Goal: Task Accomplishment & Management: Manage account settings

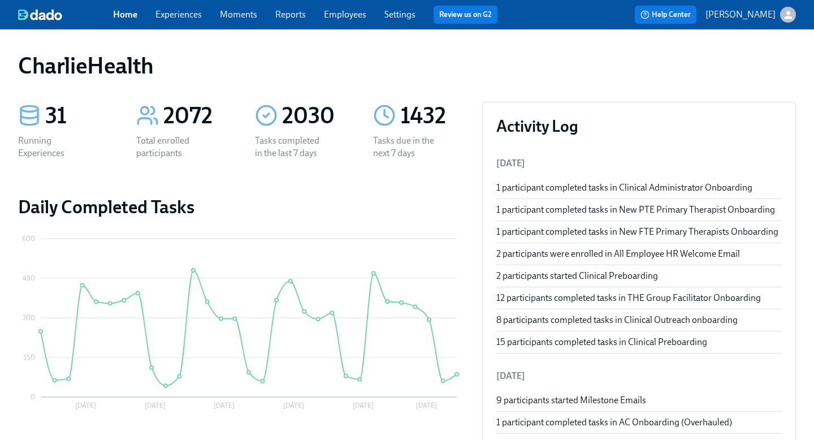
click at [350, 19] on link "Employees" at bounding box center [345, 14] width 42 height 11
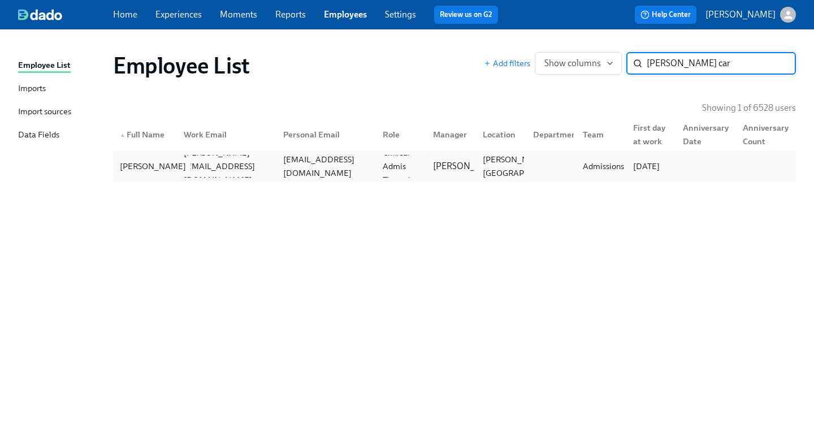
type input "[PERSON_NAME] car"
click at [137, 156] on div "[PERSON_NAME]" at bounding box center [144, 166] width 59 height 23
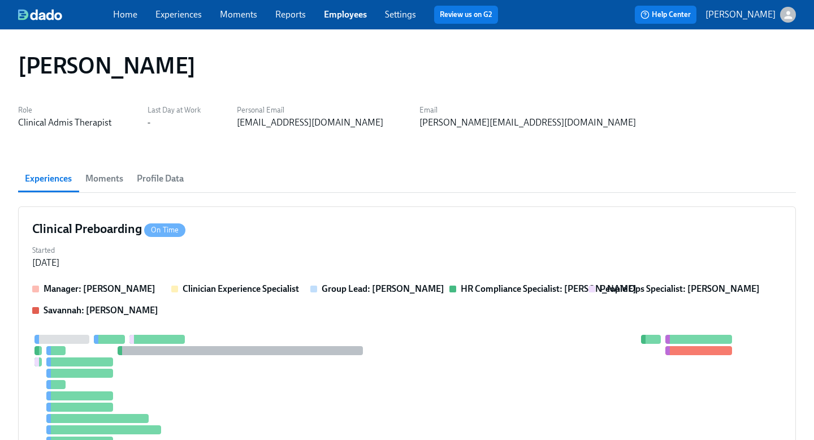
click at [274, 123] on div "[EMAIL_ADDRESS][DOMAIN_NAME]" at bounding box center [310, 122] width 146 height 12
copy div "[EMAIL_ADDRESS][DOMAIN_NAME]"
click at [150, 180] on span "Profile Data" at bounding box center [160, 179] width 47 height 16
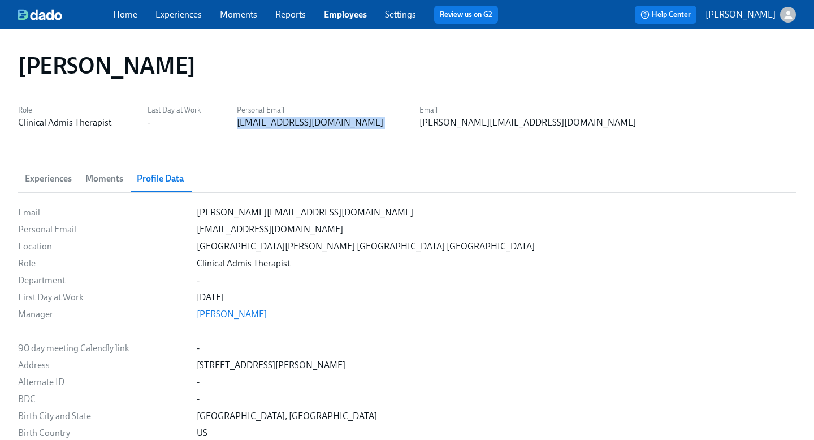
click at [54, 173] on span "Experiences" at bounding box center [48, 179] width 47 height 16
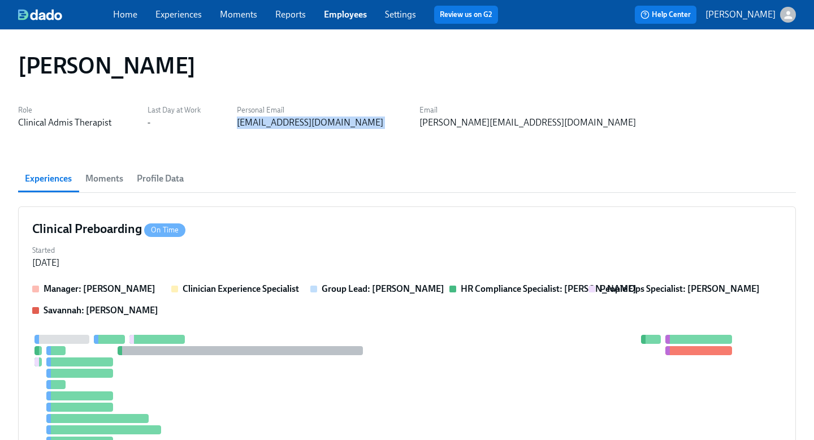
click at [185, 16] on link "Experiences" at bounding box center [178, 14] width 46 height 11
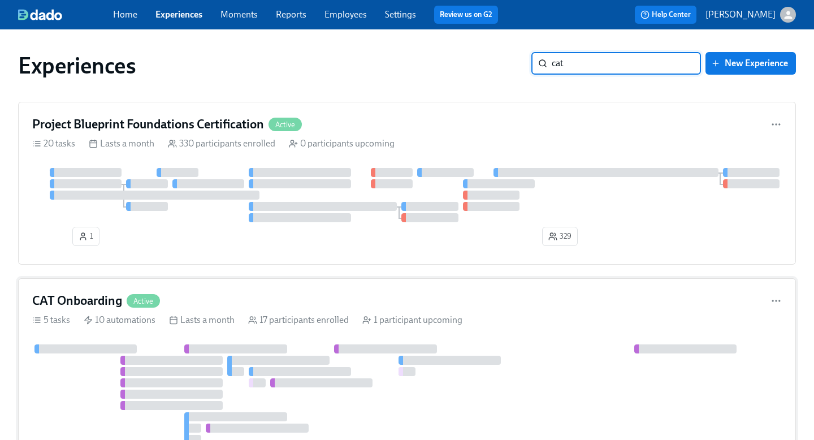
type input "cat"
click at [346, 298] on div "CAT Onboarding Active" at bounding box center [406, 300] width 749 height 17
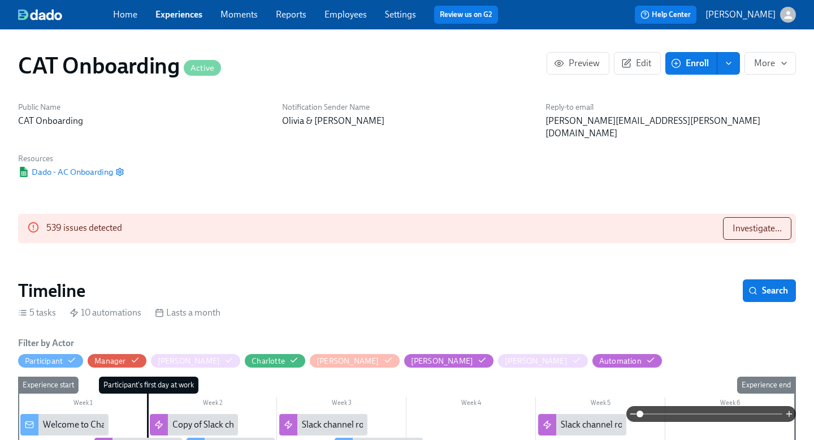
click at [695, 63] on span "Enroll" at bounding box center [691, 63] width 36 height 11
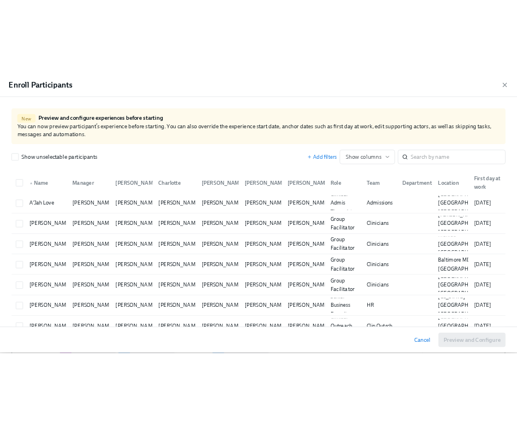
scroll to position [0, 3744]
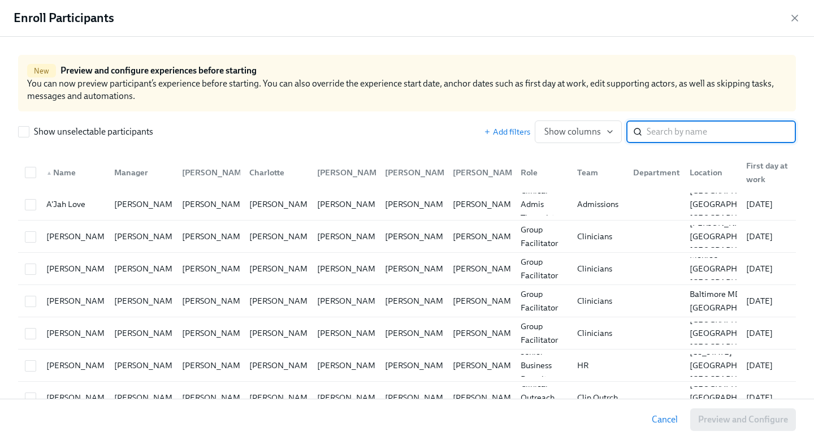
click at [681, 135] on input "search" at bounding box center [720, 131] width 149 height 23
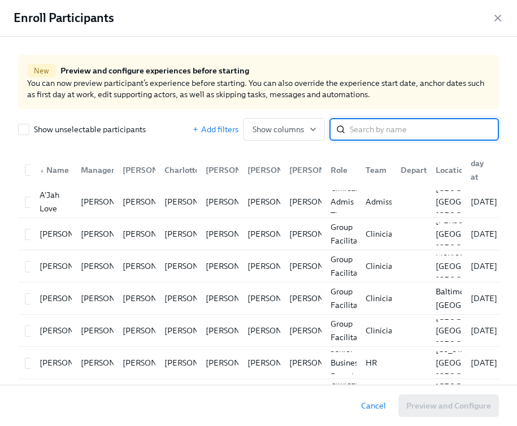
click at [354, 121] on input "search" at bounding box center [424, 129] width 149 height 23
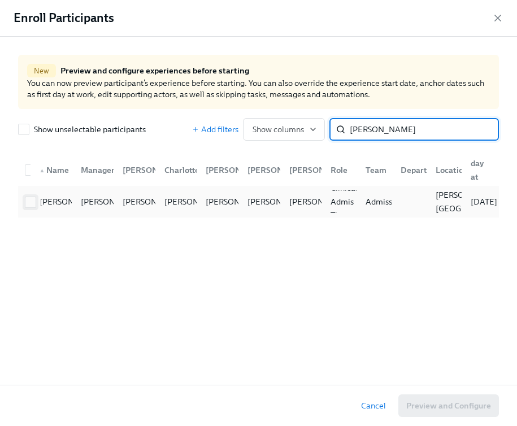
type input "[PERSON_NAME]"
click at [25, 205] on span at bounding box center [30, 202] width 11 height 11
checkbox input "true"
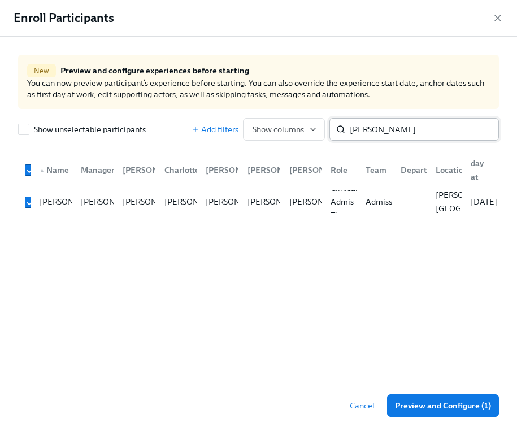
click at [396, 123] on input "[PERSON_NAME]" at bounding box center [424, 129] width 149 height 23
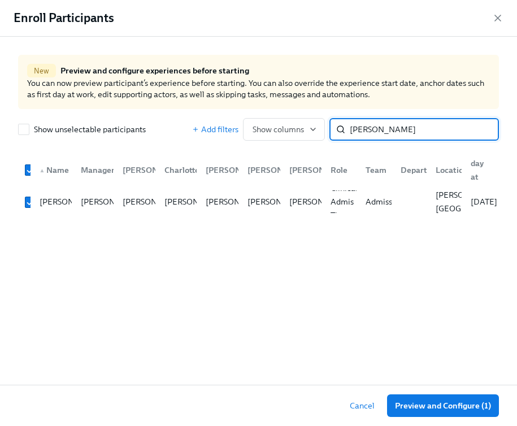
click at [396, 123] on input "[PERSON_NAME]" at bounding box center [424, 129] width 149 height 23
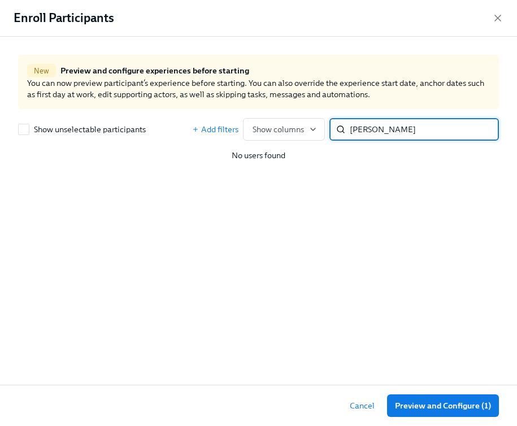
click at [366, 128] on input "[PERSON_NAME]" at bounding box center [424, 129] width 149 height 23
click at [366, 129] on input "[PERSON_NAME]" at bounding box center [424, 129] width 149 height 23
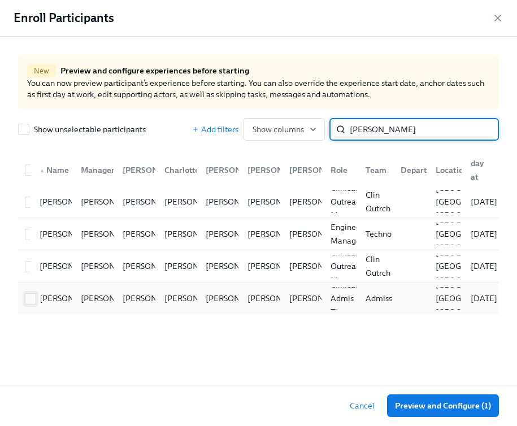
type input "[PERSON_NAME]"
click at [28, 301] on input "checkbox" at bounding box center [30, 299] width 10 height 10
checkbox input "true"
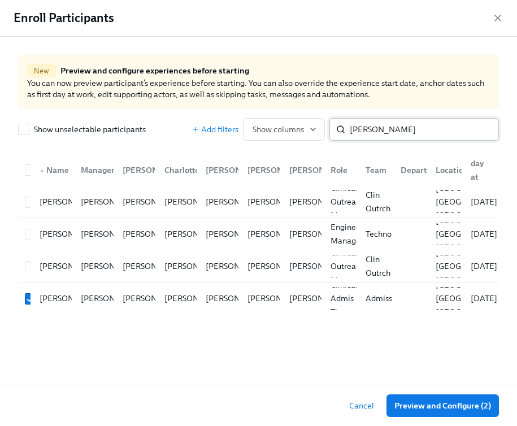
click at [414, 127] on input "[PERSON_NAME]" at bounding box center [424, 129] width 149 height 23
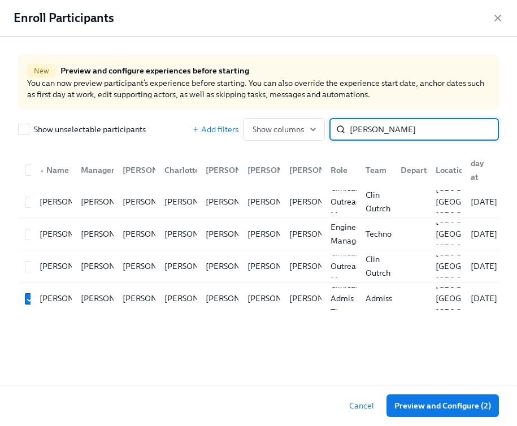
click at [414, 128] on input "[PERSON_NAME]" at bounding box center [424, 129] width 149 height 23
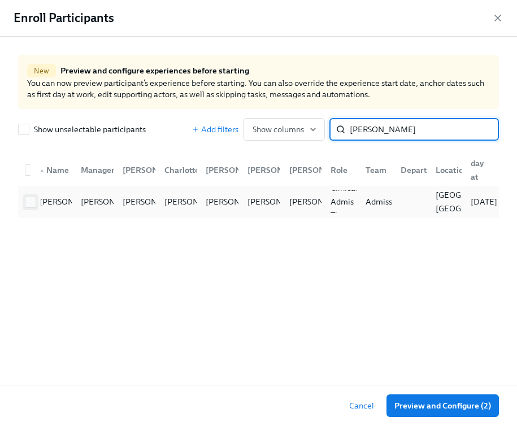
type input "[PERSON_NAME]"
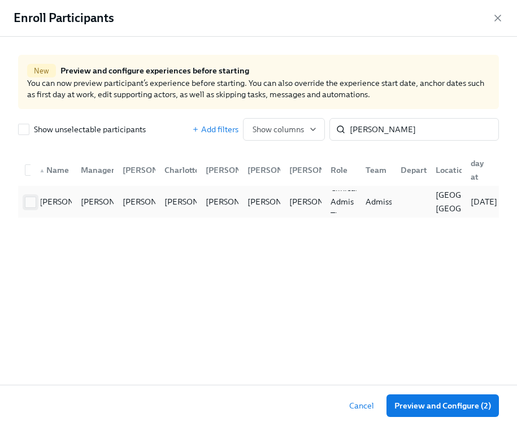
click at [32, 206] on input "checkbox" at bounding box center [30, 202] width 10 height 10
checkbox input "true"
click at [372, 131] on input "[PERSON_NAME]" at bounding box center [424, 129] width 149 height 23
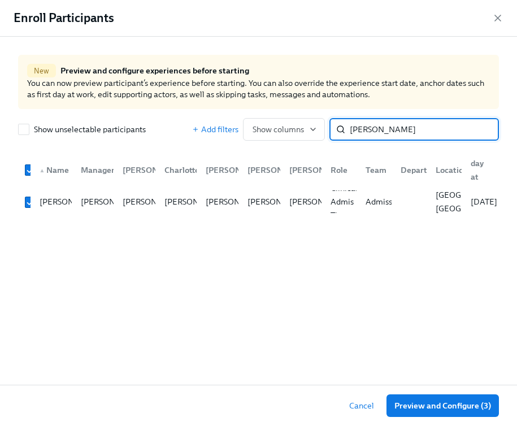
click at [372, 131] on input "[PERSON_NAME]" at bounding box center [424, 129] width 149 height 23
type input "megan la"
checkbox input "false"
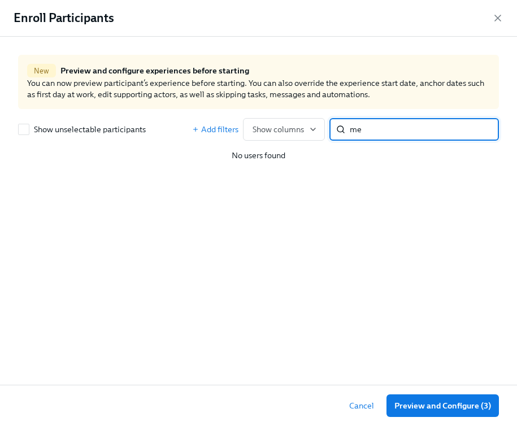
type input "m"
click at [369, 136] on input "bermud" at bounding box center [424, 129] width 149 height 23
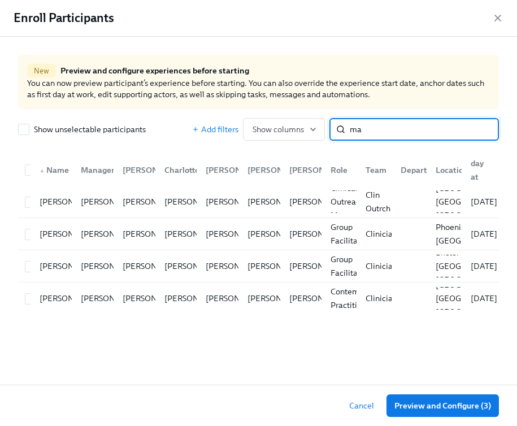
type input "m"
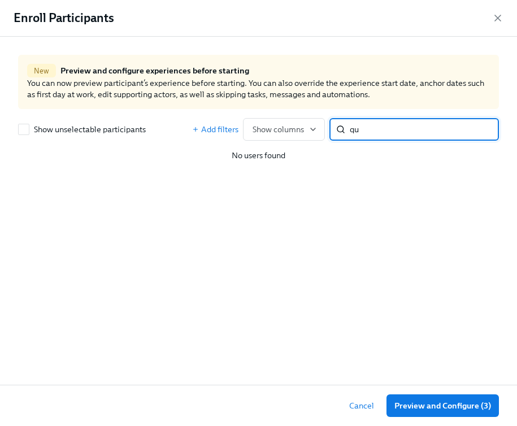
type input "q"
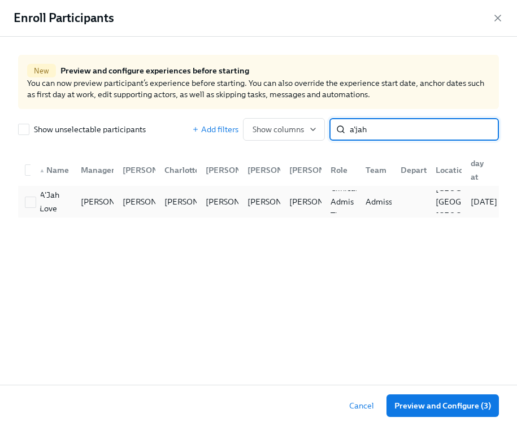
type input "a'jah"
click at [24, 203] on div at bounding box center [30, 201] width 20 height 12
checkbox input "true"
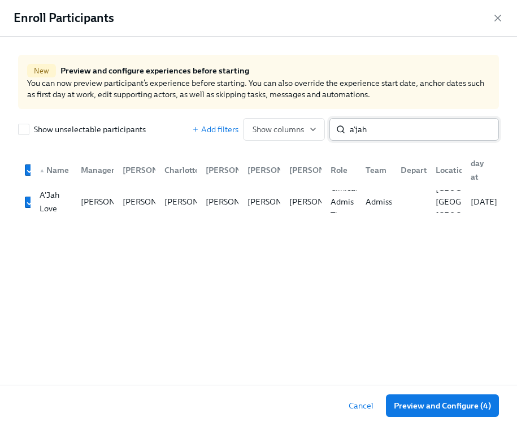
click at [355, 133] on input "a'jah" at bounding box center [424, 129] width 149 height 23
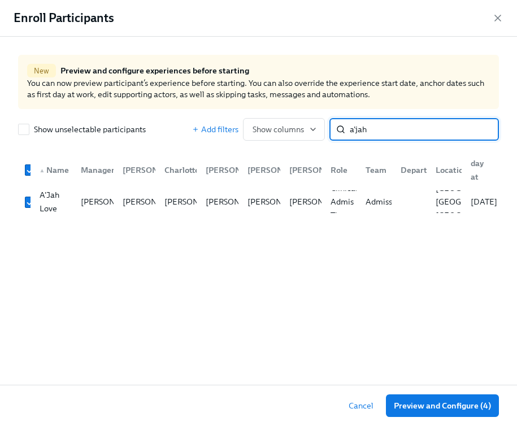
click at [355, 134] on input "a'jah" at bounding box center [424, 129] width 149 height 23
type input "[PERSON_NAME]"
checkbox input "false"
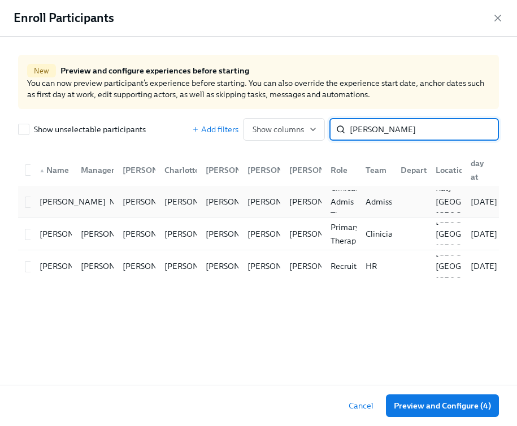
type input "[PERSON_NAME]"
click at [32, 206] on div "[PERSON_NAME]" at bounding box center [52, 201] width 42 height 23
checkbox input "true"
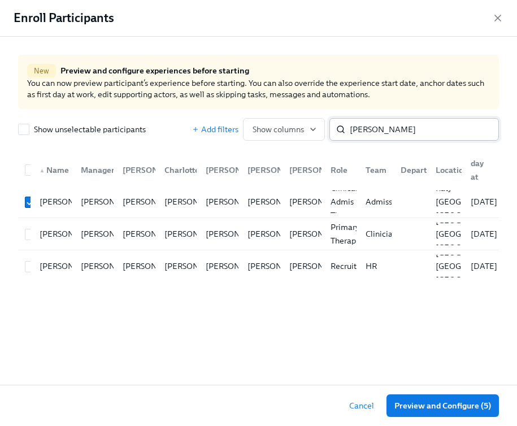
click at [368, 131] on input "[PERSON_NAME]" at bounding box center [424, 129] width 149 height 23
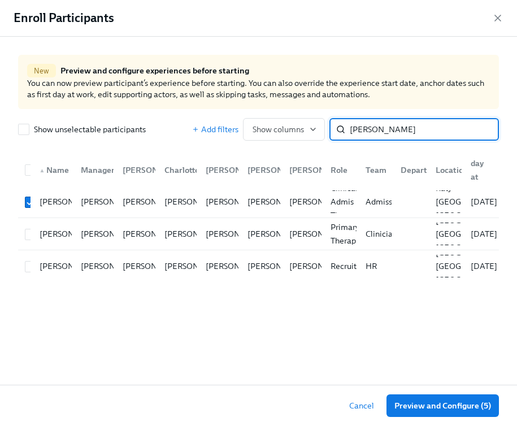
click at [368, 131] on input "[PERSON_NAME]" at bounding box center [424, 129] width 149 height 23
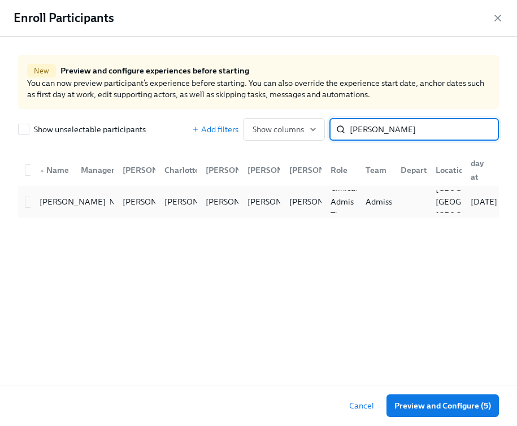
type input "[PERSON_NAME]"
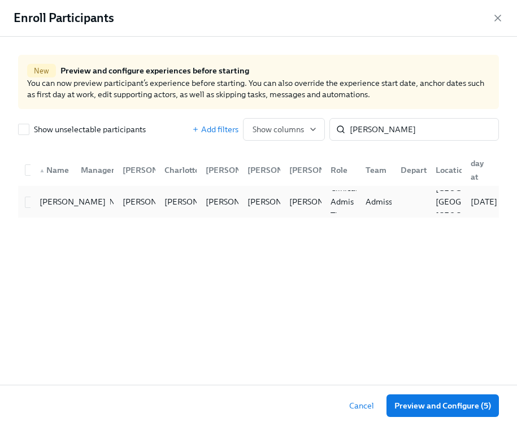
click at [32, 203] on div "[PERSON_NAME]" at bounding box center [52, 201] width 42 height 23
checkbox input "true"
click at [355, 128] on input "[PERSON_NAME]" at bounding box center [424, 129] width 149 height 23
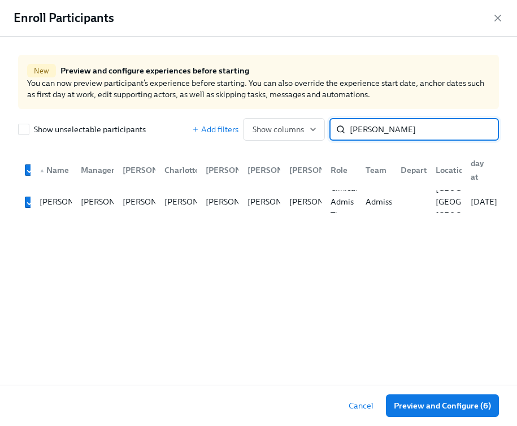
click at [356, 128] on input "[PERSON_NAME]" at bounding box center [424, 129] width 149 height 23
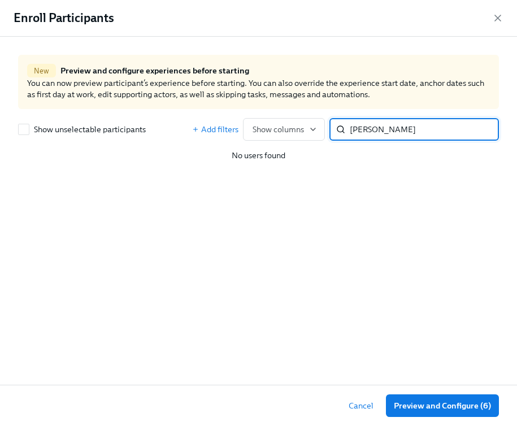
click at [369, 133] on input "[PERSON_NAME]" at bounding box center [424, 129] width 149 height 23
click at [369, 134] on input "[PERSON_NAME]" at bounding box center [424, 129] width 149 height 23
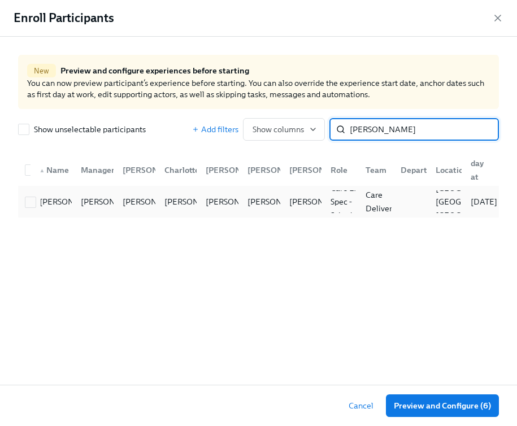
type input "[PERSON_NAME]"
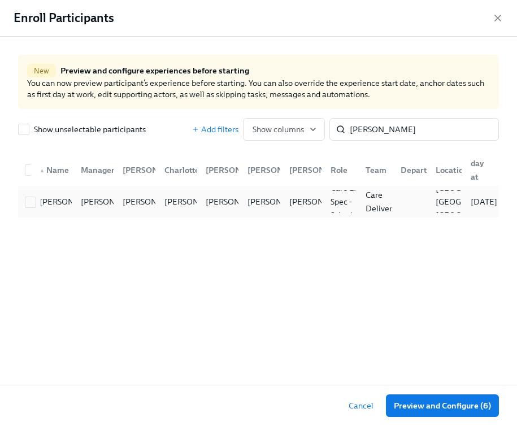
click at [24, 208] on div at bounding box center [25, 201] width 10 height 23
checkbox input "true"
click at [376, 132] on input "[PERSON_NAME]" at bounding box center [424, 129] width 149 height 23
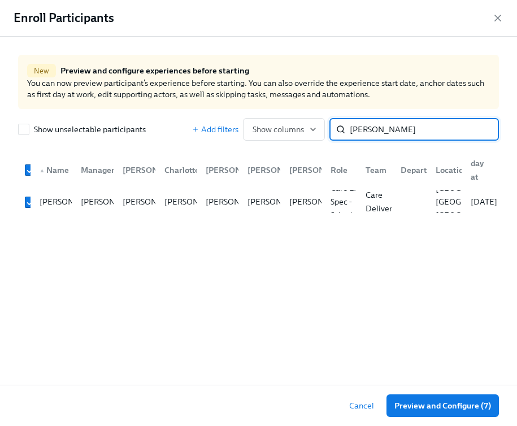
click at [376, 132] on input "[PERSON_NAME]" at bounding box center [424, 129] width 149 height 23
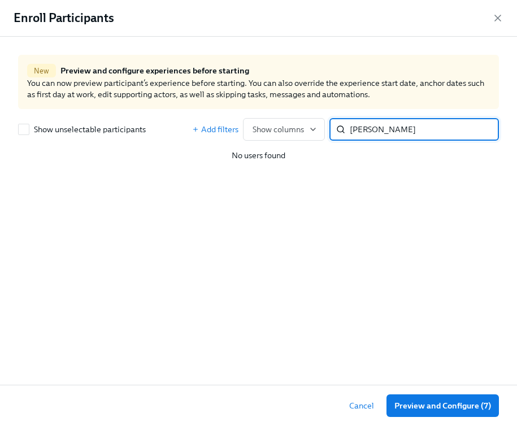
click at [380, 128] on input "[PERSON_NAME]" at bounding box center [424, 129] width 149 height 23
click at [380, 129] on input "[PERSON_NAME]" at bounding box center [424, 129] width 149 height 23
click at [380, 129] on input "wesleyju" at bounding box center [424, 129] width 149 height 23
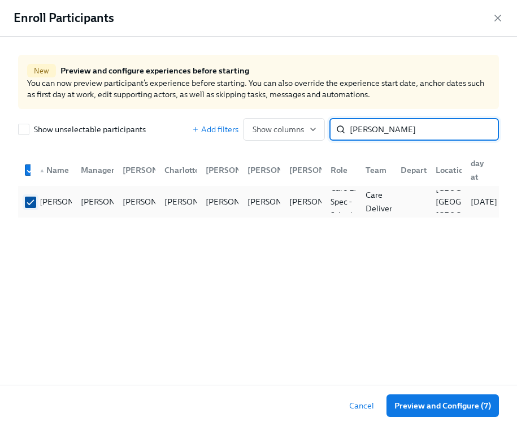
type input "[PERSON_NAME]"
click at [28, 202] on input "checkbox" at bounding box center [30, 202] width 10 height 10
checkbox input "false"
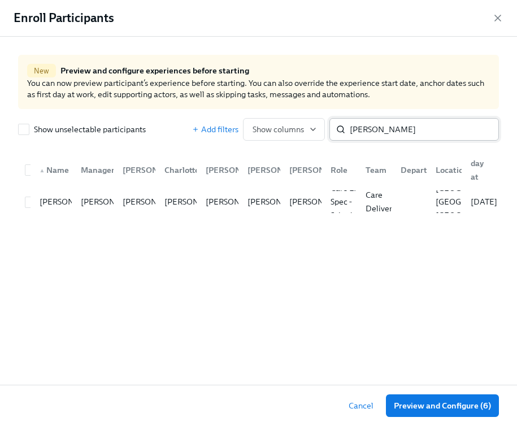
click at [476, 130] on input "[PERSON_NAME]" at bounding box center [424, 129] width 149 height 23
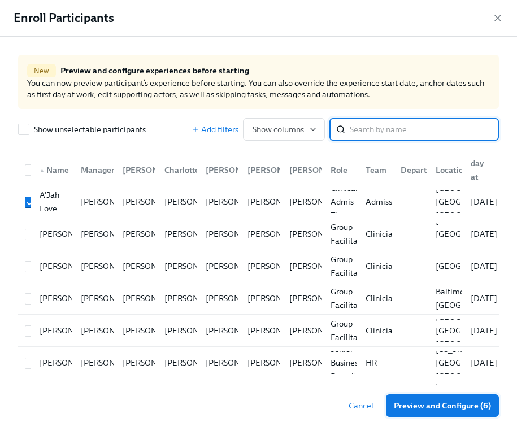
click at [434, 404] on span "Preview and Configure (6)" at bounding box center [442, 405] width 97 height 11
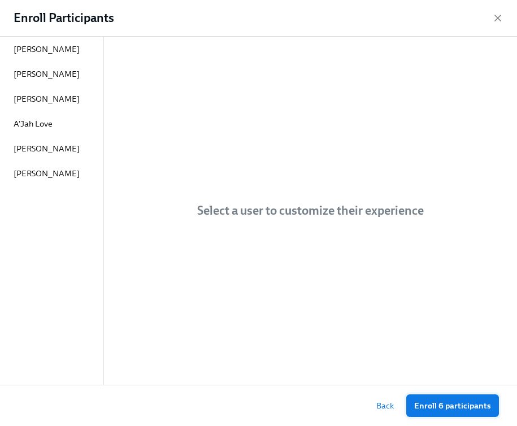
click at [460, 411] on span "Enroll 6 participants" at bounding box center [452, 405] width 77 height 11
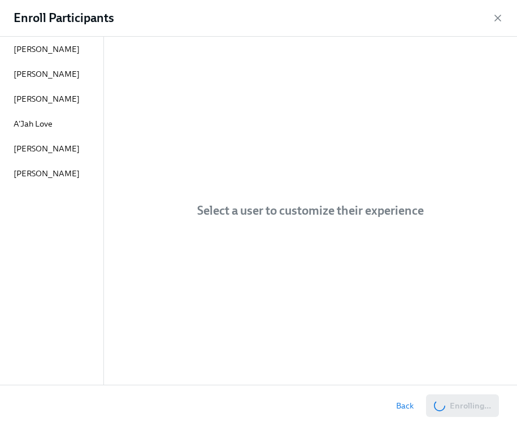
scroll to position [0, 6115]
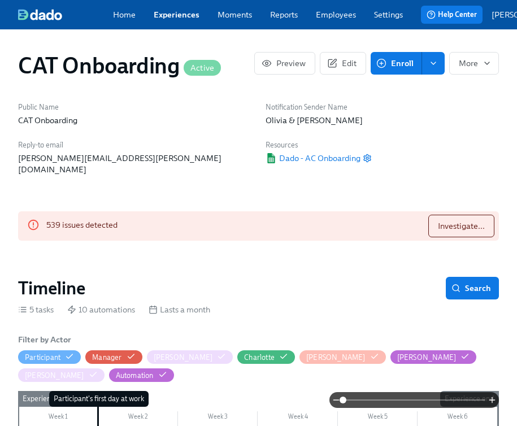
click at [329, 20] on link "Employees" at bounding box center [336, 14] width 40 height 11
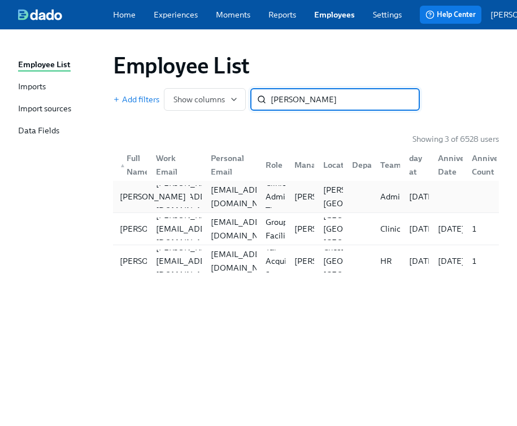
type input "[PERSON_NAME]"
click at [131, 203] on div "[PERSON_NAME]" at bounding box center [152, 197] width 75 height 14
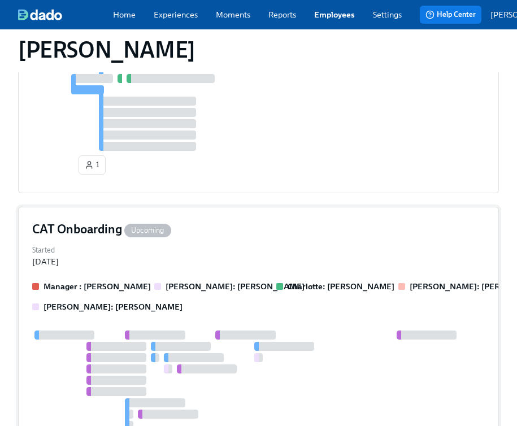
scroll to position [645, 0]
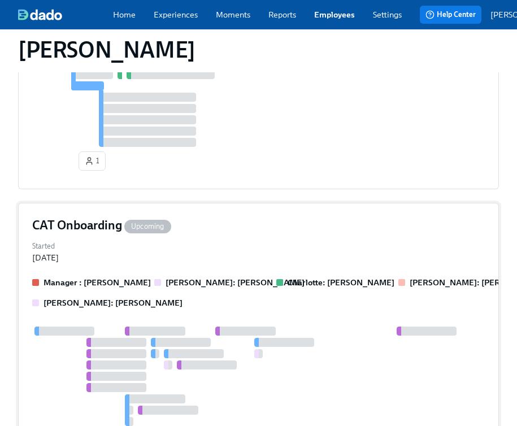
click at [92, 238] on div "Started [DATE]" at bounding box center [258, 250] width 453 height 25
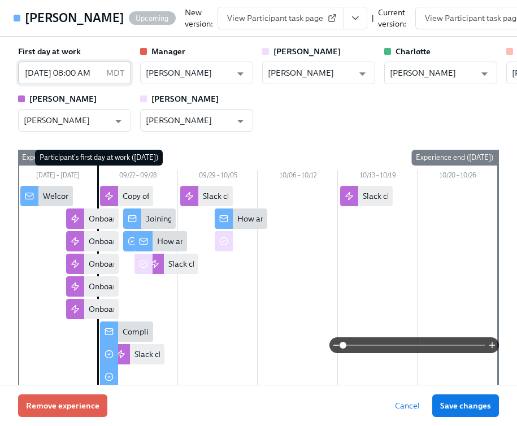
click at [63, 84] on input "[DATE] 08:00 AM" at bounding box center [60, 73] width 84 height 23
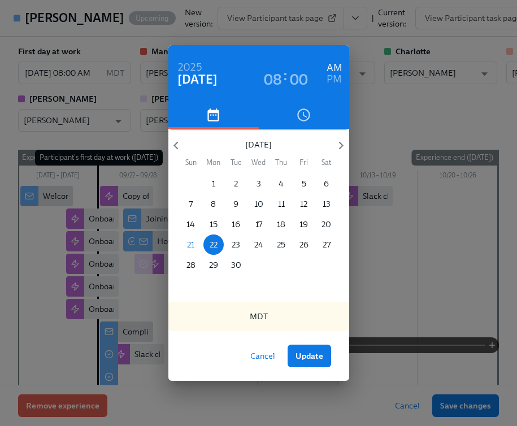
click at [268, 361] on span "Cancel" at bounding box center [262, 355] width 25 height 11
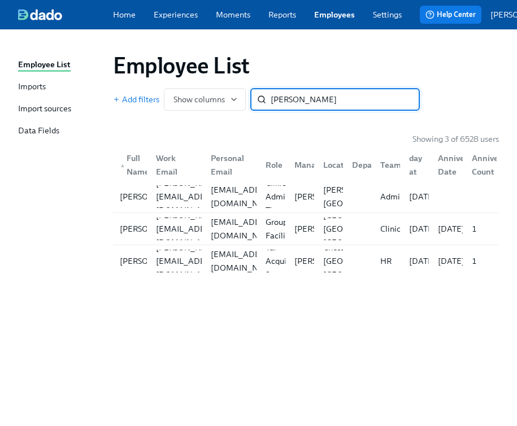
click at [351, 95] on input "[PERSON_NAME]" at bounding box center [345, 99] width 149 height 23
click at [183, 16] on link "Experiences" at bounding box center [176, 14] width 44 height 11
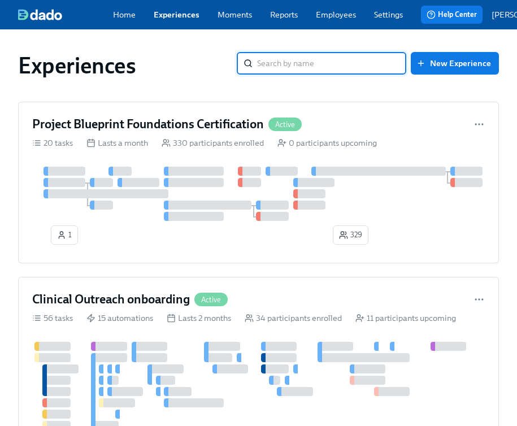
click at [367, 72] on input "search" at bounding box center [331, 63] width 149 height 23
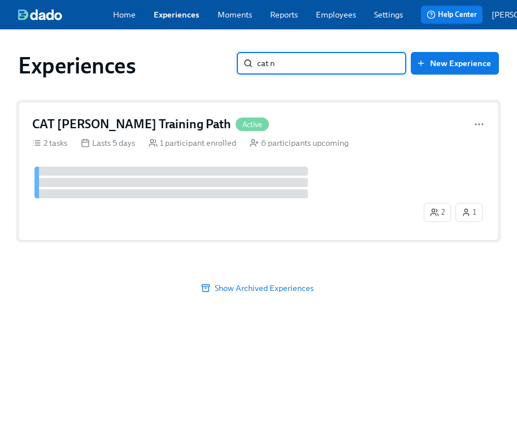
type input "cat n"
click at [110, 133] on h4 "CAT [PERSON_NAME] Training Path" at bounding box center [131, 124] width 199 height 17
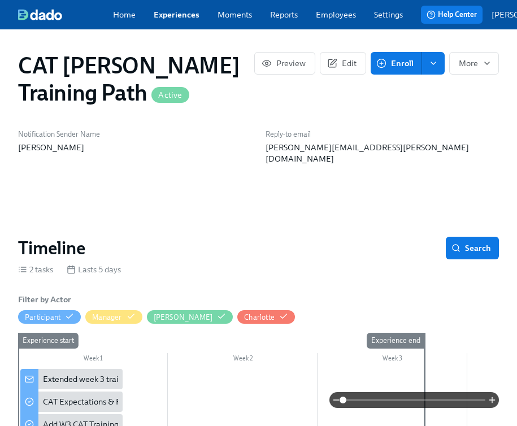
scroll to position [0, 46]
click at [404, 69] on span "Enroll" at bounding box center [396, 63] width 35 height 11
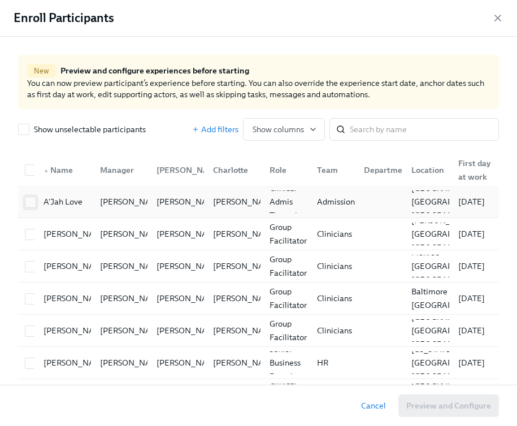
click at [33, 205] on input "checkbox" at bounding box center [30, 202] width 10 height 10
checkbox input "true"
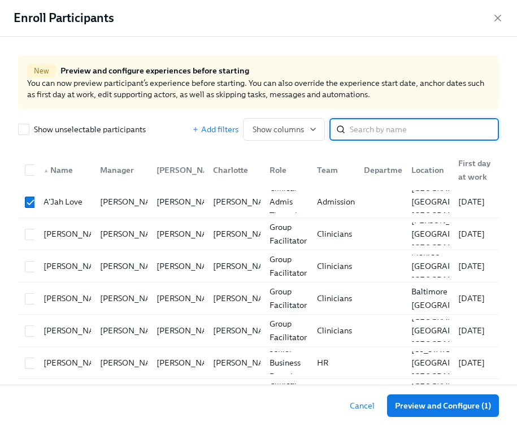
click at [371, 131] on input "search" at bounding box center [424, 129] width 149 height 23
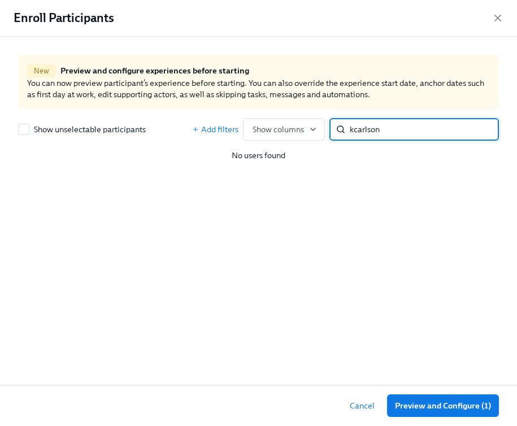
click at [356, 130] on input "kcarlson" at bounding box center [424, 129] width 149 height 23
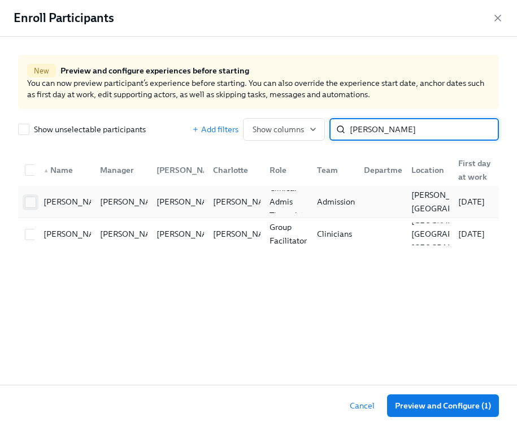
type input "[PERSON_NAME]"
click at [28, 206] on input "checkbox" at bounding box center [30, 202] width 10 height 10
checkbox input "true"
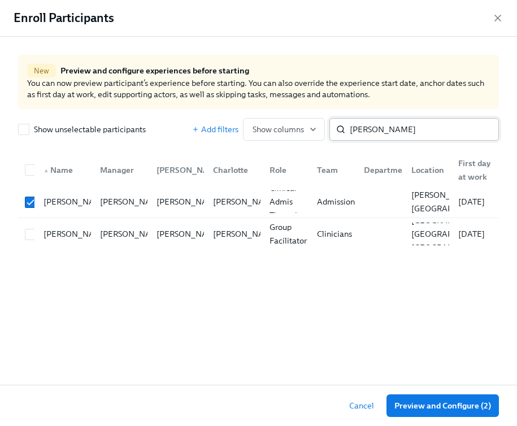
click at [406, 123] on input "[PERSON_NAME]" at bounding box center [424, 129] width 149 height 23
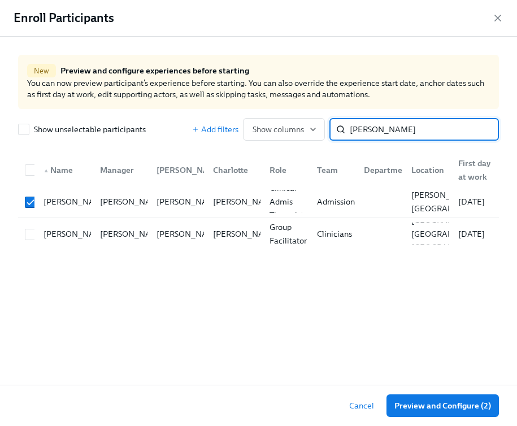
click at [406, 123] on input "[PERSON_NAME]" at bounding box center [424, 129] width 149 height 23
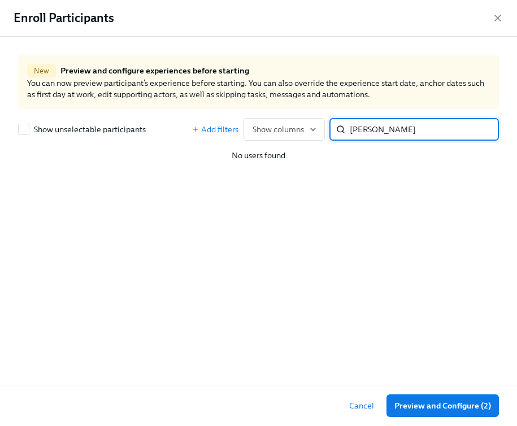
click at [376, 126] on input "[PERSON_NAME]" at bounding box center [424, 129] width 149 height 23
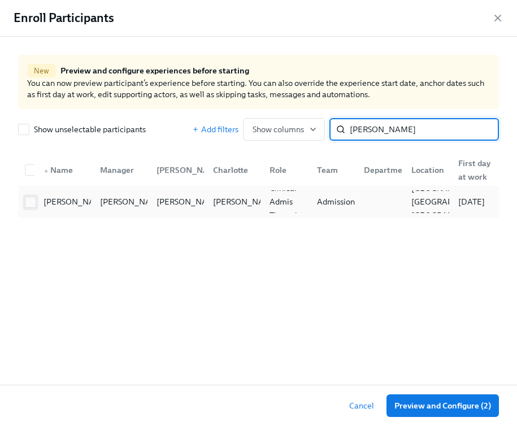
type input "[PERSON_NAME]"
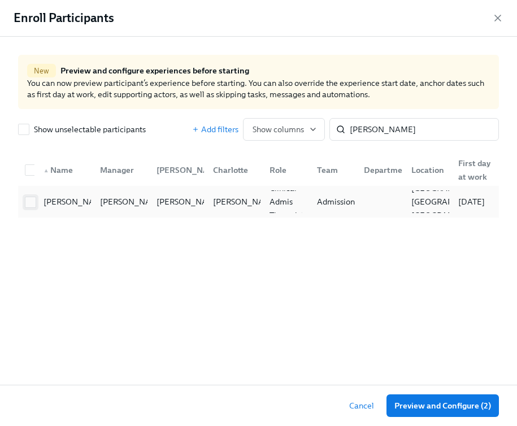
click at [33, 203] on input "checkbox" at bounding box center [30, 202] width 10 height 10
checkbox input "true"
click at [404, 119] on input "[PERSON_NAME]" at bounding box center [424, 129] width 149 height 23
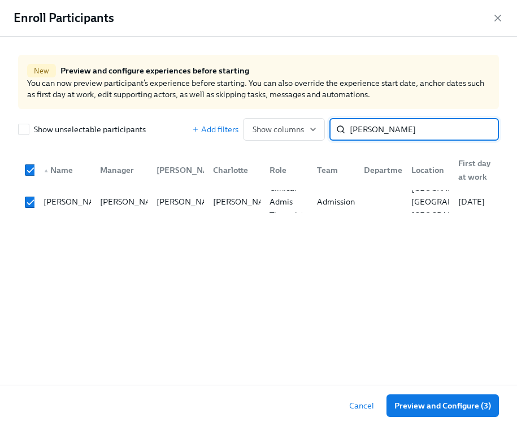
click at [404, 119] on input "[PERSON_NAME]" at bounding box center [424, 129] width 149 height 23
click at [406, 133] on input "[PERSON_NAME]" at bounding box center [424, 129] width 149 height 23
click at [407, 134] on input "[PERSON_NAME]" at bounding box center [424, 129] width 149 height 23
checkbox input "false"
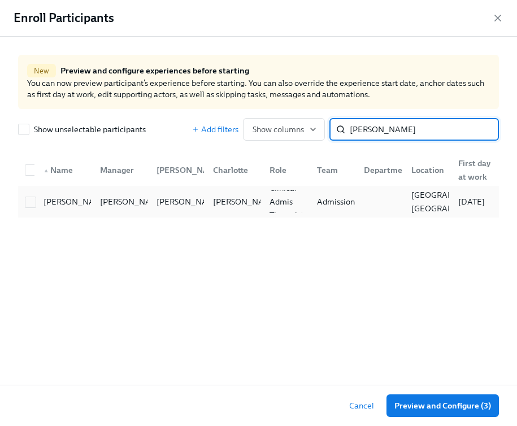
type input "[PERSON_NAME]"
click at [37, 201] on div at bounding box center [30, 201] width 20 height 12
checkbox input "true"
click at [407, 129] on input "[PERSON_NAME]" at bounding box center [424, 129] width 149 height 23
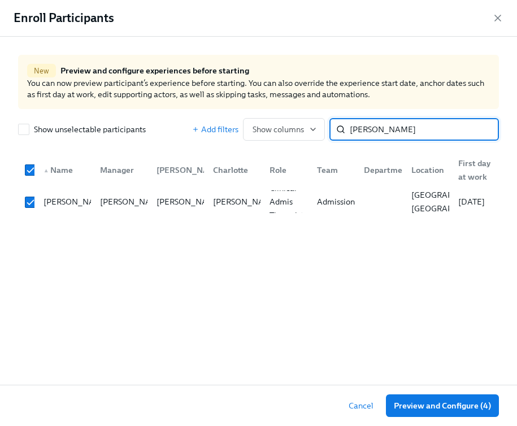
click at [406, 129] on input "[PERSON_NAME]" at bounding box center [424, 129] width 149 height 23
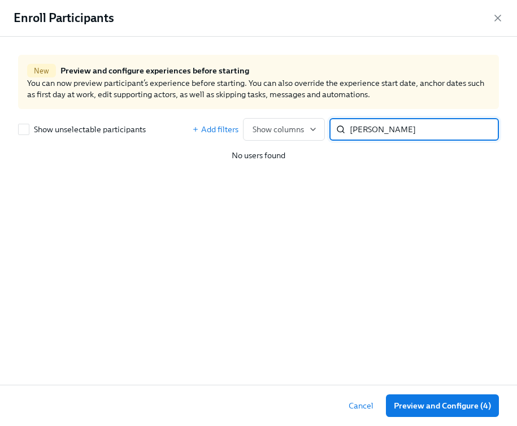
click at [384, 129] on input "[PERSON_NAME]" at bounding box center [424, 129] width 149 height 23
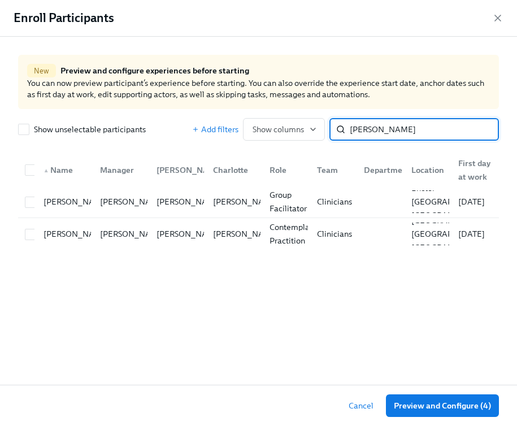
click at [387, 133] on input "[PERSON_NAME]" at bounding box center [424, 129] width 149 height 23
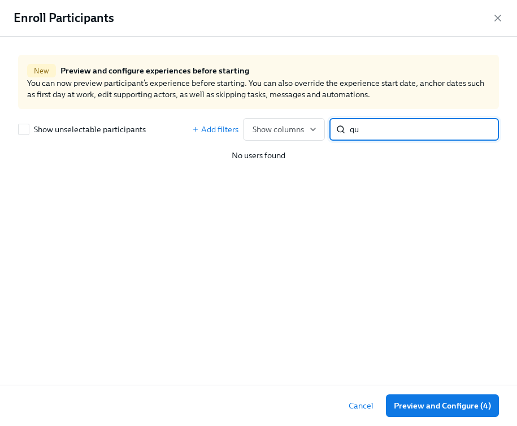
type input "q"
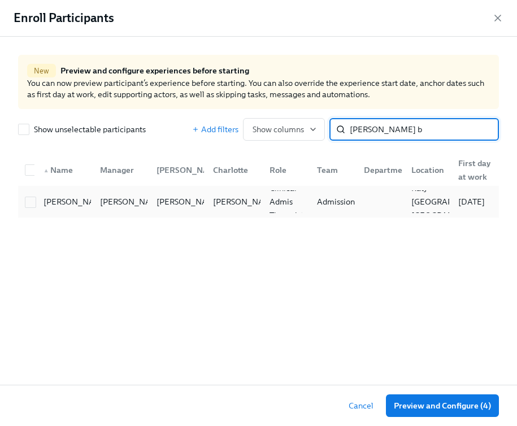
type input "[PERSON_NAME] b"
click at [23, 200] on div at bounding box center [30, 201] width 20 height 12
checkbox input "true"
click at [376, 124] on input "[PERSON_NAME] b" at bounding box center [424, 129] width 149 height 23
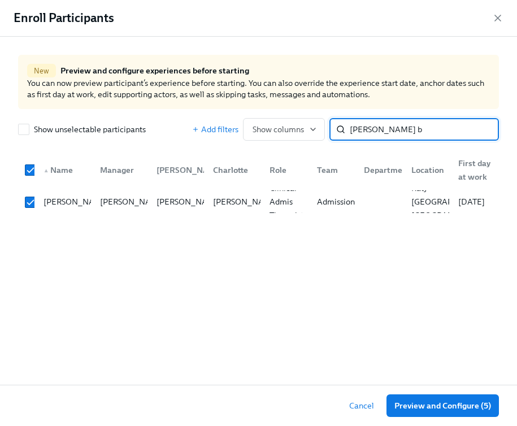
click at [376, 124] on input "[PERSON_NAME] b" at bounding box center [424, 129] width 149 height 23
type input "[PERSON_NAME]"
click at [24, 208] on div at bounding box center [27, 201] width 14 height 23
checkbox input "true"
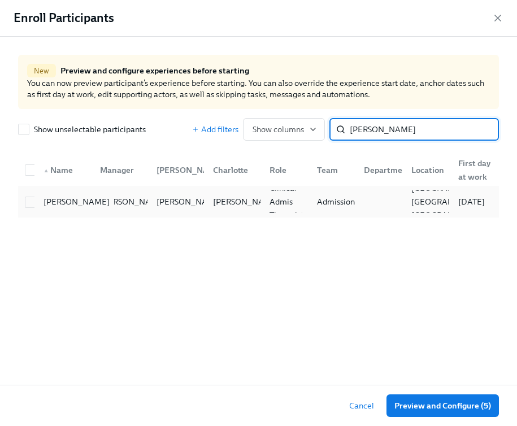
checkbox input "true"
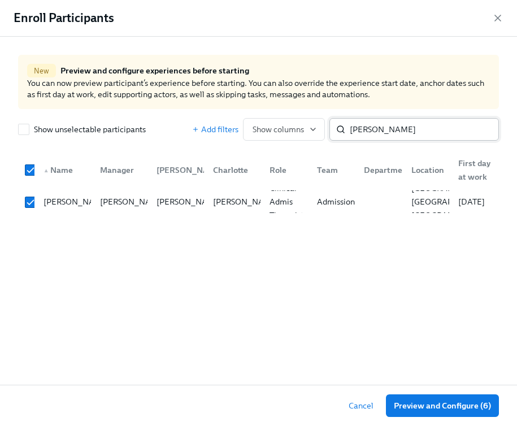
click at [373, 128] on input "[PERSON_NAME]" at bounding box center [424, 129] width 149 height 23
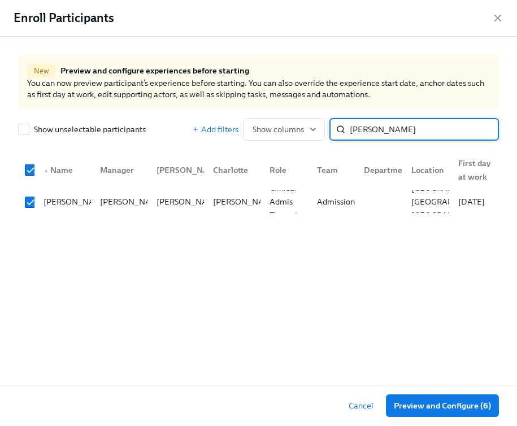
click at [373, 129] on input "[PERSON_NAME]" at bounding box center [424, 129] width 149 height 23
type input "[PERSON_NAME]"
checkbox input "false"
type input "[PERSON_NAME]"
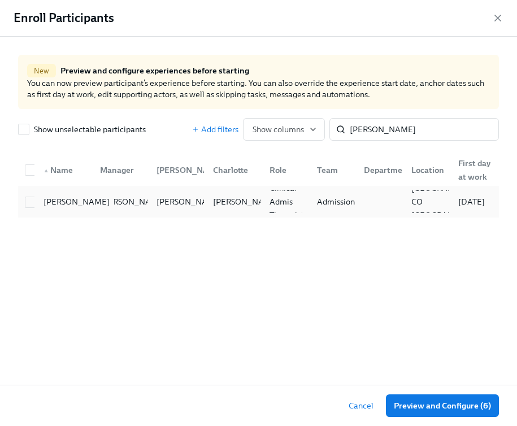
click at [40, 201] on div "[PERSON_NAME]" at bounding box center [76, 202] width 75 height 14
checkbox input "true"
click at [431, 413] on button "Preview and Configure (7)" at bounding box center [442, 405] width 112 height 23
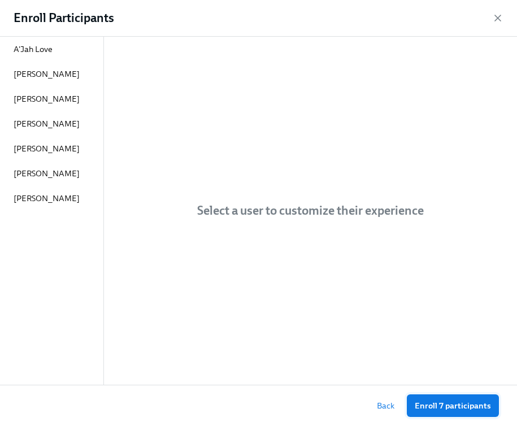
click at [432, 411] on span "Enroll 7 participants" at bounding box center [453, 405] width 76 height 11
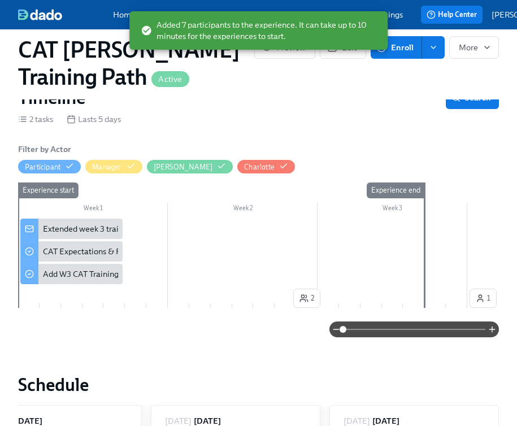
scroll to position [160, 0]
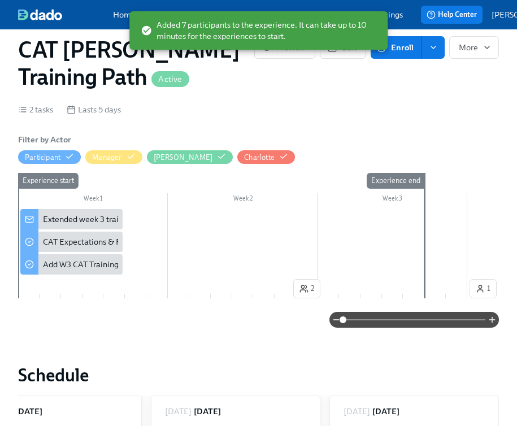
click at [96, 215] on div "Extended week 3 training!" at bounding box center [90, 219] width 94 height 11
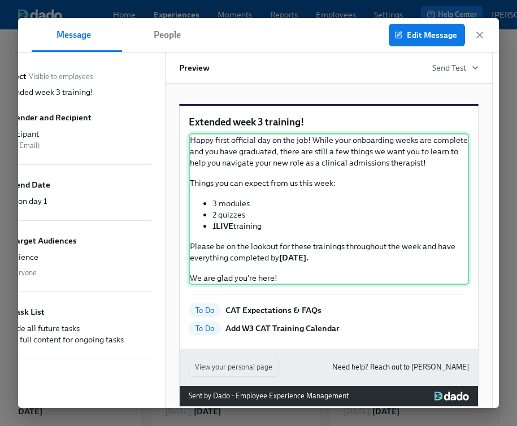
scroll to position [1, 0]
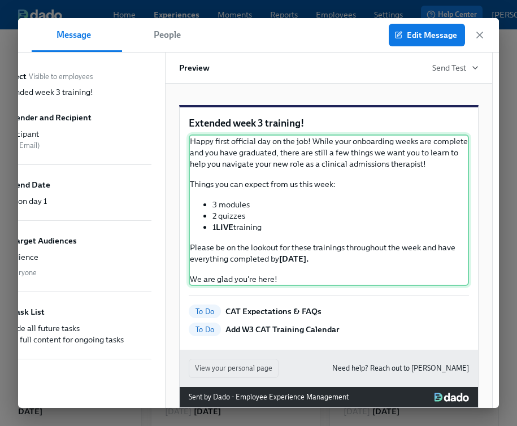
click at [245, 237] on div "Happy first official day on the job! While your onboarding weeks are complete a…" at bounding box center [329, 209] width 280 height 151
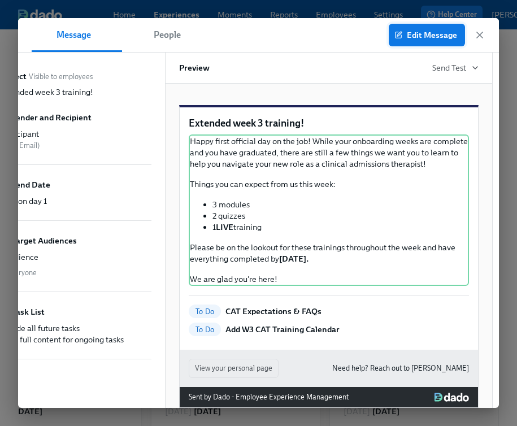
click at [422, 38] on span "Edit Message" at bounding box center [427, 34] width 60 height 11
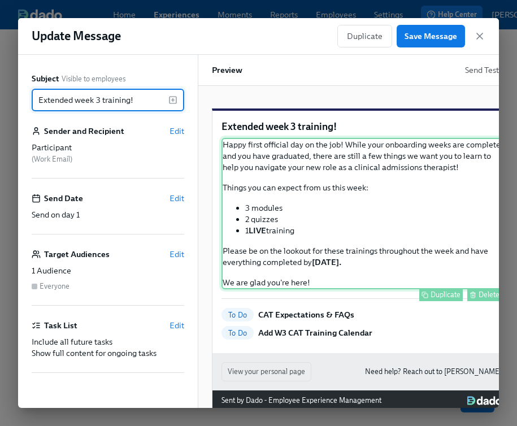
click at [279, 237] on div "Happy first official day on the job! While your onboarding weeks are complete a…" at bounding box center [361, 213] width 280 height 151
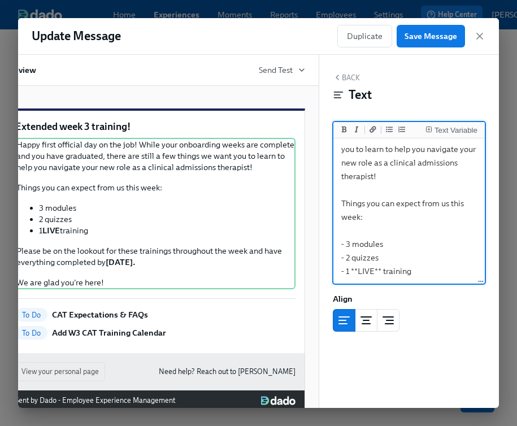
scroll to position [71, 0]
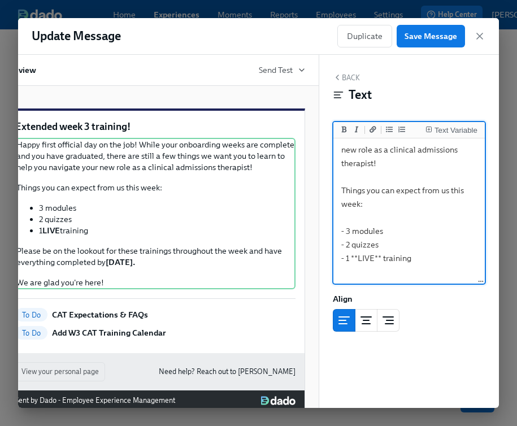
drag, startPoint x: 387, startPoint y: 244, endPoint x: 315, endPoint y: 243, distance: 71.7
click at [293, 243] on div "Subject Visible to employees Extended week 3 training! ​ Sender and Recipient E…" at bounding box center [52, 231] width 481 height 353
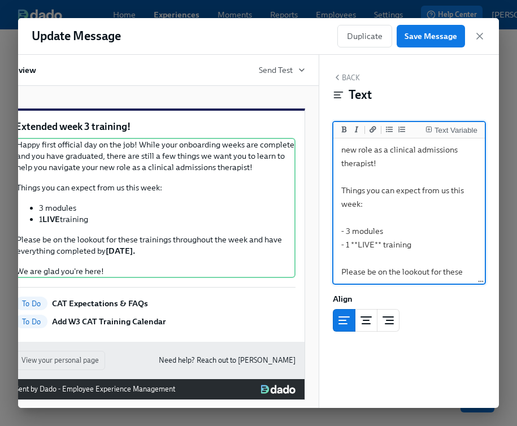
type textarea "Happy first official day on the job! While your onboarding weeks are complete a…"
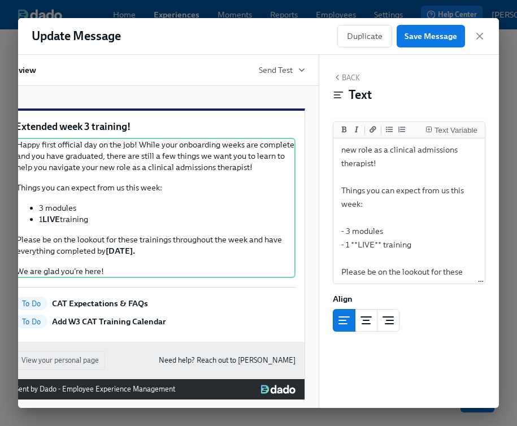
click at [487, 31] on div "Update Message Duplicate Save Message" at bounding box center [258, 36] width 481 height 37
click at [482, 31] on icon "button" at bounding box center [479, 36] width 11 height 11
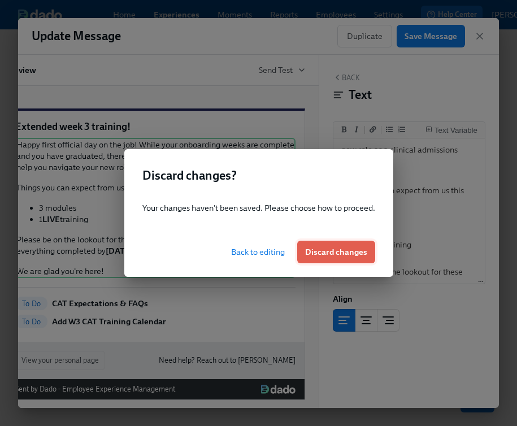
click at [327, 249] on span "Discard changes" at bounding box center [336, 251] width 62 height 11
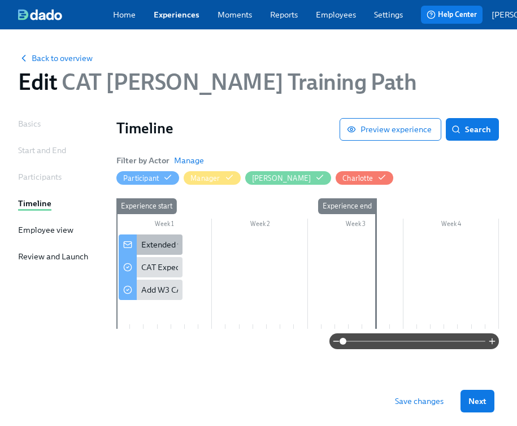
click at [154, 248] on div "Extended week 3 training!" at bounding box center [188, 244] width 94 height 11
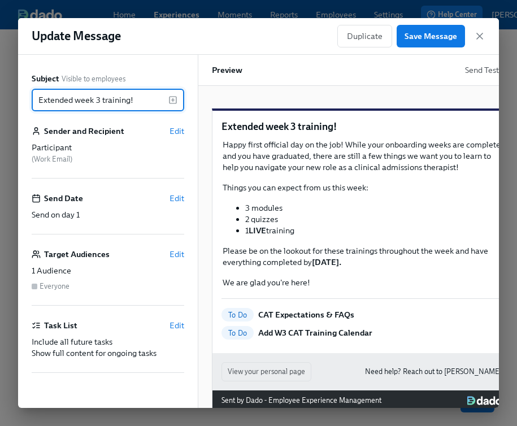
click at [472, 41] on div "Duplicate Save Message" at bounding box center [411, 36] width 148 height 23
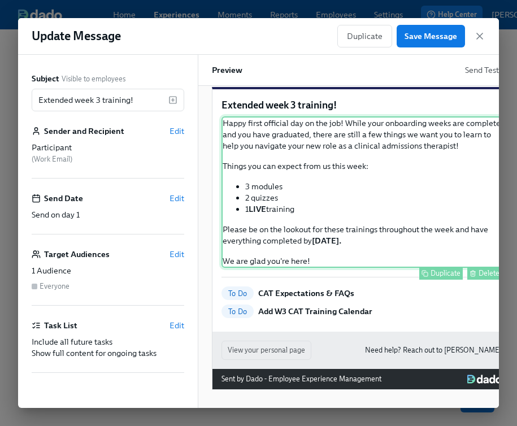
scroll to position [0, 206]
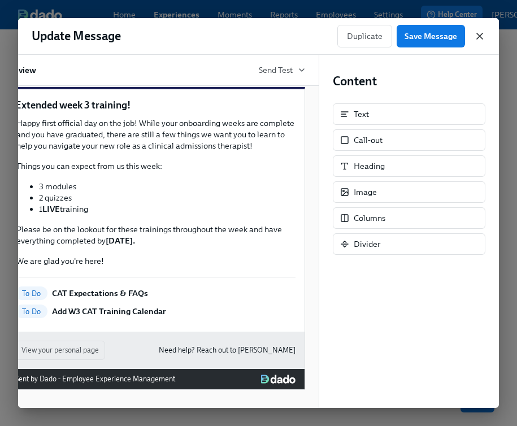
click at [478, 37] on icon "button" at bounding box center [480, 36] width 6 height 6
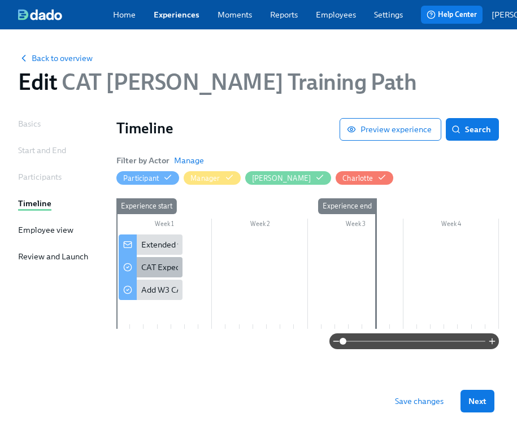
click at [156, 273] on div "CAT Expectations & FAQs" at bounding box center [187, 267] width 92 height 11
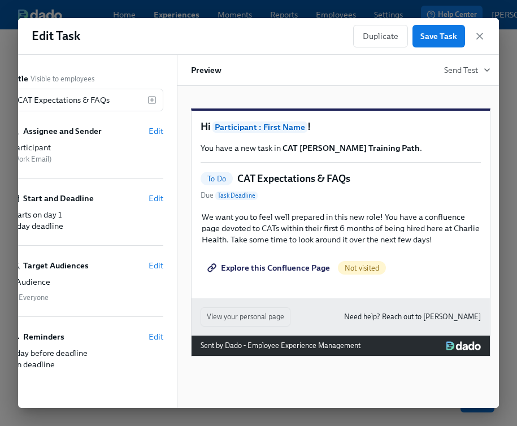
scroll to position [0, 22]
click at [482, 31] on icon "button" at bounding box center [479, 36] width 11 height 11
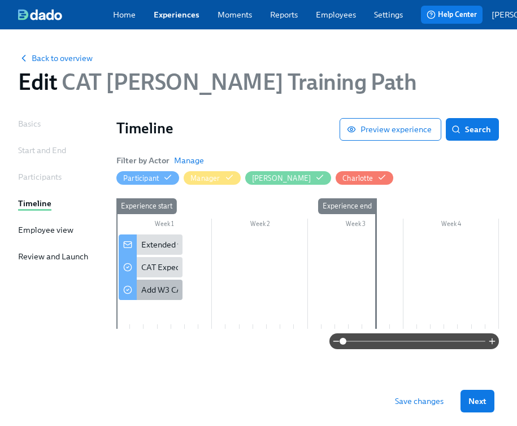
click at [164, 295] on div "Add W3 CAT Training Calendar" at bounding box center [196, 289] width 110 height 11
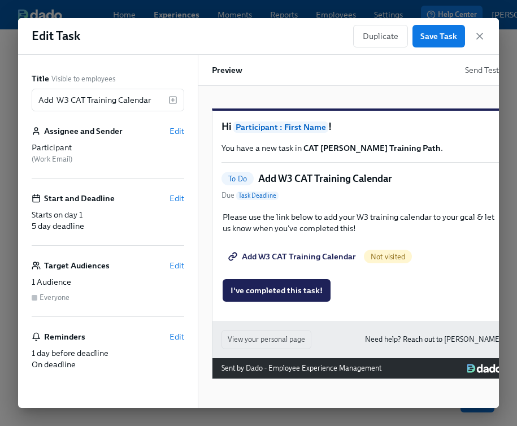
scroll to position [3, 0]
click at [483, 31] on icon "button" at bounding box center [479, 36] width 11 height 11
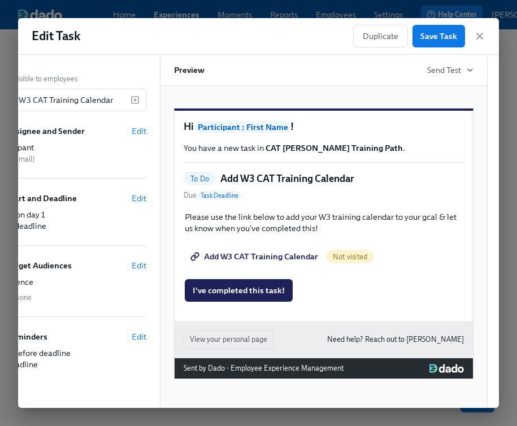
scroll to position [0, 47]
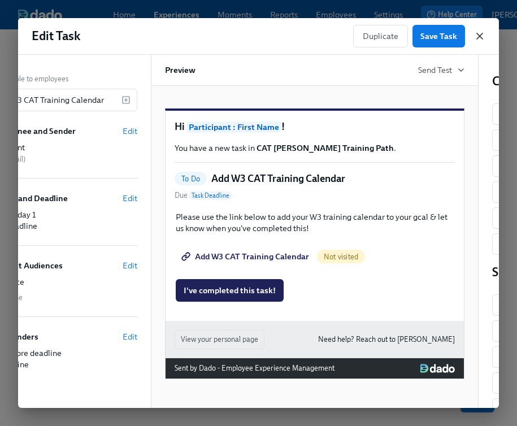
click at [476, 32] on icon "button" at bounding box center [479, 36] width 11 height 11
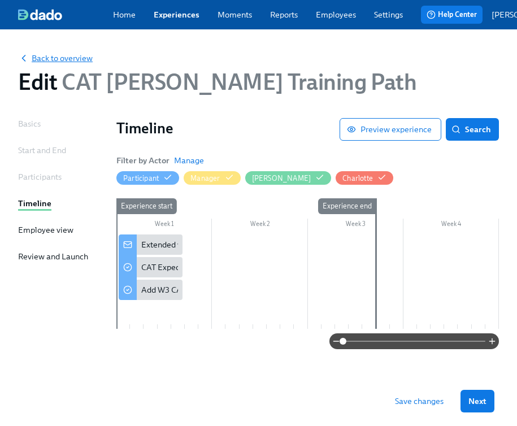
click at [51, 61] on span "Back to overview" at bounding box center [55, 58] width 75 height 11
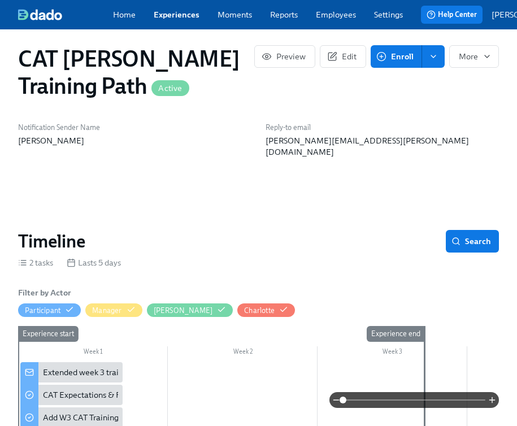
scroll to position [7, 0]
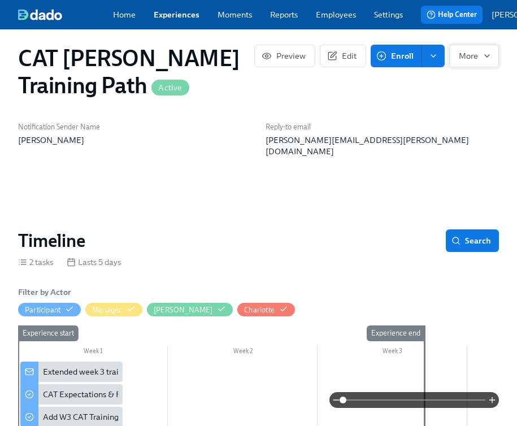
click at [477, 62] on span "More" at bounding box center [474, 55] width 31 height 11
click at [466, 92] on span "Stop" at bounding box center [473, 87] width 36 height 11
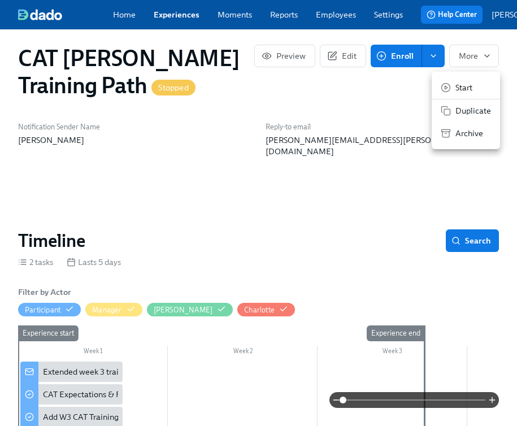
click at [338, 228] on div at bounding box center [258, 213] width 517 height 426
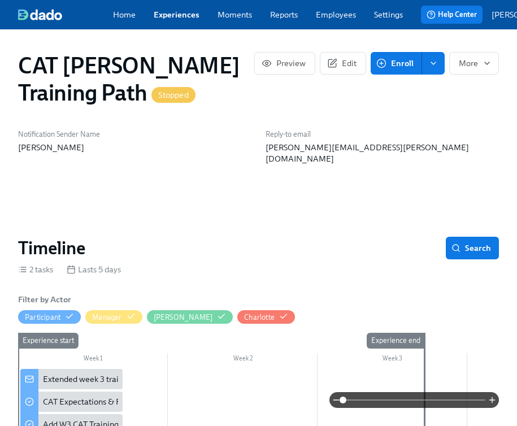
scroll to position [47, 0]
click at [484, 68] on icon "button" at bounding box center [486, 63] width 9 height 9
click at [469, 142] on span "Archive" at bounding box center [473, 140] width 36 height 11
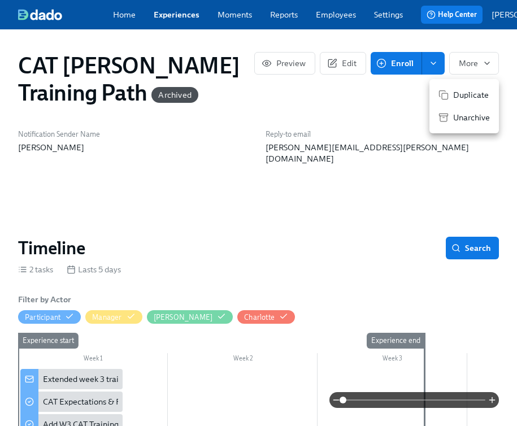
click at [445, 157] on div at bounding box center [258, 213] width 517 height 426
click at [179, 20] on link "Experiences" at bounding box center [177, 14] width 46 height 11
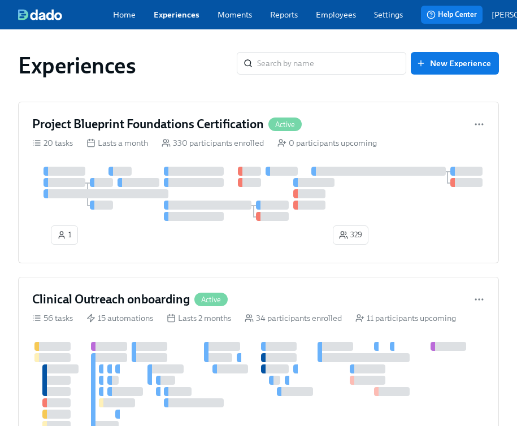
click at [335, 19] on link "Employees" at bounding box center [336, 14] width 40 height 11
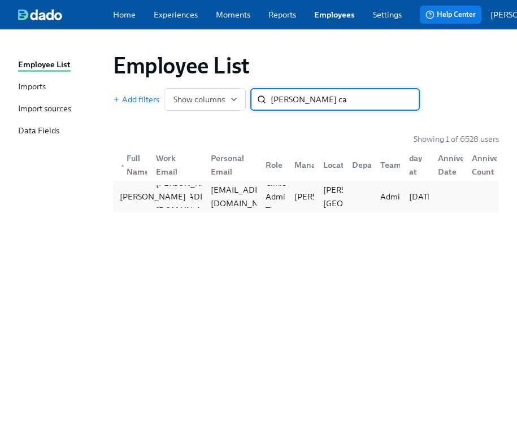
type input "[PERSON_NAME] ca"
click at [126, 203] on div "[PERSON_NAME]" at bounding box center [152, 197] width 75 height 14
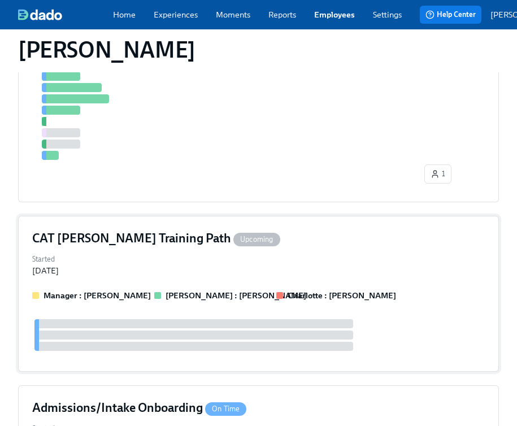
scroll to position [390, 0]
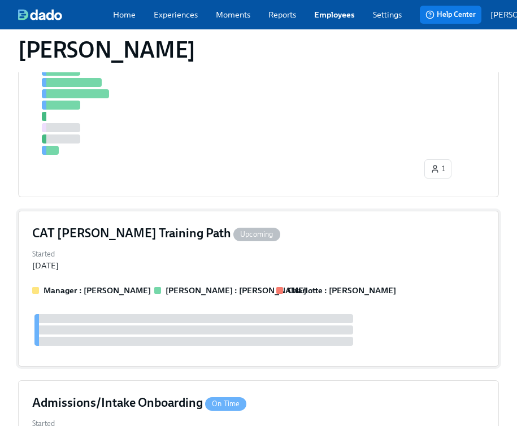
click at [242, 246] on div "Started [DATE]" at bounding box center [258, 258] width 453 height 25
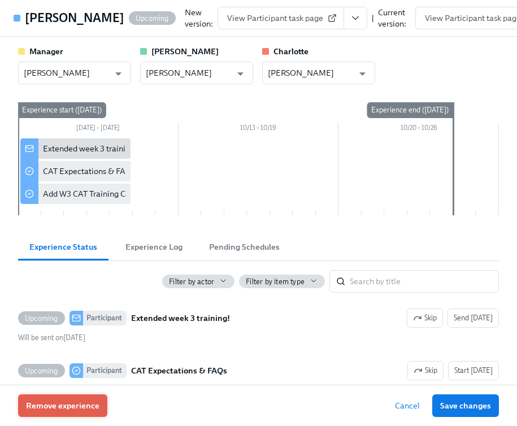
click at [89, 405] on span "Remove experience" at bounding box center [62, 405] width 73 height 11
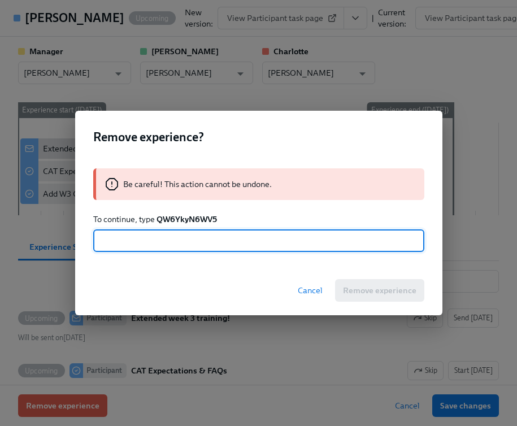
click at [196, 218] on strong "QW6YkyN6WV5" at bounding box center [186, 219] width 60 height 10
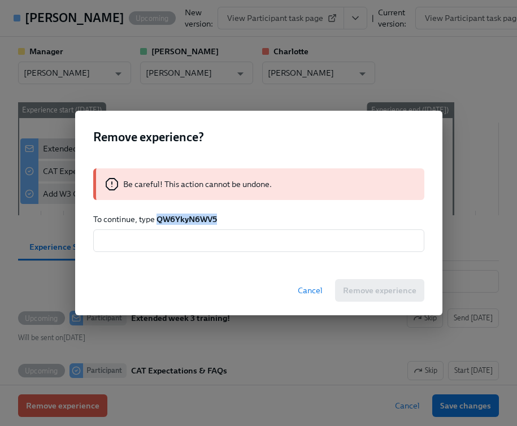
click at [195, 217] on strong "QW6YkyN6WV5" at bounding box center [186, 219] width 60 height 10
copy strong "QW6YkyN6WV5"
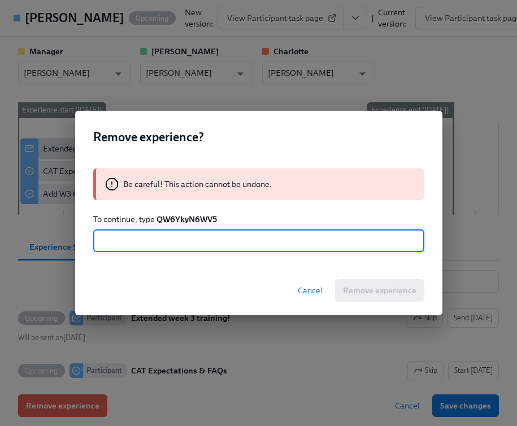
click at [184, 245] on input "text" at bounding box center [258, 240] width 331 height 23
paste input "QW6YkyN6WV5"
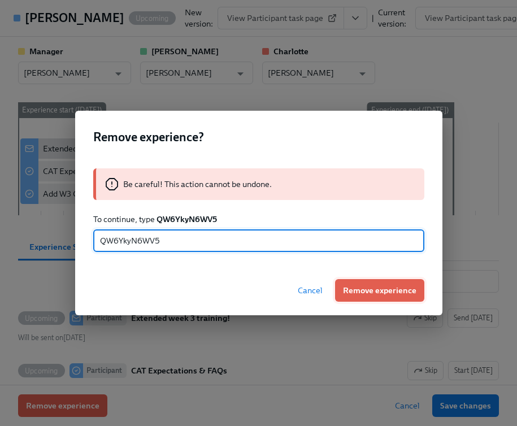
type input "QW6YkyN6WV5"
click at [383, 292] on span "Remove experience" at bounding box center [379, 290] width 73 height 11
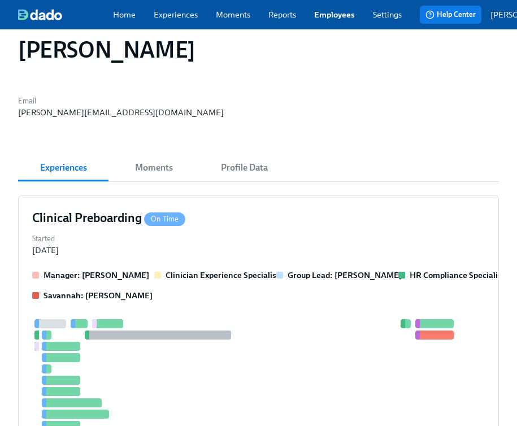
scroll to position [0, 0]
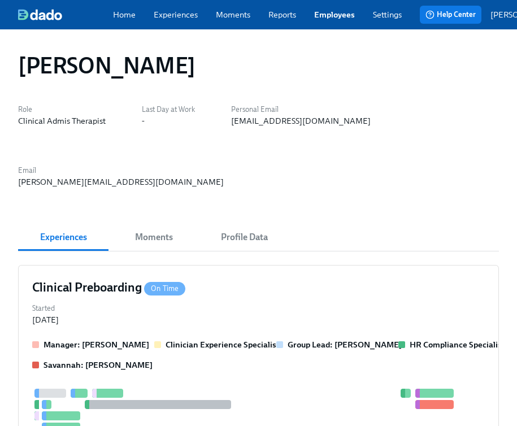
click at [315, 20] on link "Employees" at bounding box center [334, 14] width 41 height 11
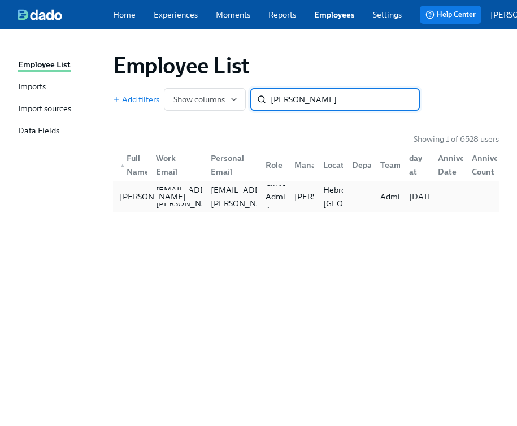
type input "[PERSON_NAME]"
click at [137, 203] on div "[PERSON_NAME]" at bounding box center [152, 197] width 75 height 14
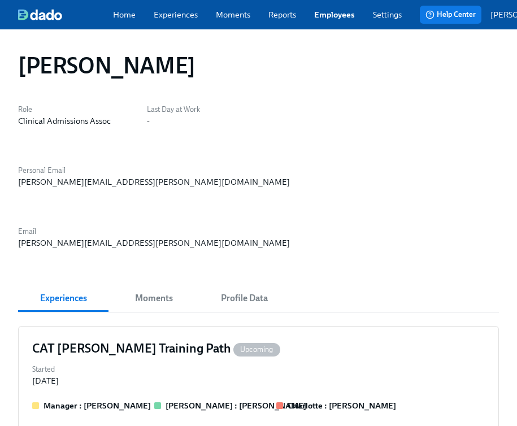
click at [251, 285] on button "Profile Data" at bounding box center [244, 298] width 90 height 27
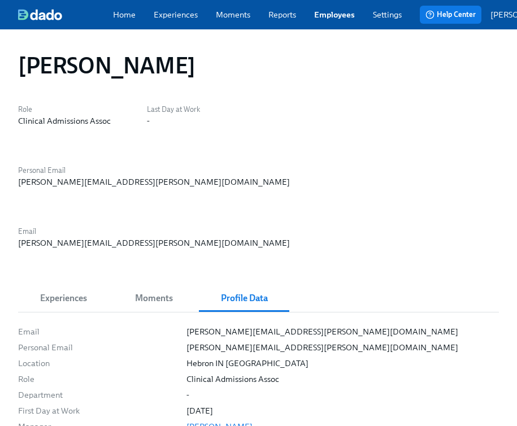
click at [290, 176] on div "[PERSON_NAME][EMAIL_ADDRESS][PERSON_NAME][DOMAIN_NAME]" at bounding box center [154, 181] width 272 height 11
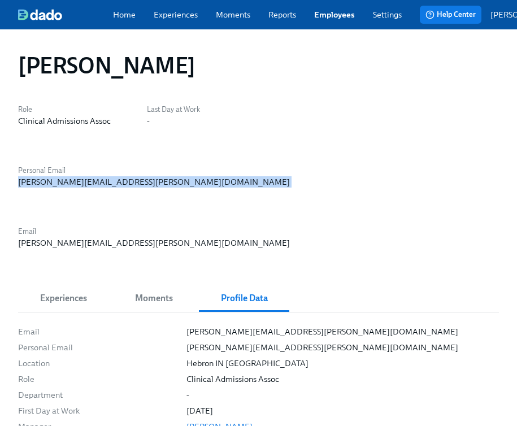
click at [290, 176] on div "[PERSON_NAME][EMAIL_ADDRESS][PERSON_NAME][DOMAIN_NAME]" at bounding box center [154, 181] width 272 height 11
copy div "[PERSON_NAME][EMAIL_ADDRESS][PERSON_NAME][DOMAIN_NAME]"
click at [75, 290] on span "Experiences" at bounding box center [63, 298] width 77 height 16
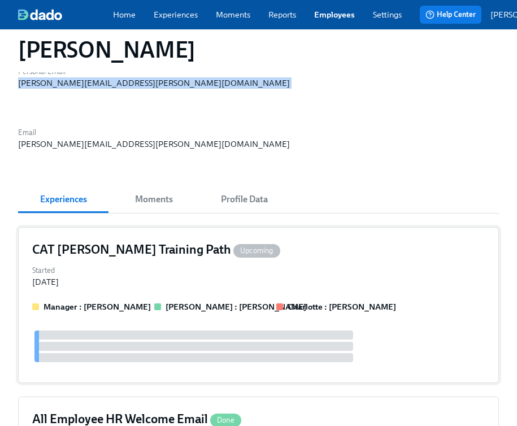
scroll to position [92, 0]
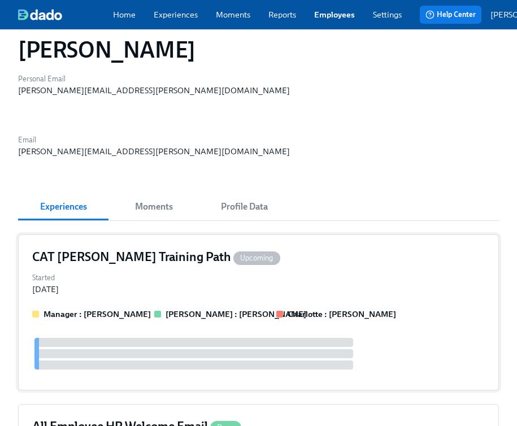
click at [107, 270] on div "Started [DATE]" at bounding box center [258, 282] width 453 height 25
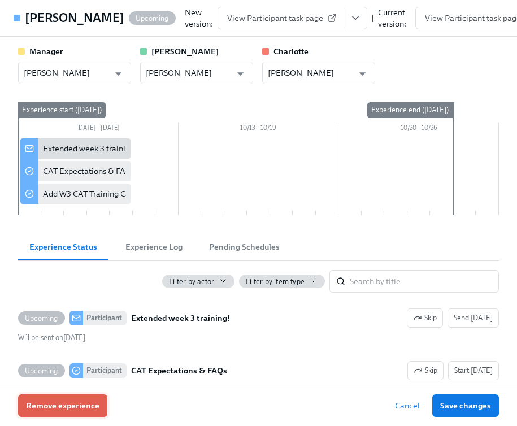
click at [79, 399] on button "Remove experience" at bounding box center [62, 405] width 89 height 23
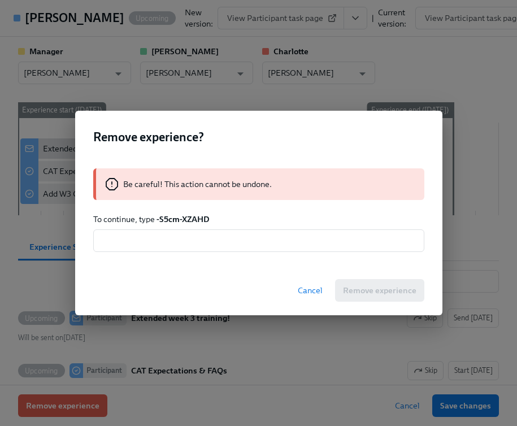
click at [188, 223] on strong "-S5cm-XZAHD" at bounding box center [182, 219] width 53 height 10
copy p "To continue, type -S5cm-XZAHD"
click at [175, 234] on input "text" at bounding box center [258, 240] width 331 height 23
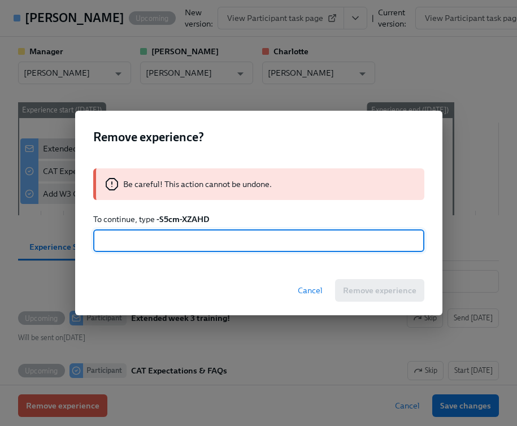
paste input "To continue, type -S5cm-XZAHD"
drag, startPoint x: 163, startPoint y: 243, endPoint x: -3, endPoint y: 238, distance: 166.2
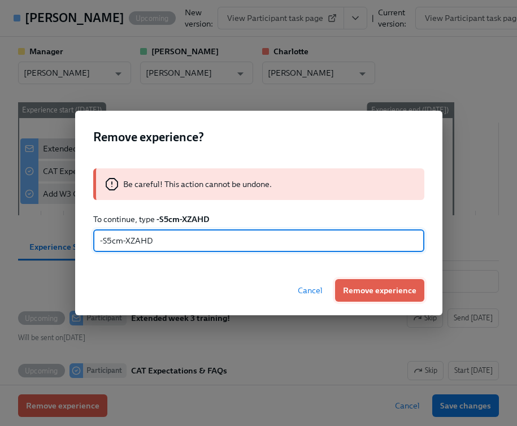
type input "-S5cm-XZAHD"
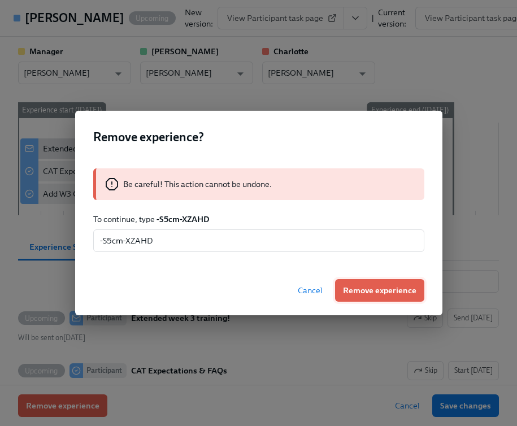
click at [386, 293] on span "Remove experience" at bounding box center [379, 290] width 73 height 11
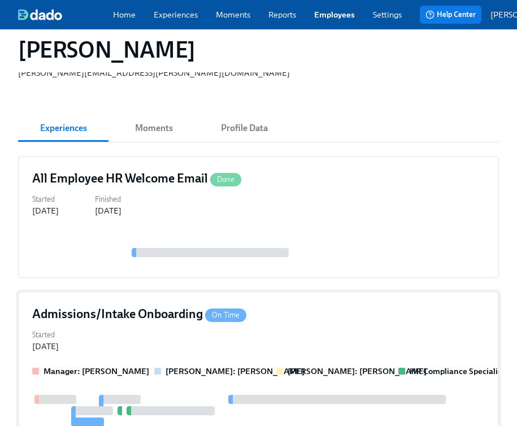
scroll to position [0, 0]
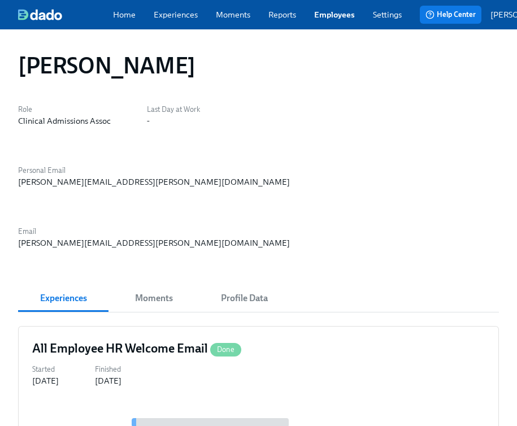
click at [338, 3] on div "Home Experiences Moments Reports Employees Settings Review us on G2 Help Center…" at bounding box center [297, 14] width 595 height 29
click at [338, 11] on link "Employees" at bounding box center [334, 14] width 41 height 11
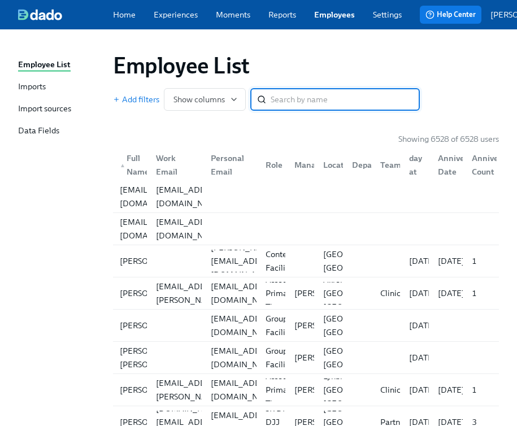
click at [349, 100] on input "search" at bounding box center [345, 99] width 149 height 23
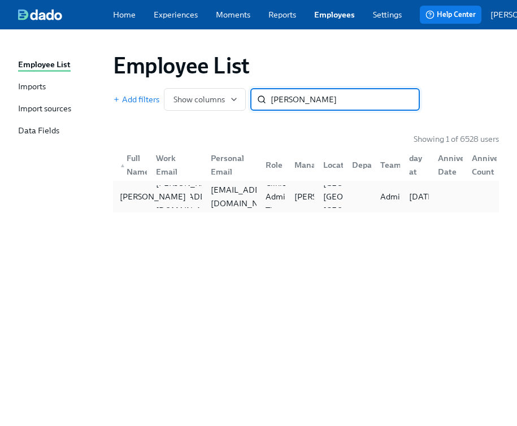
type input "[PERSON_NAME]"
click at [136, 198] on div "[PERSON_NAME]" at bounding box center [152, 197] width 75 height 14
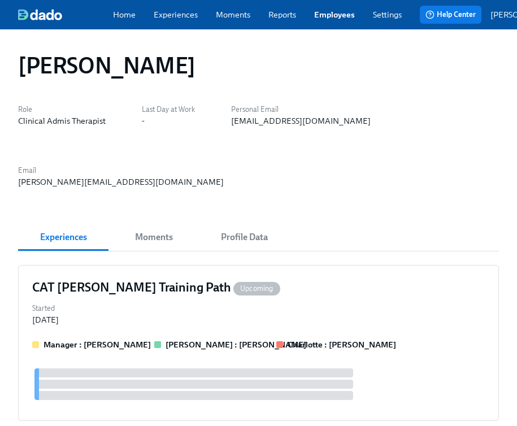
click at [294, 125] on div "[EMAIL_ADDRESS][DOMAIN_NAME]" at bounding box center [301, 120] width 140 height 11
copy div "[EMAIL_ADDRESS][DOMAIN_NAME]"
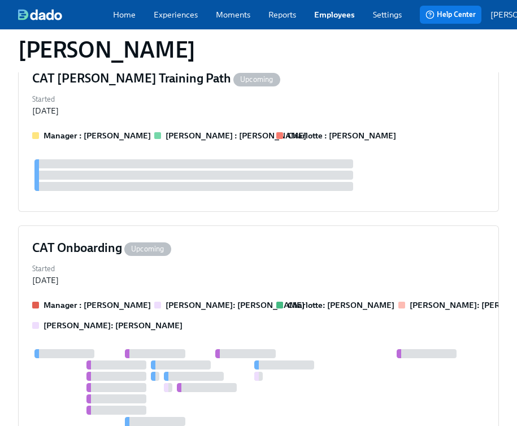
scroll to position [228, 0]
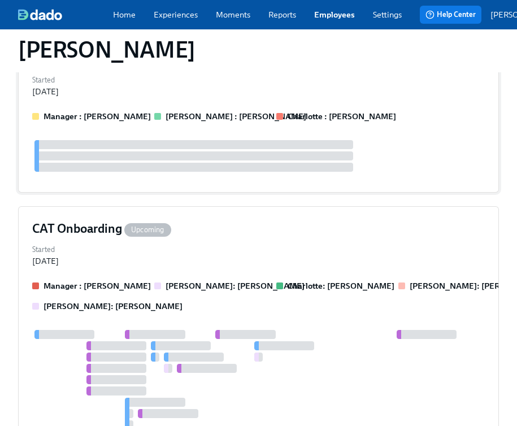
click at [225, 77] on div "CAT [PERSON_NAME] Training Path Upcoming Started [DATE] Manager : [PERSON_NAME]…" at bounding box center [258, 115] width 481 height 156
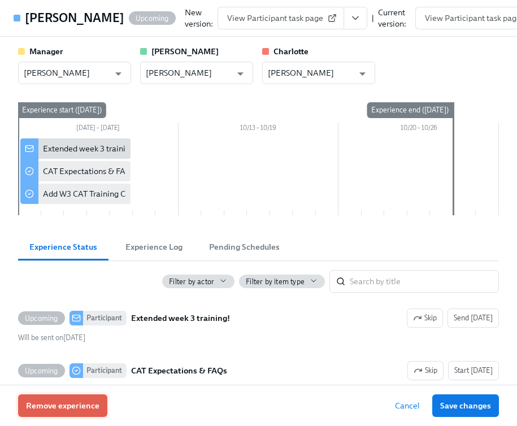
click at [67, 412] on button "Remove experience" at bounding box center [62, 405] width 89 height 23
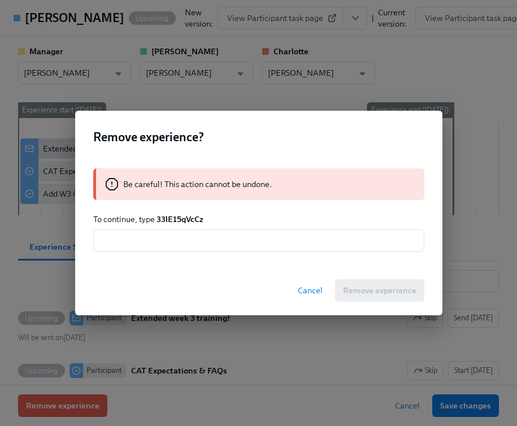
click at [176, 216] on strong "33lE15qVcCz" at bounding box center [179, 219] width 47 height 10
copy strong "33lE15qVcCz"
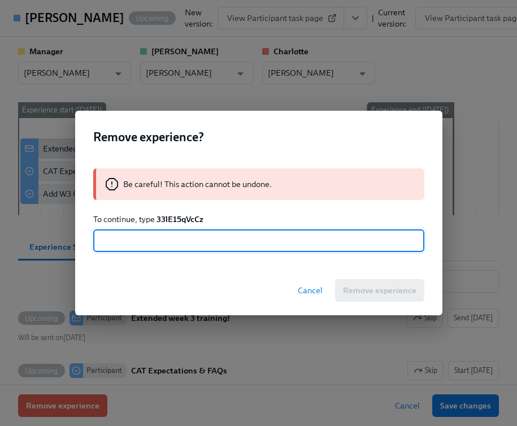
click at [161, 249] on input "text" at bounding box center [258, 240] width 331 height 23
paste input "33lE15qVcCz"
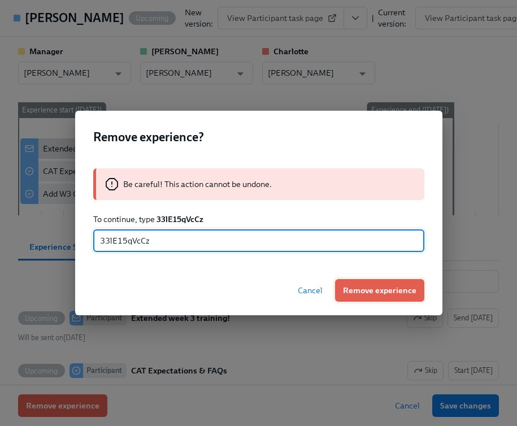
type input "33lE15qVcCz"
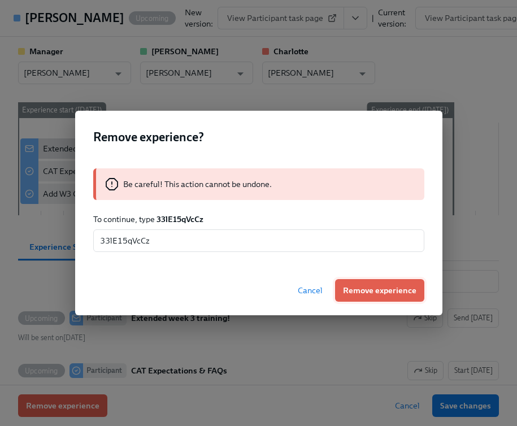
click at [342, 285] on button "Remove experience" at bounding box center [379, 290] width 89 height 23
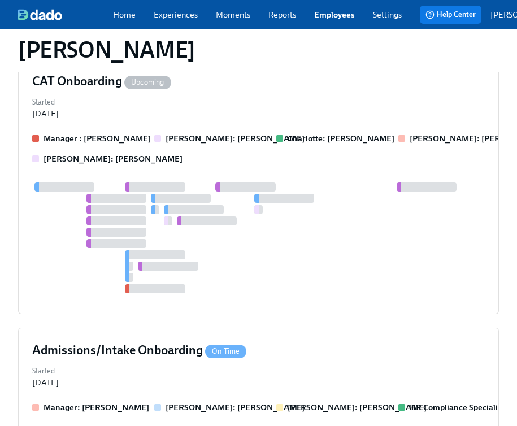
scroll to position [0, 0]
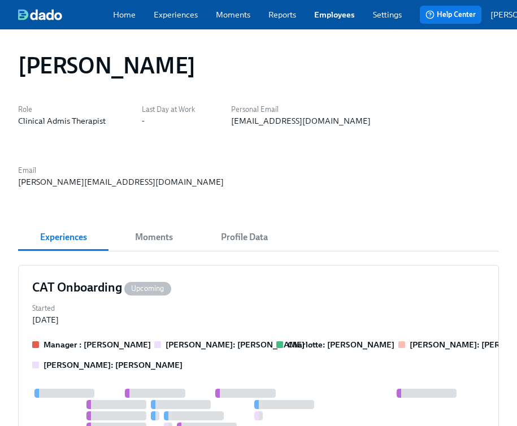
click at [336, 13] on link "Employees" at bounding box center [334, 14] width 41 height 11
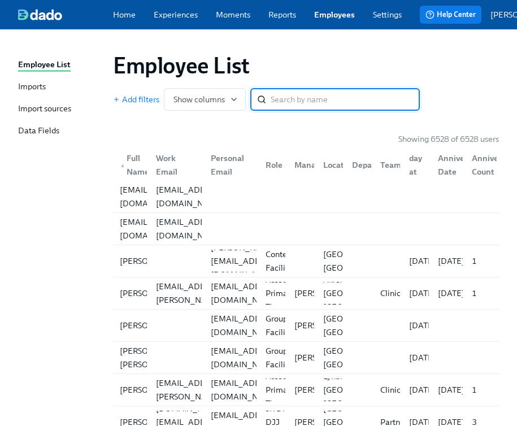
click at [343, 101] on input "search" at bounding box center [345, 99] width 149 height 23
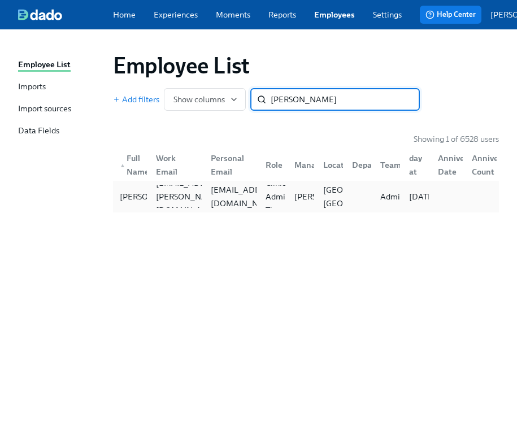
type input "[PERSON_NAME]"
click at [135, 212] on div "[PERSON_NAME] [PERSON_NAME][EMAIL_ADDRESS][PERSON_NAME][DOMAIN_NAME] [PERSON_NA…" at bounding box center [306, 197] width 386 height 32
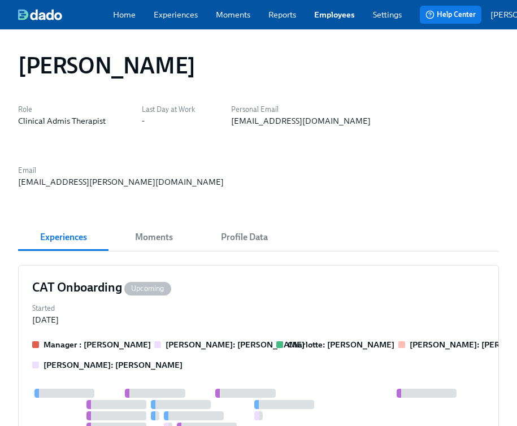
click at [264, 124] on div "[EMAIL_ADDRESS][DOMAIN_NAME]" at bounding box center [301, 120] width 140 height 11
click at [264, 125] on div "[EMAIL_ADDRESS][DOMAIN_NAME]" at bounding box center [301, 120] width 140 height 11
copy div "[EMAIL_ADDRESS][DOMAIN_NAME]"
click at [173, 275] on div "CAT Onboarding Upcoming Started [DATE] Manager : [PERSON_NAME] [PERSON_NAME]: […" at bounding box center [258, 392] width 481 height 255
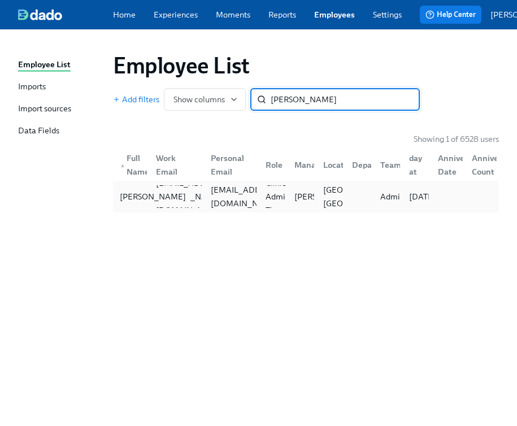
click at [138, 202] on div "[PERSON_NAME]" at bounding box center [152, 197] width 75 height 14
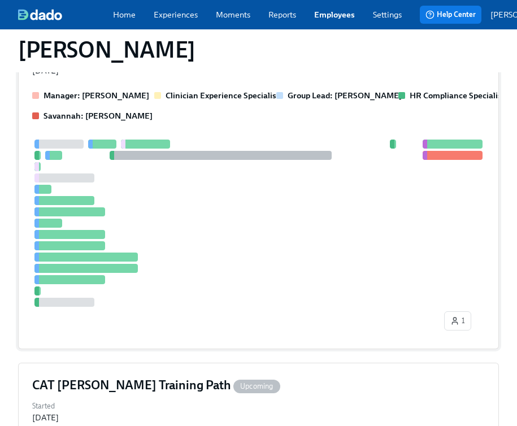
scroll to position [1014, 0]
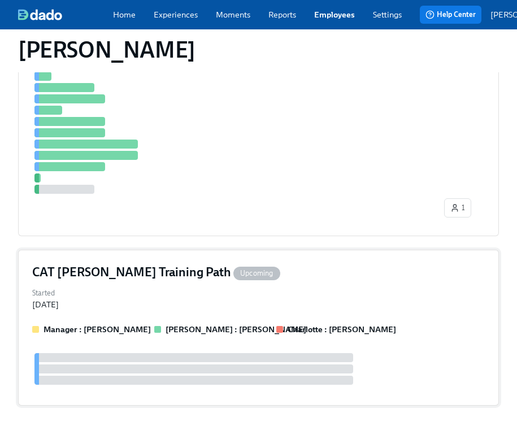
click at [158, 285] on div "Started [DATE]" at bounding box center [258, 297] width 453 height 25
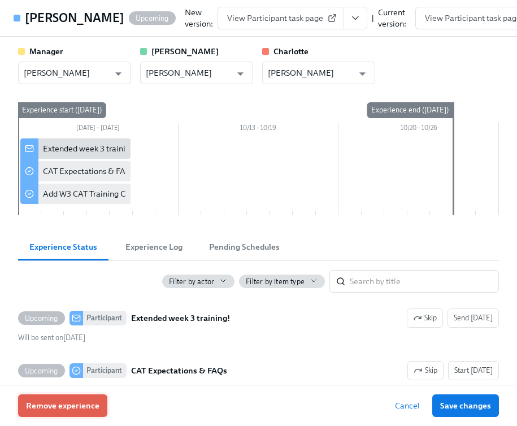
click at [75, 405] on span "Remove experience" at bounding box center [62, 405] width 73 height 11
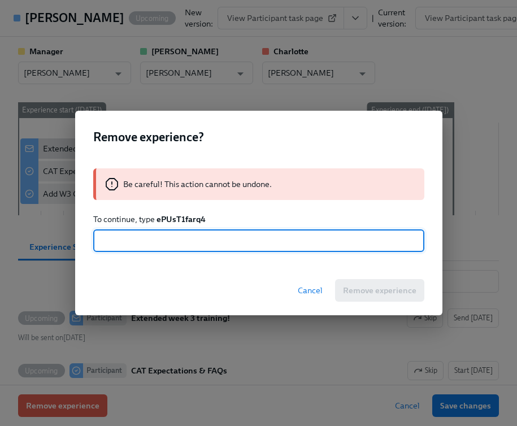
click at [190, 225] on div "Be careful! This action cannot be undone. To continue, type ePUsT1farq4 ​" at bounding box center [258, 210] width 367 height 111
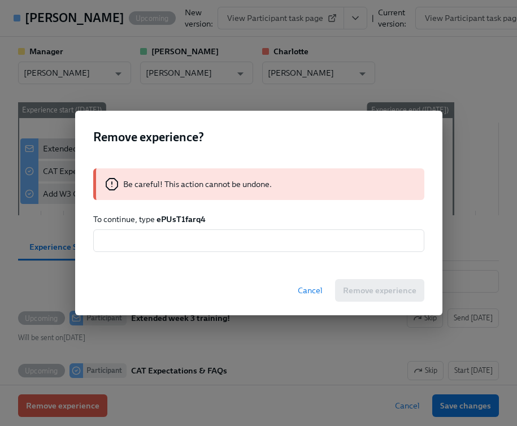
click at [190, 225] on div "Be careful! This action cannot be undone. To continue, type ePUsT1farq4 ​" at bounding box center [258, 210] width 367 height 111
click at [189, 222] on strong "ePUsT1farq4" at bounding box center [180, 219] width 49 height 10
click at [171, 220] on strong "ePUsT1farq4" at bounding box center [180, 219] width 49 height 10
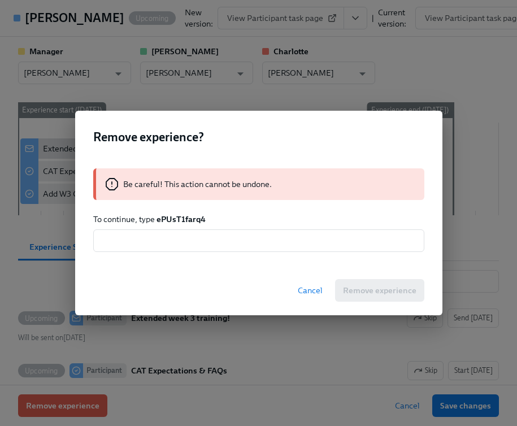
click at [169, 220] on strong "ePUsT1farq4" at bounding box center [180, 219] width 49 height 10
copy strong "ePUsT1farq4"
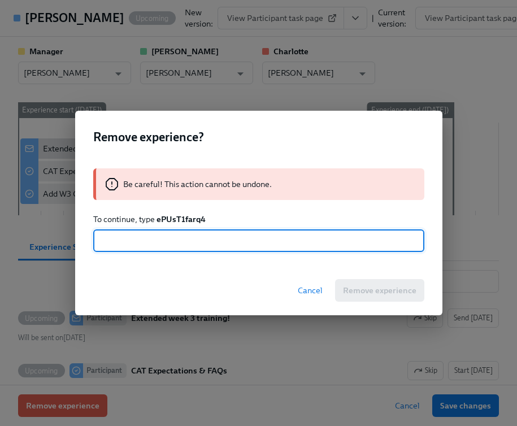
click at [168, 236] on input "text" at bounding box center [258, 240] width 331 height 23
paste input "ePUsT1farq4"
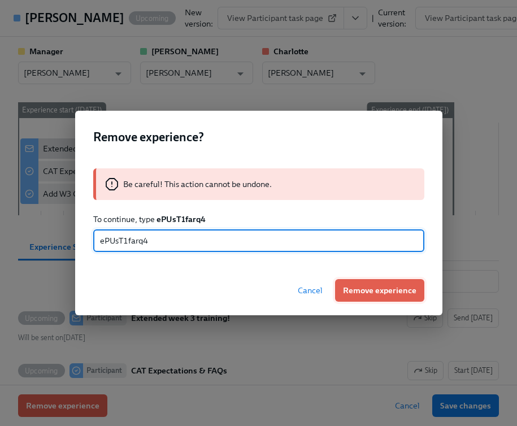
type input "ePUsT1farq4"
click at [372, 299] on button "Remove experience" at bounding box center [379, 290] width 89 height 23
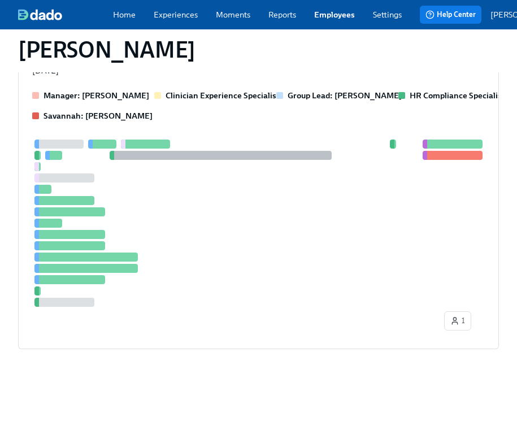
scroll to position [845, 0]
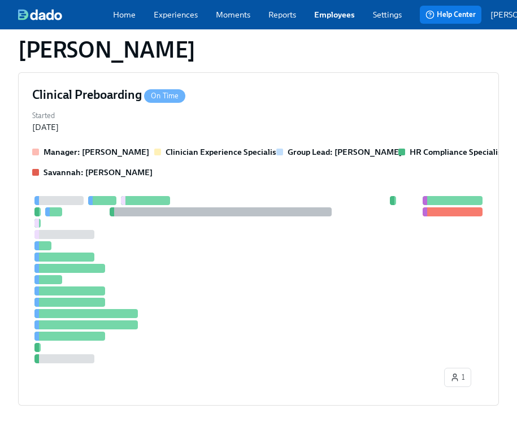
click at [324, 20] on link "Employees" at bounding box center [334, 14] width 41 height 11
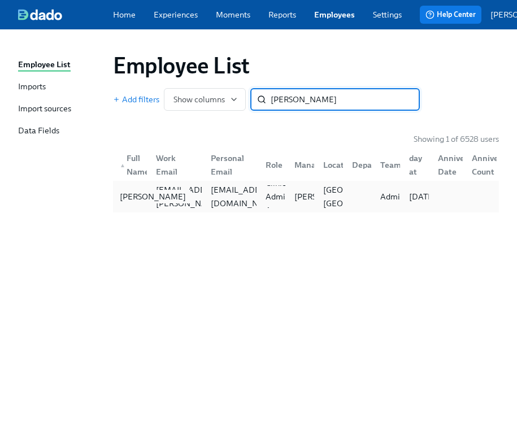
type input "[PERSON_NAME]"
click at [122, 202] on div "[PERSON_NAME]" at bounding box center [152, 197] width 75 height 14
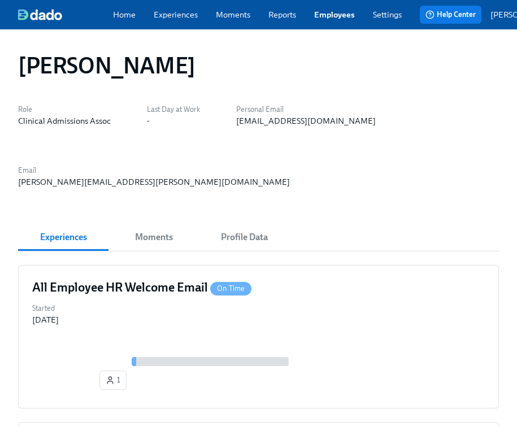
click at [281, 125] on div "[EMAIL_ADDRESS][DOMAIN_NAME]" at bounding box center [306, 120] width 140 height 11
copy div "[EMAIL_ADDRESS][DOMAIN_NAME]"
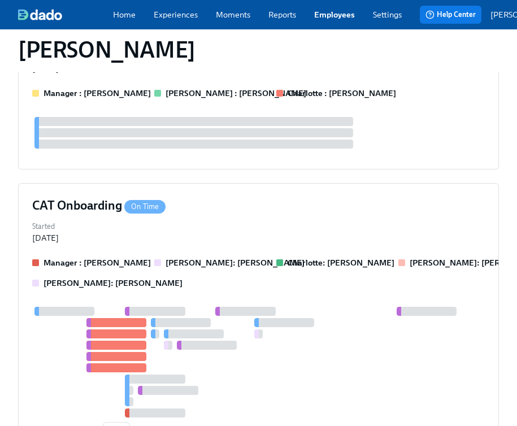
scroll to position [606, 0]
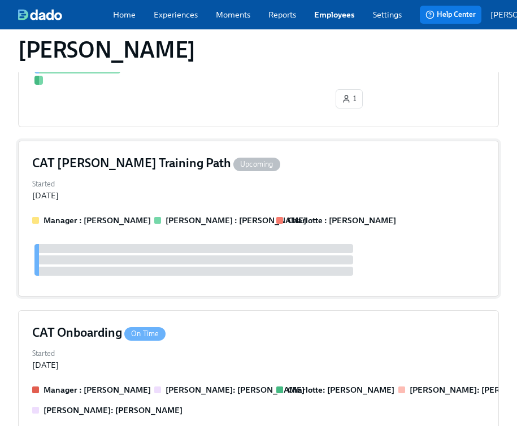
click at [118, 215] on div "Manager : [PERSON_NAME] [PERSON_NAME] Abu : [PERSON_NAME] Abu [PERSON_NAME] : […" at bounding box center [258, 249] width 453 height 68
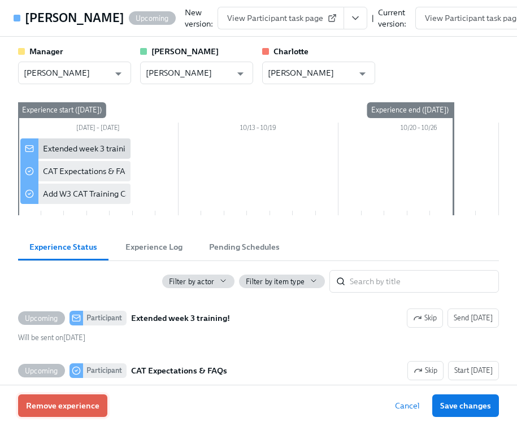
click at [64, 403] on span "Remove experience" at bounding box center [62, 405] width 73 height 11
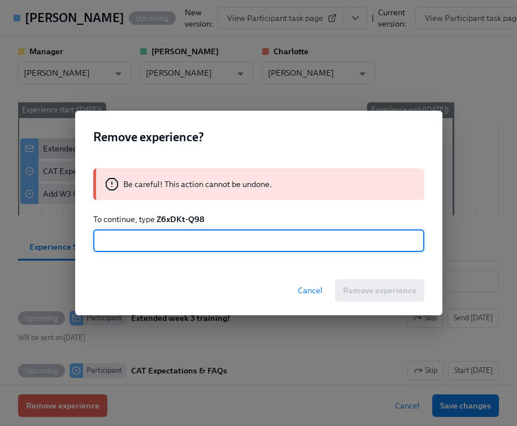
click at [190, 212] on div "Be careful! This action cannot be undone. To continue, type Z6xDKt-Q98 ​" at bounding box center [258, 210] width 367 height 111
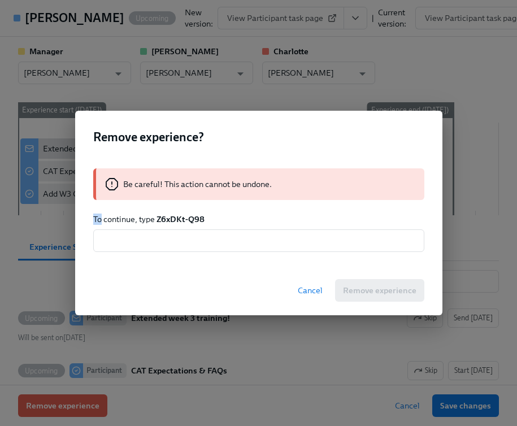
click at [190, 213] on div "Be careful! This action cannot be undone. To continue, type Z6xDKt-Q98 ​" at bounding box center [258, 210] width 367 height 111
click at [189, 219] on strong "Z6xDKt-Q98" at bounding box center [180, 219] width 48 height 10
click at [189, 220] on strong "Z6xDKt-Q98" at bounding box center [180, 219] width 48 height 10
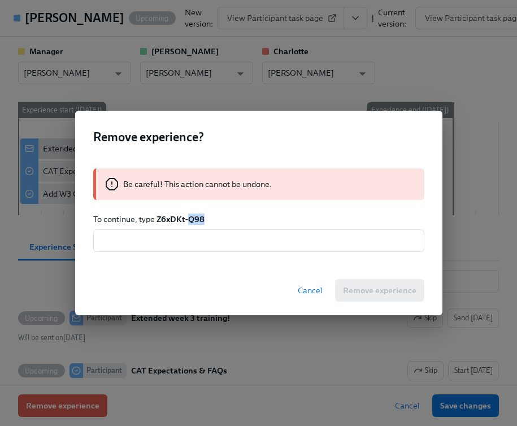
click at [189, 220] on strong "Z6xDKt-Q98" at bounding box center [180, 219] width 48 height 10
click at [160, 223] on strong "Z6xDKt-Q98" at bounding box center [180, 219] width 48 height 10
drag, startPoint x: 157, startPoint y: 223, endPoint x: 205, endPoint y: 221, distance: 47.5
click at [205, 221] on p "To continue, type Z6xDKt-Q98" at bounding box center [258, 219] width 331 height 11
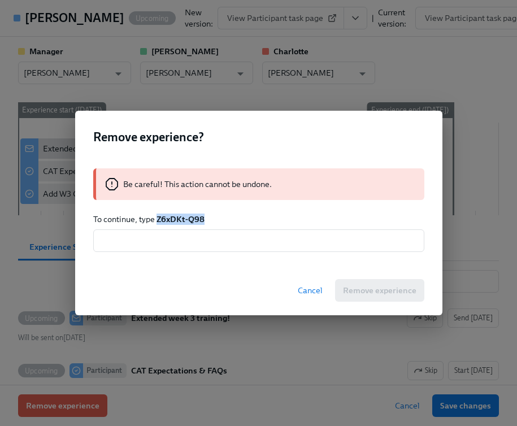
copy strong "Z6xDKt-Q98"
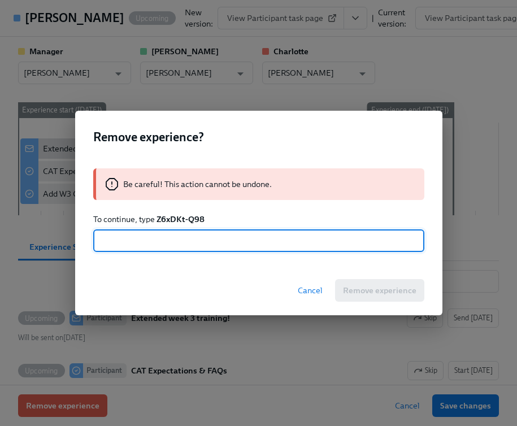
click at [197, 244] on input "text" at bounding box center [258, 240] width 331 height 23
paste input "Z6xDKt-Q98"
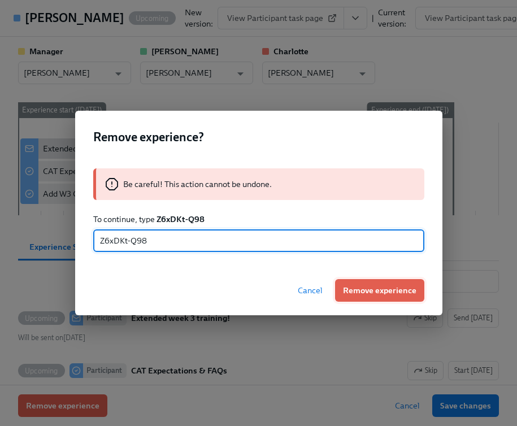
type input "Z6xDKt-Q98"
click at [373, 288] on span "Remove experience" at bounding box center [379, 290] width 73 height 11
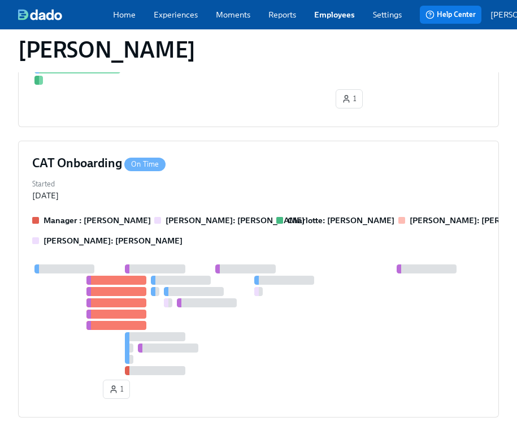
click at [341, 16] on link "Employees" at bounding box center [334, 14] width 41 height 11
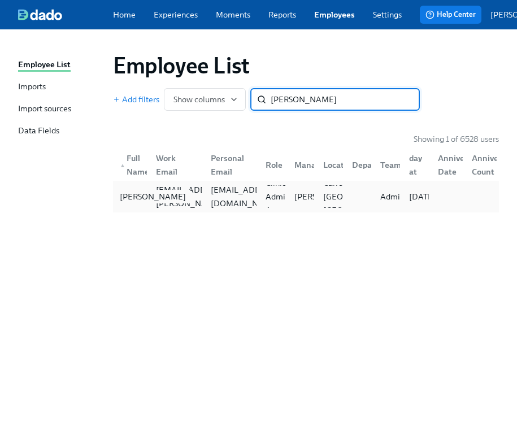
type input "[PERSON_NAME]"
click at [117, 203] on div "[PERSON_NAME]" at bounding box center [152, 197] width 75 height 14
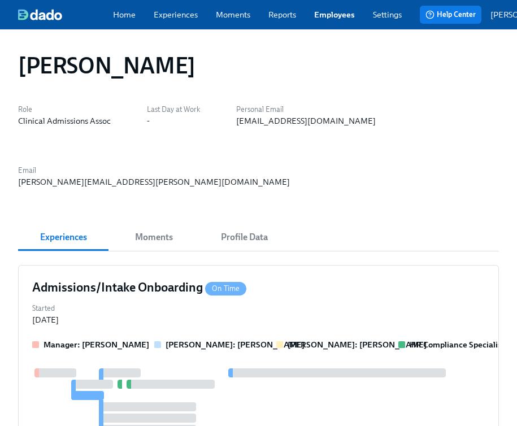
click at [265, 127] on div "[EMAIL_ADDRESS][DOMAIN_NAME]" at bounding box center [306, 120] width 140 height 11
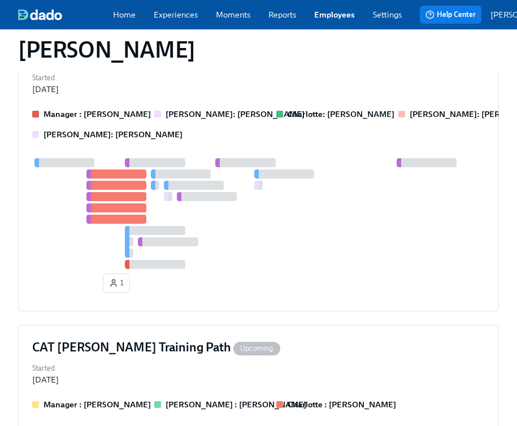
scroll to position [1057, 0]
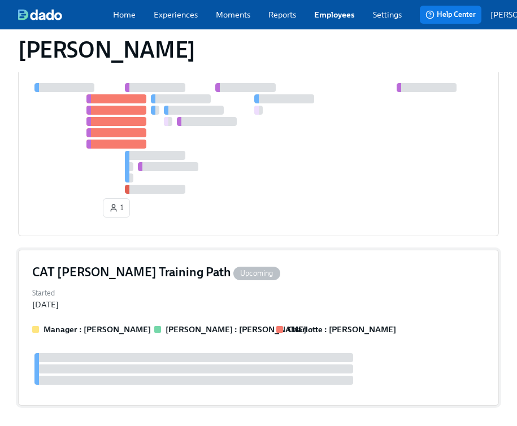
click at [136, 285] on div "Started [DATE]" at bounding box center [258, 297] width 453 height 25
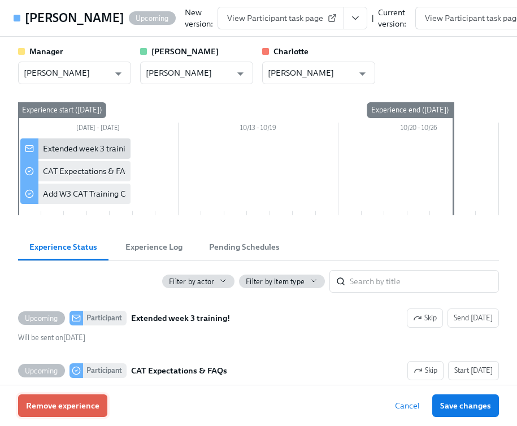
click at [85, 402] on span "Remove experience" at bounding box center [62, 405] width 73 height 11
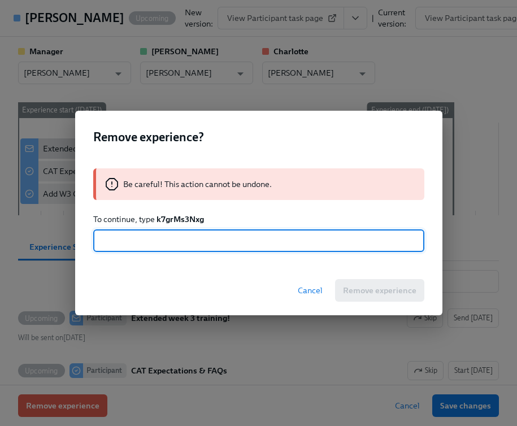
click at [181, 212] on div "Be careful! This action cannot be undone. To continue, type k7grMs3Nxg ​" at bounding box center [258, 210] width 367 height 111
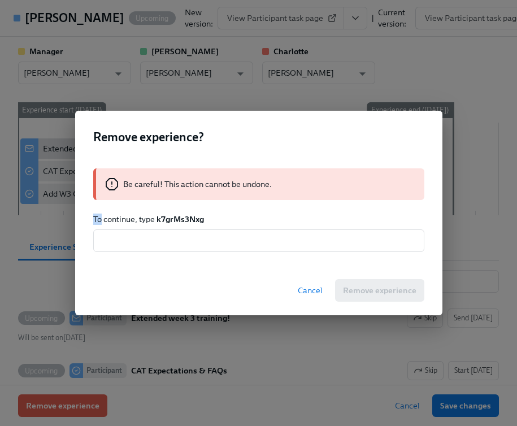
click at [182, 214] on p "To continue, type k7grMs3Nxg" at bounding box center [258, 219] width 331 height 11
click at [182, 220] on strong "k7grMs3Nxg" at bounding box center [179, 219] width 47 height 10
click at [182, 221] on strong "k7grMs3Nxg" at bounding box center [179, 219] width 47 height 10
click at [179, 236] on input "text" at bounding box center [258, 240] width 331 height 23
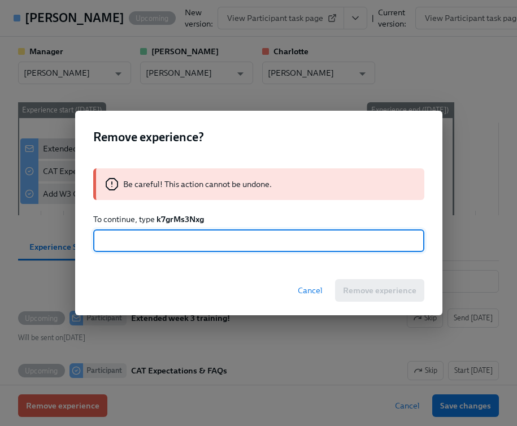
paste input "k7grMs3Nxg"
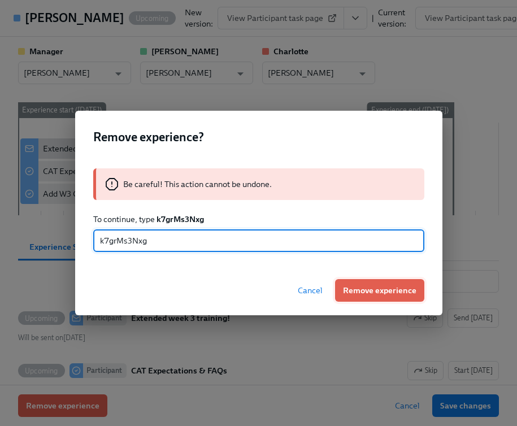
type input "k7grMs3Nxg"
click at [379, 289] on span "Remove experience" at bounding box center [379, 290] width 73 height 11
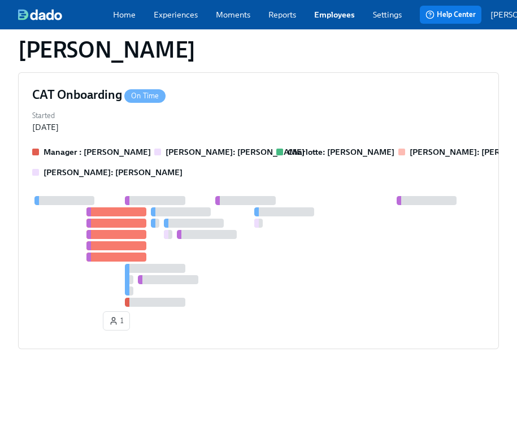
scroll to position [888, 0]
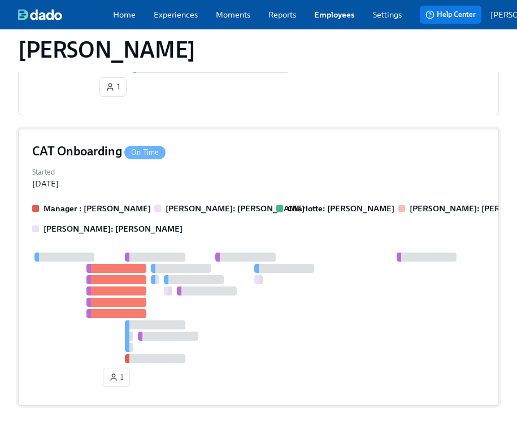
click at [337, 18] on link "Employees" at bounding box center [334, 14] width 41 height 11
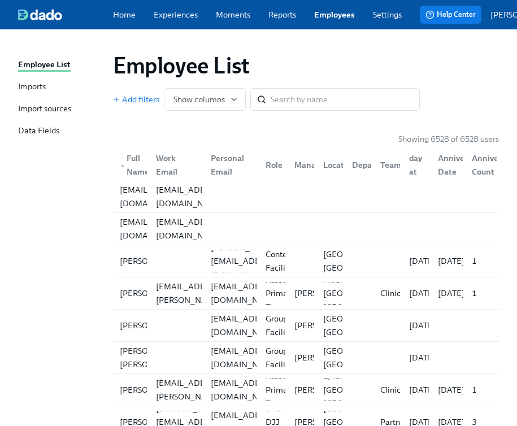
click at [332, 107] on input "search" at bounding box center [345, 99] width 149 height 23
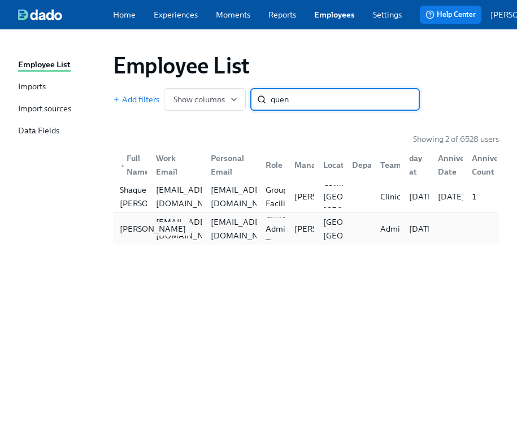
type input "quen"
click at [132, 228] on div "[PERSON_NAME]" at bounding box center [152, 229] width 75 height 14
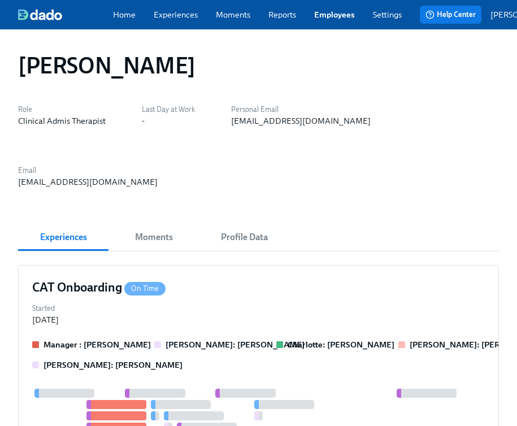
click at [240, 229] on span "Profile Data" at bounding box center [244, 237] width 77 height 16
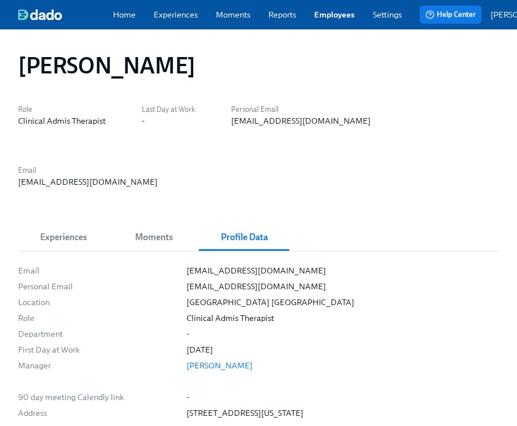
click at [65, 229] on span "Experiences" at bounding box center [63, 237] width 77 height 16
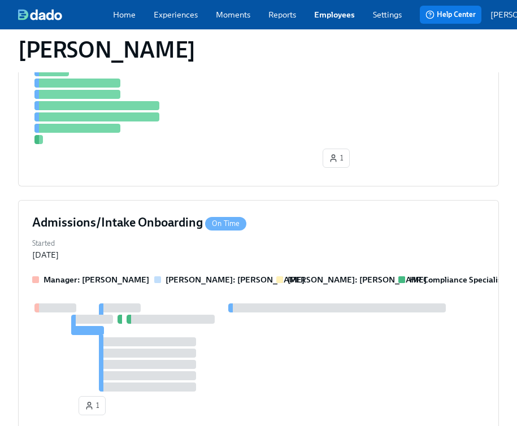
scroll to position [867, 0]
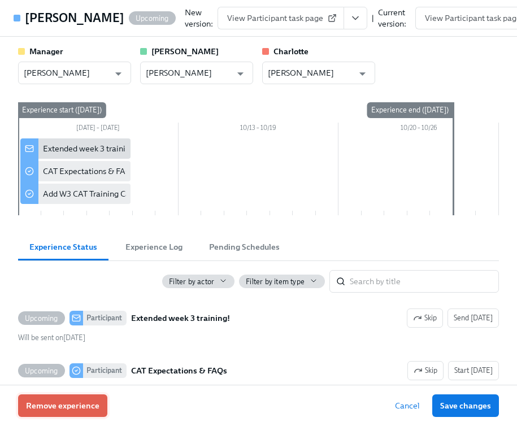
click at [67, 410] on span "Remove experience" at bounding box center [62, 405] width 73 height 11
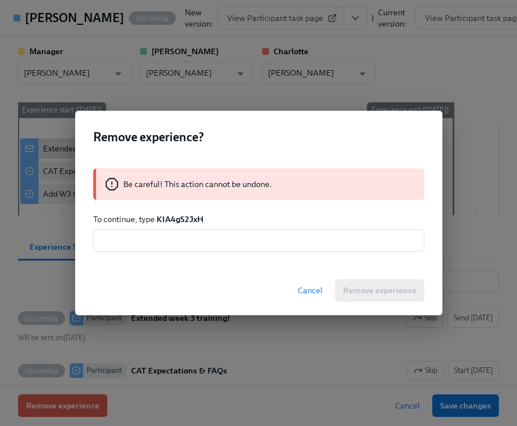
click at [185, 213] on div "Be careful! This action cannot be undone. To continue, type KIA4gS2JxH ​" at bounding box center [258, 210] width 367 height 111
click at [185, 216] on strong "KIA4gS2JxH" at bounding box center [179, 219] width 47 height 10
click at [181, 253] on div "Be careful! This action cannot be undone. To continue, type KIA4gS2JxH ​" at bounding box center [258, 210] width 367 height 111
click at [181, 247] on input "text" at bounding box center [258, 240] width 331 height 23
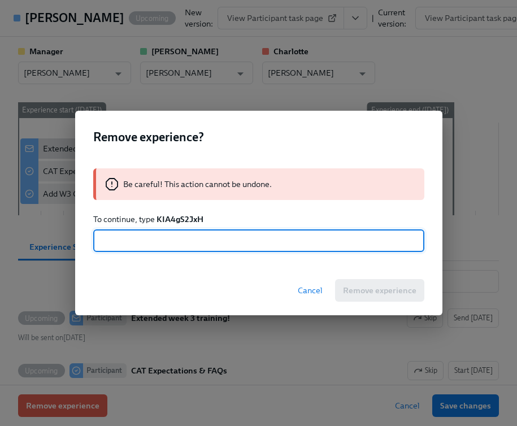
paste input "KIA4gS2JxH"
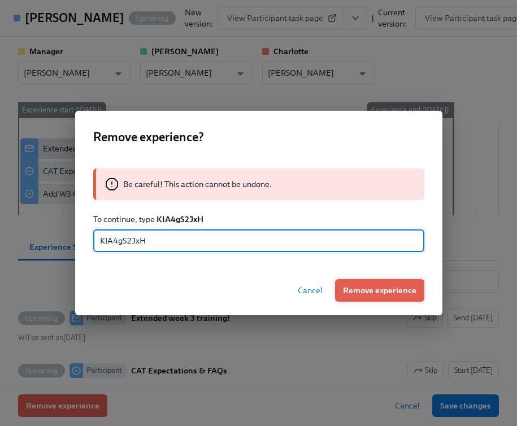
type input "KIA4gS2JxH"
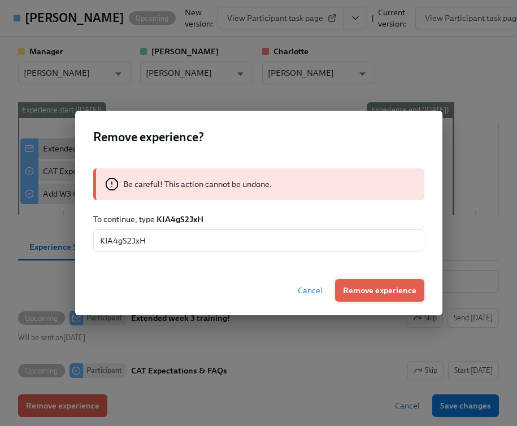
click at [372, 289] on span "Remove experience" at bounding box center [379, 290] width 73 height 11
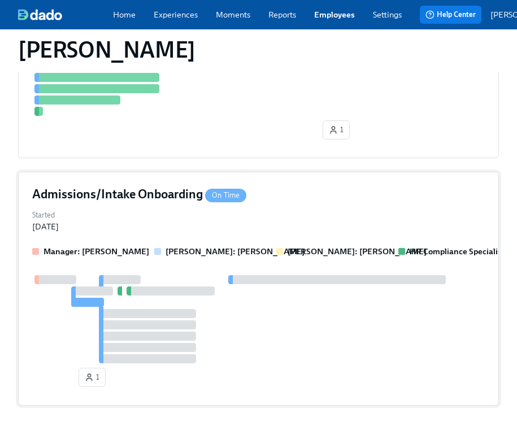
scroll to position [0, 0]
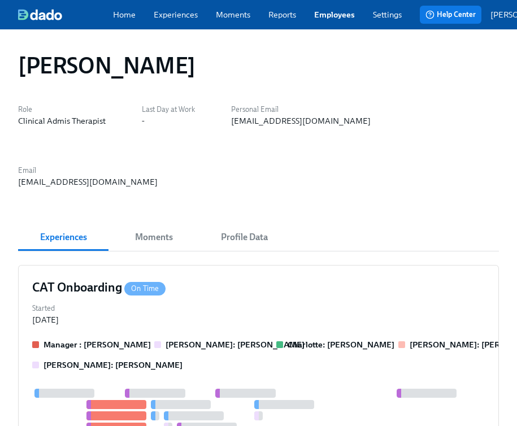
click at [264, 122] on div "[EMAIL_ADDRESS][DOMAIN_NAME]" at bounding box center [301, 120] width 140 height 11
click at [243, 121] on div "[EMAIL_ADDRESS][DOMAIN_NAME]" at bounding box center [301, 120] width 140 height 11
click at [243, 122] on div "[EMAIL_ADDRESS][DOMAIN_NAME]" at bounding box center [301, 120] width 140 height 11
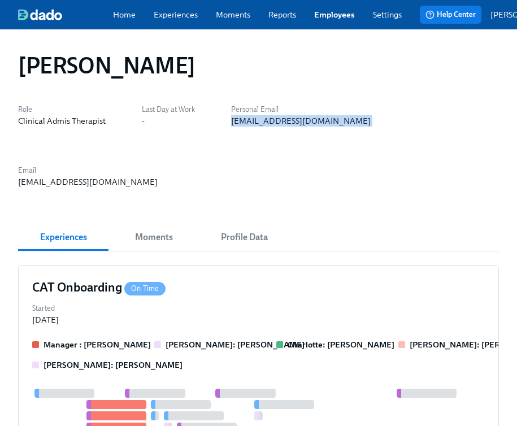
click at [243, 122] on div "[EMAIL_ADDRESS][DOMAIN_NAME]" at bounding box center [301, 120] width 140 height 11
click at [341, 15] on link "Employees" at bounding box center [334, 14] width 41 height 11
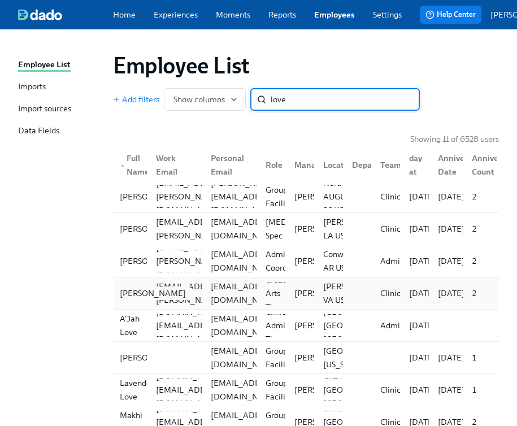
scroll to position [2, 0]
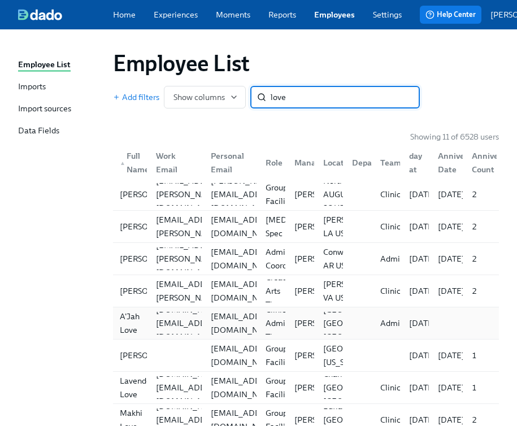
type input "love"
click at [130, 330] on div "A'Jah Love" at bounding box center [131, 323] width 32 height 27
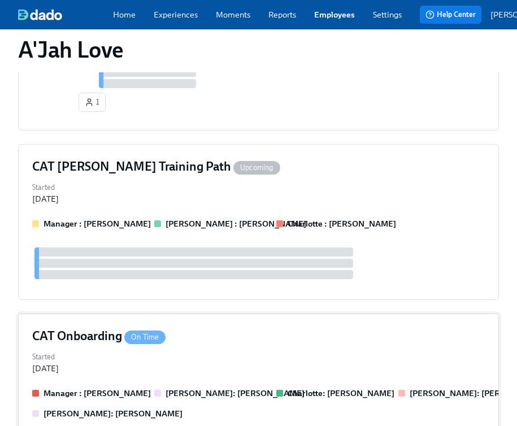
scroll to position [875, 0]
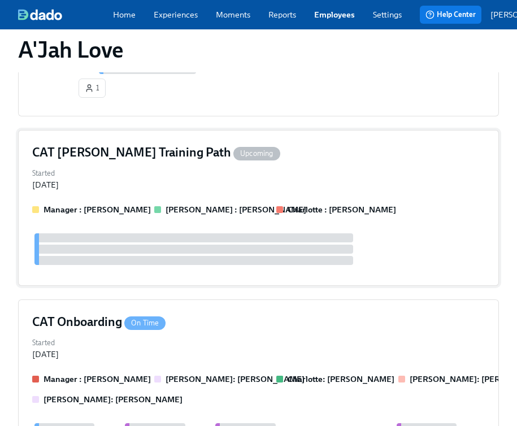
click at [119, 166] on div "Started [DATE]" at bounding box center [258, 178] width 453 height 25
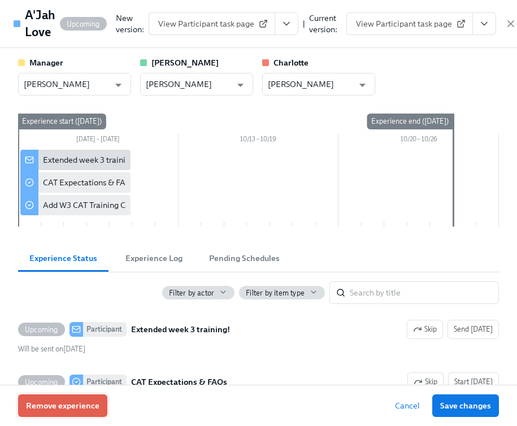
click at [84, 404] on span "Remove experience" at bounding box center [62, 405] width 73 height 11
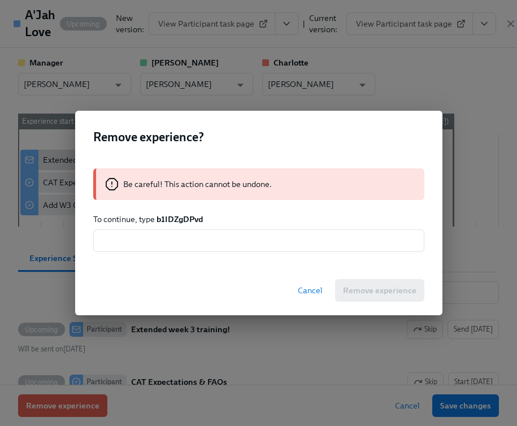
click at [190, 219] on strong "b1IDZgDPvd" at bounding box center [179, 219] width 46 height 10
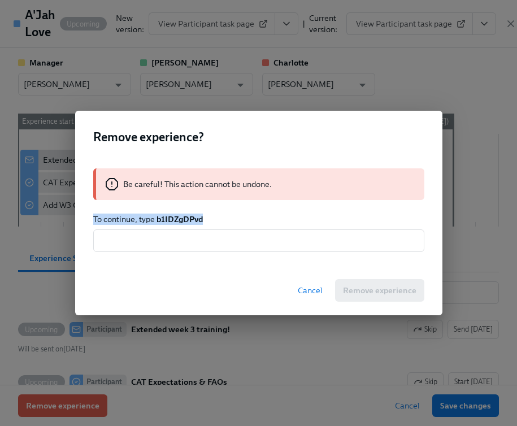
click at [173, 218] on strong "b1IDZgDPvd" at bounding box center [179, 219] width 46 height 10
click at [171, 253] on div "Be careful! This action cannot be undone. To continue, type b1IDZgDPvd ​" at bounding box center [258, 210] width 367 height 111
click at [175, 241] on input "text" at bounding box center [258, 240] width 331 height 23
paste input "[EMAIL_ADDRESS][DOMAIN_NAME]"
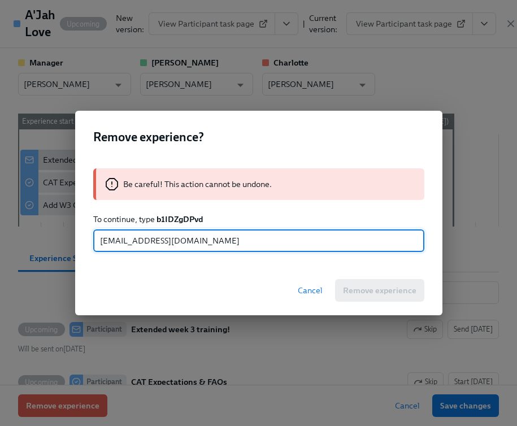
click at [176, 217] on strong "b1IDZgDPvd" at bounding box center [179, 219] width 46 height 10
click at [176, 218] on strong "b1IDZgDPvd" at bounding box center [179, 219] width 46 height 10
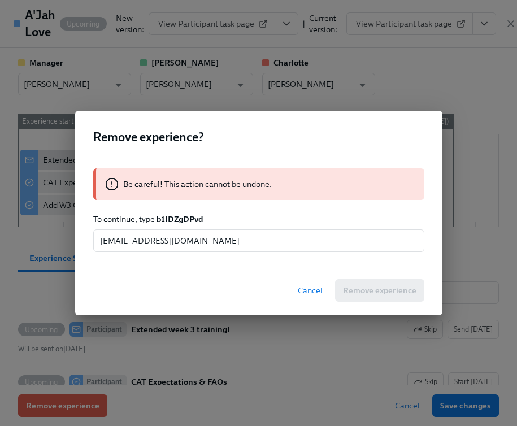
click at [176, 218] on strong "b1IDZgDPvd" at bounding box center [179, 219] width 46 height 10
click at [172, 254] on div "Be careful! This action cannot be undone. To continue, type b1IDZgDPvd [EMAIL_A…" at bounding box center [258, 210] width 367 height 111
click at [164, 246] on input "[EMAIL_ADDRESS][DOMAIN_NAME]" at bounding box center [258, 240] width 331 height 23
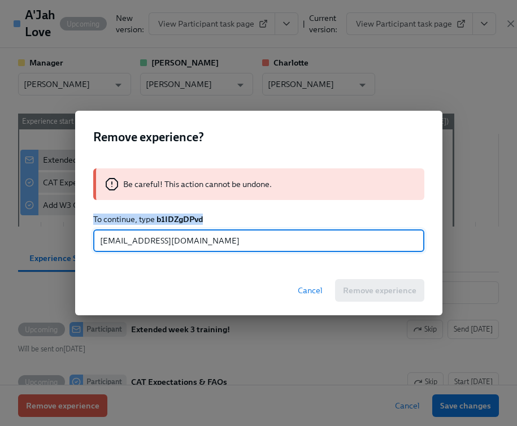
click at [163, 246] on input "[EMAIL_ADDRESS][DOMAIN_NAME]" at bounding box center [258, 240] width 331 height 23
paste input "To continue, type b1IDZgDPvd"
drag, startPoint x: 164, startPoint y: 241, endPoint x: -11, endPoint y: 217, distance: 176.1
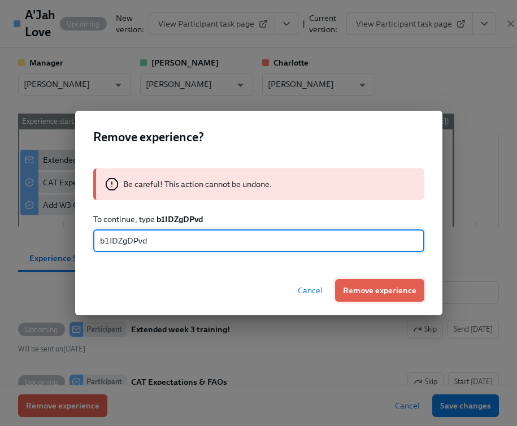
type input "b1IDZgDPvd"
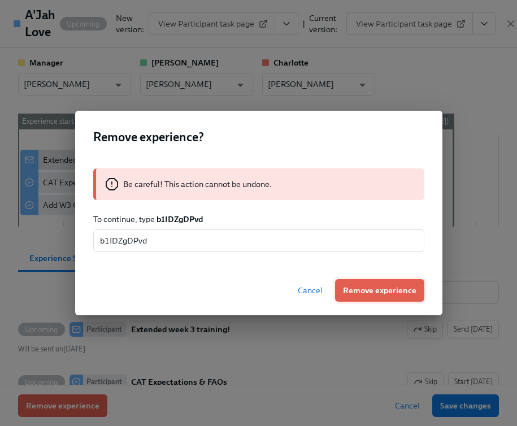
click at [376, 291] on span "Remove experience" at bounding box center [379, 290] width 73 height 11
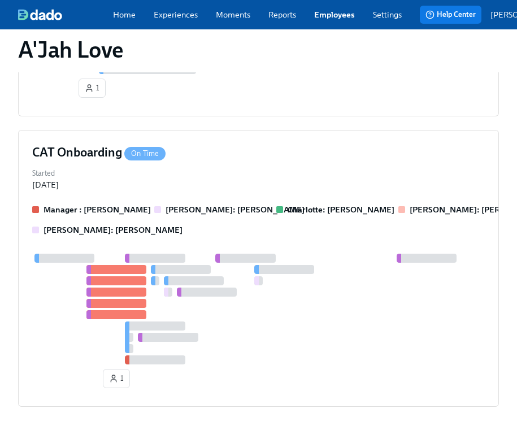
scroll to position [0, 0]
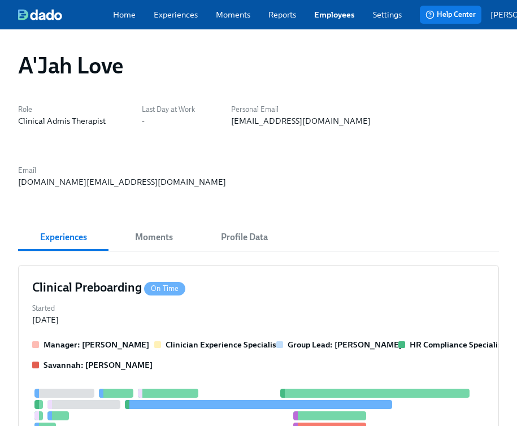
click at [272, 126] on div "[EMAIL_ADDRESS][DOMAIN_NAME]" at bounding box center [301, 120] width 140 height 11
click at [272, 127] on div "[EMAIL_ADDRESS][DOMAIN_NAME]" at bounding box center [301, 120] width 140 height 11
click at [334, 20] on link "Employees" at bounding box center [334, 14] width 41 height 11
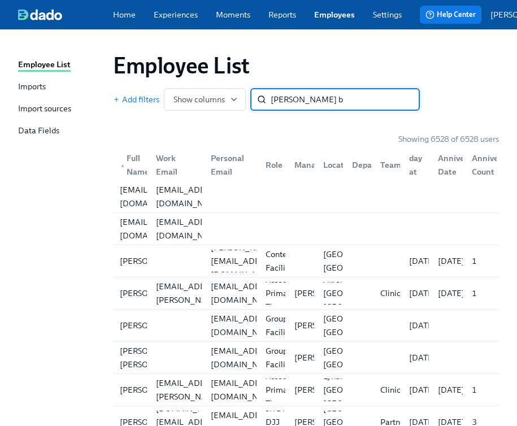
type input "[PERSON_NAME] bu"
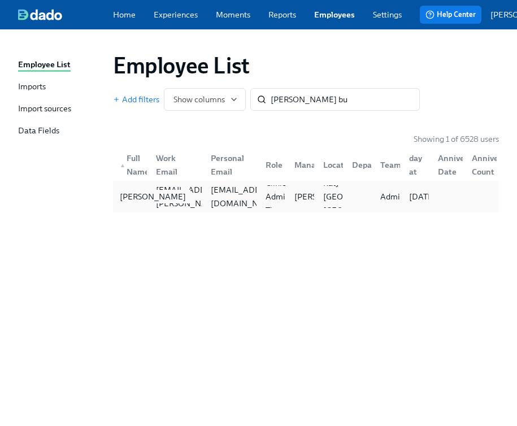
click at [123, 203] on div "[PERSON_NAME]" at bounding box center [152, 197] width 75 height 14
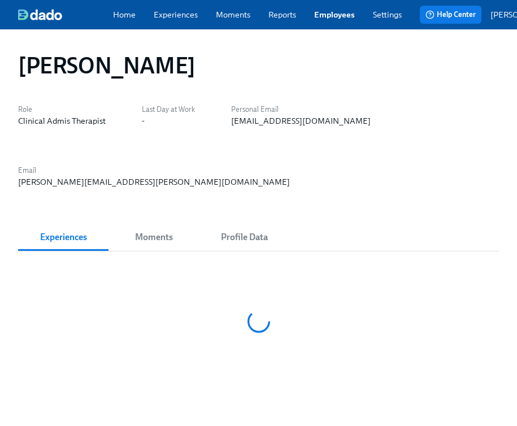
click at [229, 229] on span "Profile Data" at bounding box center [244, 237] width 77 height 16
click at [260, 126] on div "[EMAIL_ADDRESS][DOMAIN_NAME]" at bounding box center [301, 120] width 140 height 11
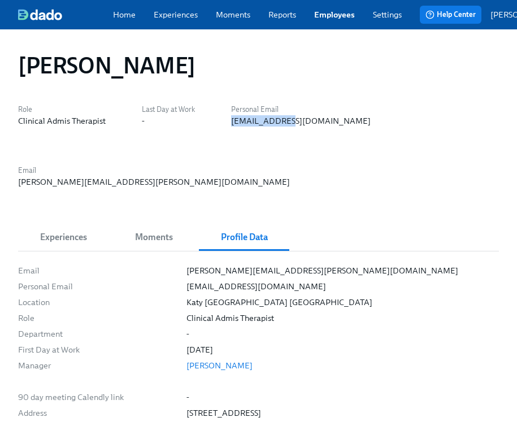
click at [260, 125] on div "[EMAIL_ADDRESS][DOMAIN_NAME]" at bounding box center [301, 120] width 140 height 11
click at [41, 229] on span "Experiences" at bounding box center [63, 237] width 77 height 16
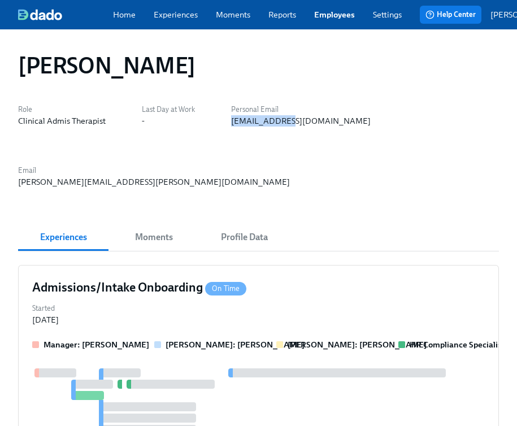
click at [319, 125] on div "[EMAIL_ADDRESS][DOMAIN_NAME]" at bounding box center [301, 120] width 140 height 11
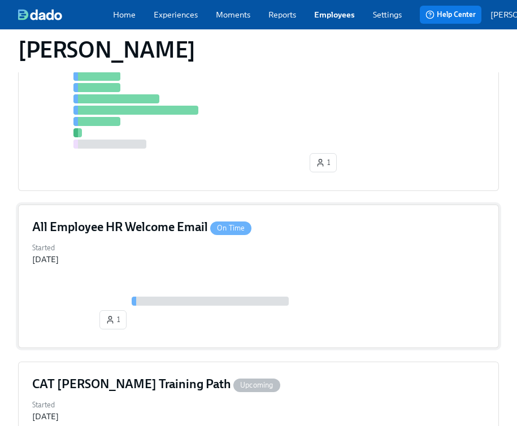
scroll to position [1034, 0]
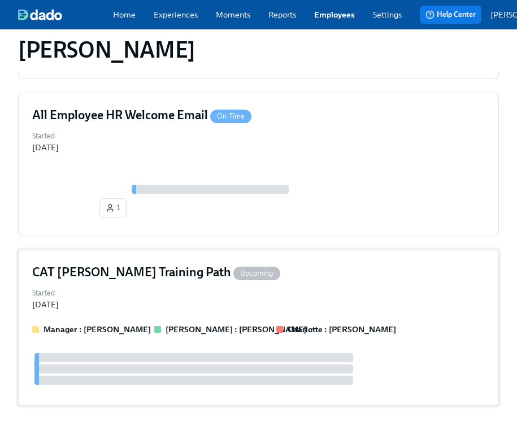
click at [119, 259] on div "CAT [PERSON_NAME] Training Path Upcoming Started [DATE] Manager : [PERSON_NAME]…" at bounding box center [258, 328] width 481 height 156
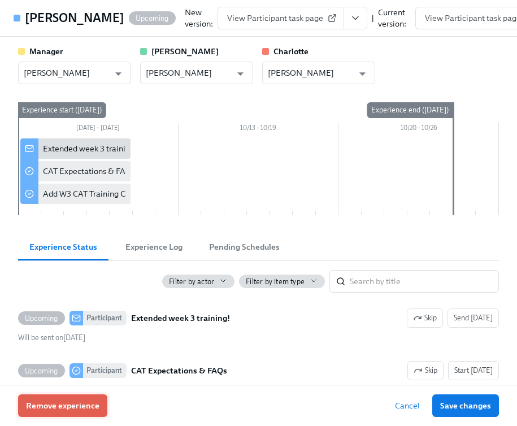
click at [69, 407] on span "Remove experience" at bounding box center [62, 405] width 73 height 11
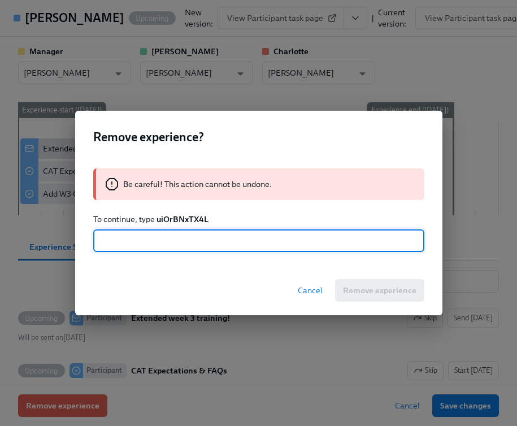
click at [190, 214] on strong "uiOrBNxTX4L" at bounding box center [182, 219] width 52 height 10
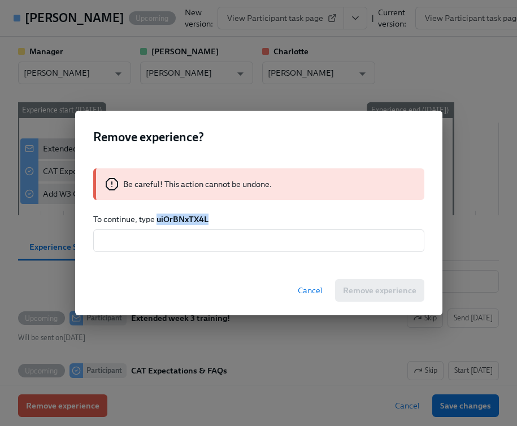
click at [190, 214] on strong "uiOrBNxTX4L" at bounding box center [182, 219] width 52 height 10
click at [187, 229] on div "Be careful! This action cannot be undone. To continue, type uiOrBNxTX4L ​" at bounding box center [258, 210] width 367 height 111
click at [186, 238] on input "text" at bounding box center [258, 240] width 331 height 23
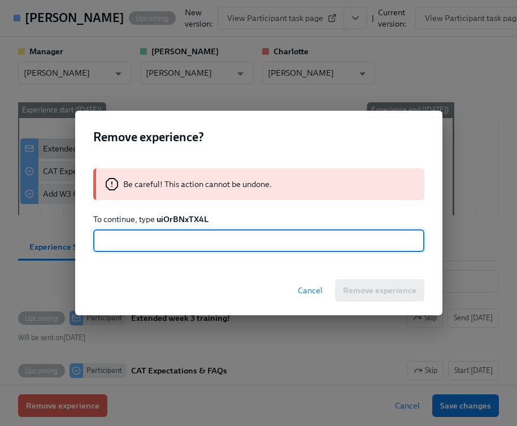
paste input "uiOrBNxTX4L"
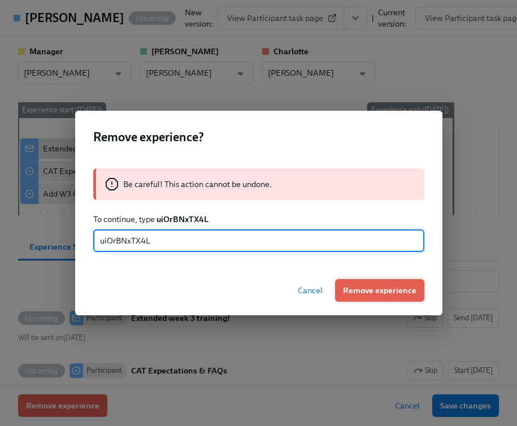
type input "uiOrBNxTX4L"
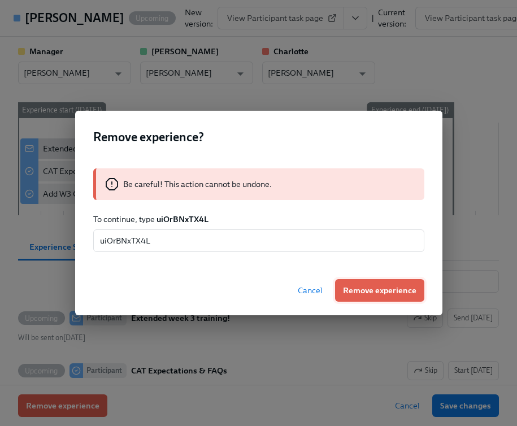
click at [379, 280] on button "Remove experience" at bounding box center [379, 290] width 89 height 23
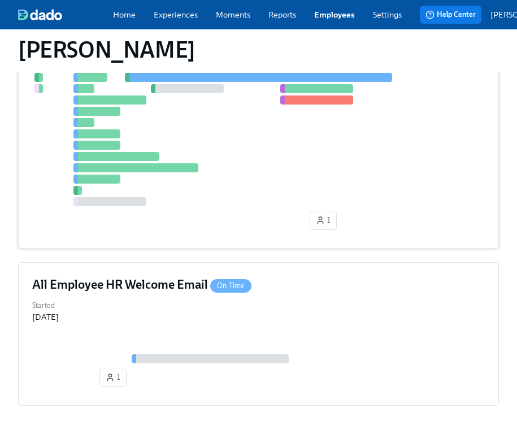
scroll to position [85, 0]
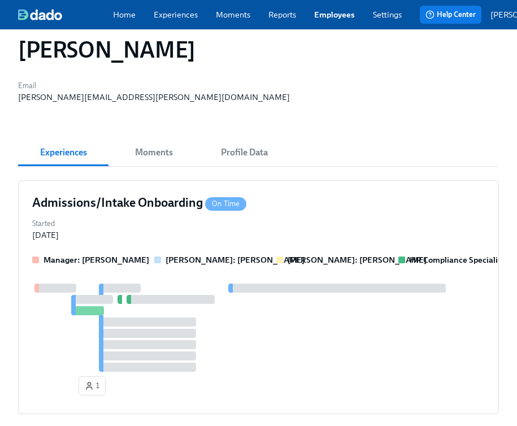
click at [324, 20] on link "Employees" at bounding box center [334, 14] width 41 height 11
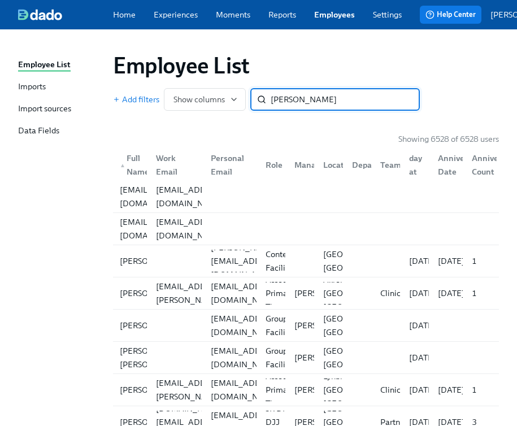
type input "[PERSON_NAME]"
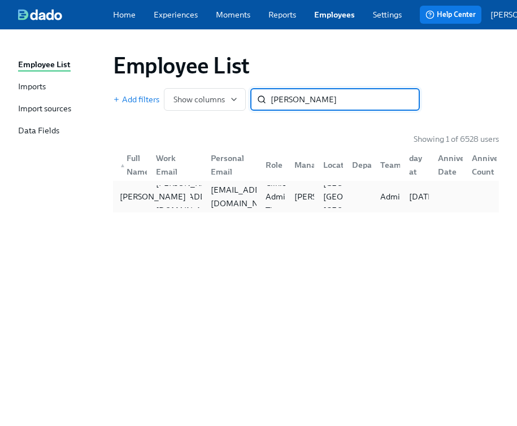
click at [145, 198] on div "[PERSON_NAME]" at bounding box center [152, 197] width 75 height 14
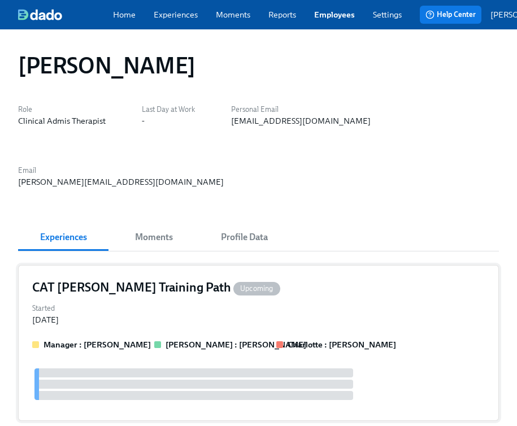
click at [102, 311] on div "Started [DATE]" at bounding box center [258, 313] width 453 height 25
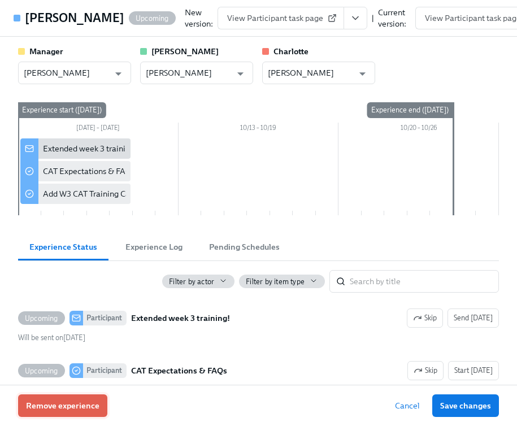
click at [69, 413] on button "Remove experience" at bounding box center [62, 405] width 89 height 23
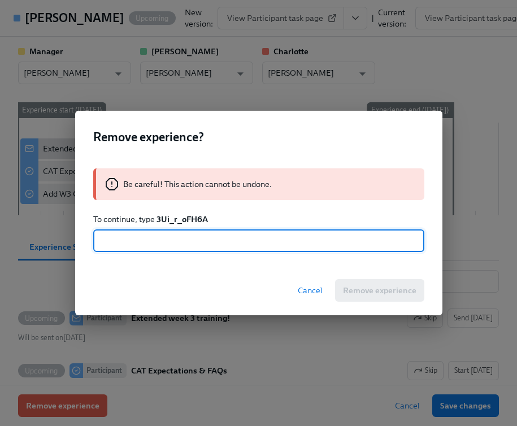
click at [188, 215] on strong "3Ui_r_oFH6A" at bounding box center [181, 219] width 51 height 10
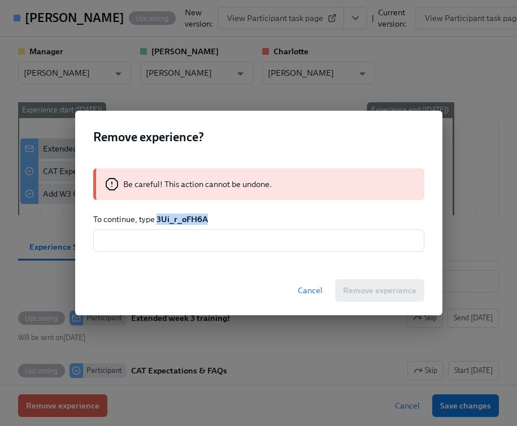
click at [188, 215] on strong "3Ui_r_oFH6A" at bounding box center [181, 219] width 51 height 10
click at [214, 223] on p "To continue, type 3Ui_r_oFH6A" at bounding box center [258, 219] width 331 height 11
click at [197, 223] on strong "3Ui_r_oFH6A" at bounding box center [181, 219] width 51 height 10
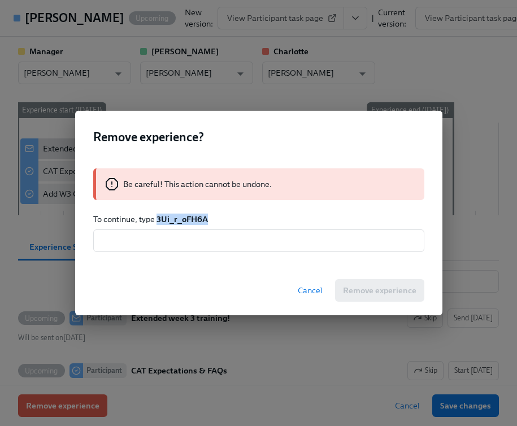
click at [197, 223] on strong "3Ui_r_oFH6A" at bounding box center [181, 219] width 51 height 10
click at [182, 258] on div "Be careful! This action cannot be undone. To continue, type 3Ui_r_oFH6A ​" at bounding box center [258, 210] width 367 height 111
click at [182, 245] on input "text" at bounding box center [258, 240] width 331 height 23
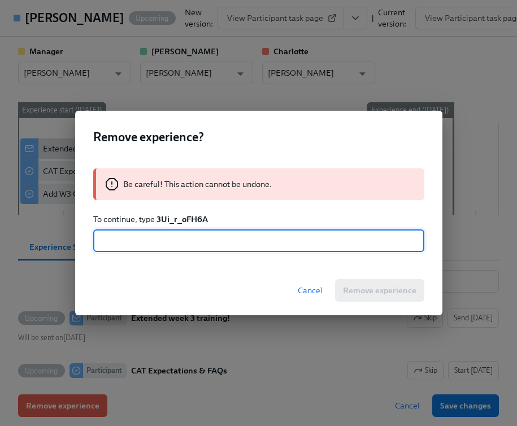
paste input "3Ui_r_oFH6A"
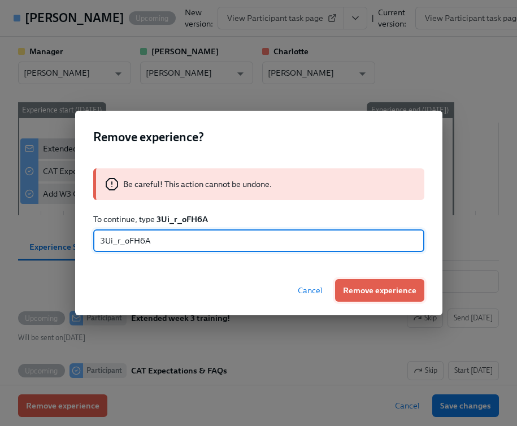
type input "3Ui_r_oFH6A"
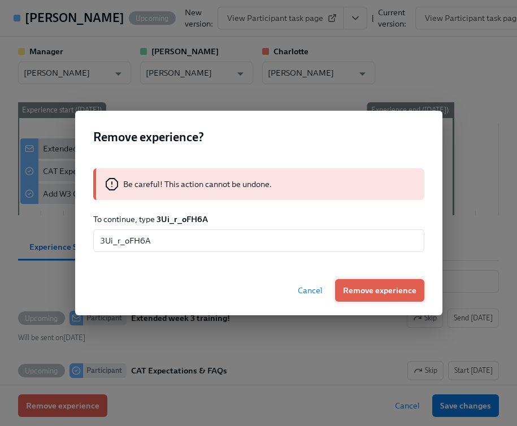
click at [421, 283] on button "Remove experience" at bounding box center [379, 290] width 89 height 23
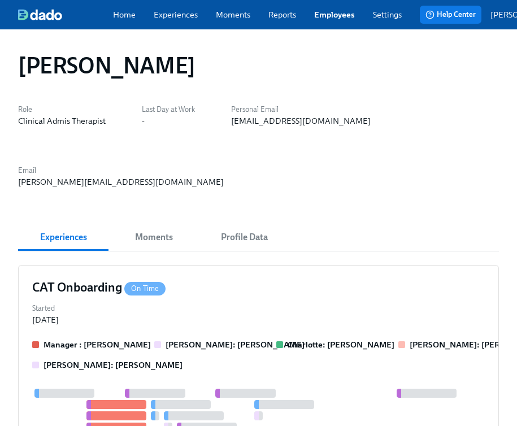
click at [260, 123] on div "[EMAIL_ADDRESS][DOMAIN_NAME]" at bounding box center [301, 120] width 140 height 11
click at [337, 23] on div "Home Experiences Moments Reports Employees Settings Review us on G2 Help Center…" at bounding box center [297, 14] width 595 height 29
click at [330, 20] on link "Employees" at bounding box center [334, 14] width 41 height 11
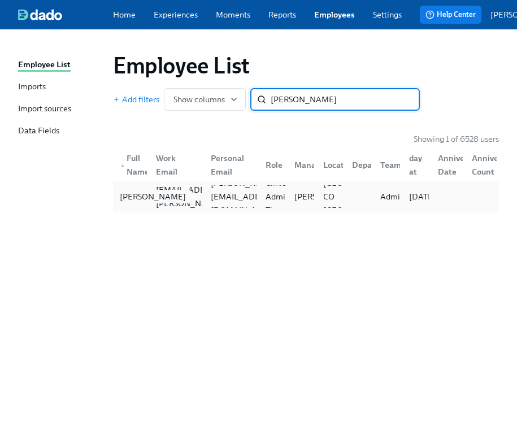
type input "[PERSON_NAME]"
click at [132, 194] on div "[PERSON_NAME]" at bounding box center [152, 197] width 75 height 14
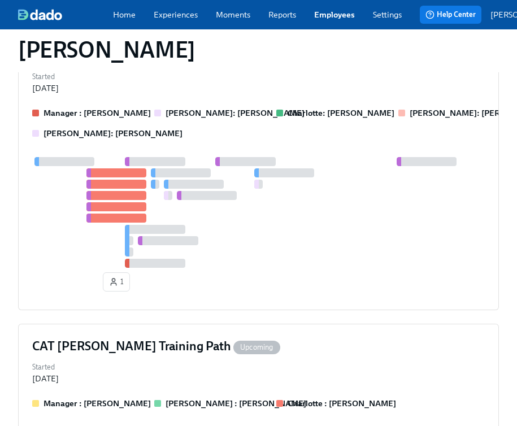
scroll to position [804, 0]
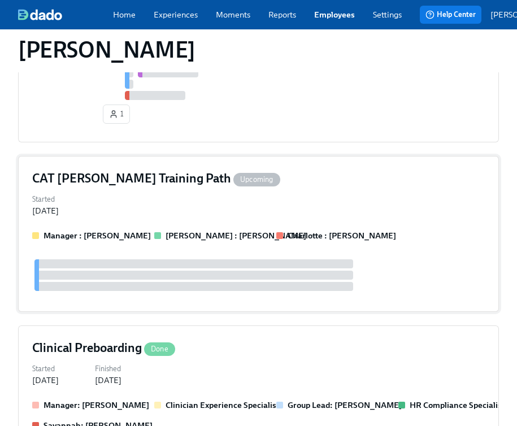
click at [174, 230] on strong "[PERSON_NAME] : [PERSON_NAME]" at bounding box center [236, 235] width 141 height 10
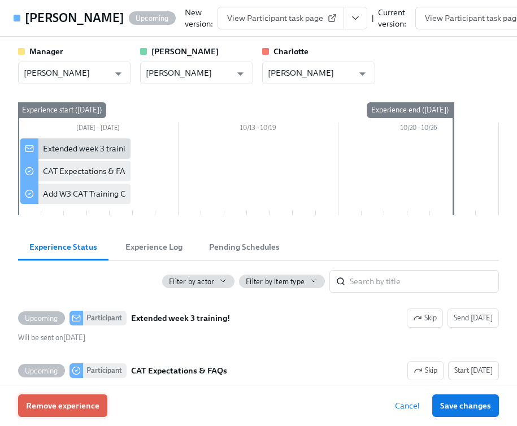
click at [68, 411] on button "Remove experience" at bounding box center [62, 405] width 89 height 23
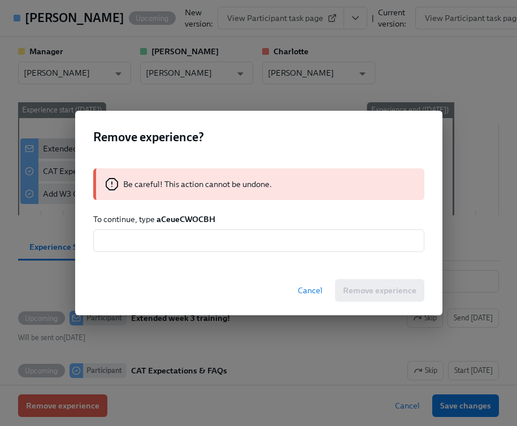
click at [192, 221] on strong "aCeueCWOCBH" at bounding box center [185, 219] width 59 height 10
click at [185, 236] on input "text" at bounding box center [258, 240] width 331 height 23
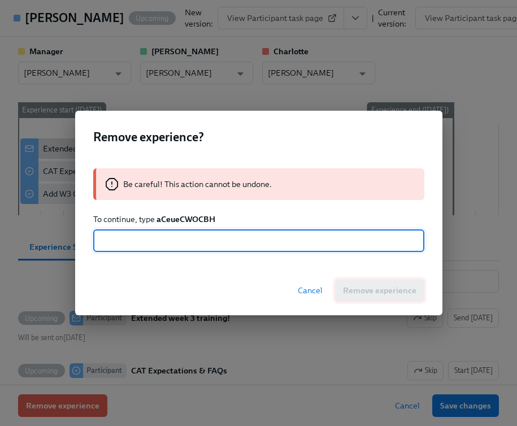
paste input "aCeueCWOCBH"
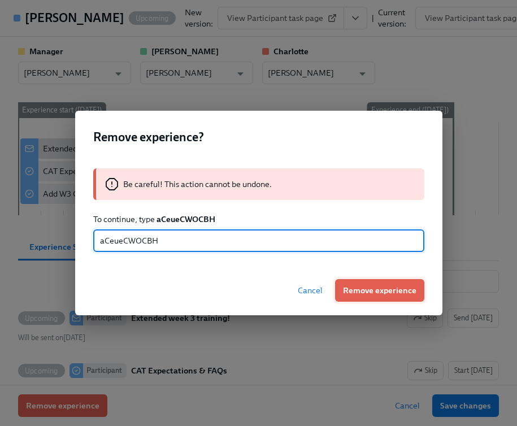
type input "aCeueCWOCBH"
click at [363, 287] on span "Remove experience" at bounding box center [379, 290] width 73 height 11
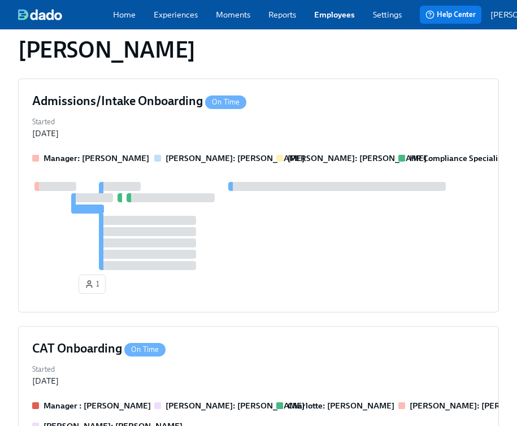
scroll to position [0, 0]
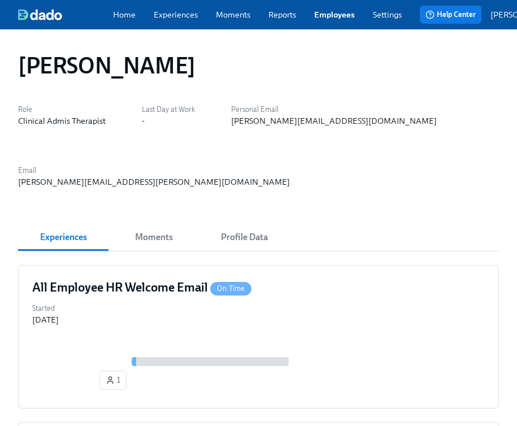
click at [264, 120] on div "[PERSON_NAME][EMAIL_ADDRESS][DOMAIN_NAME]" at bounding box center [334, 120] width 206 height 11
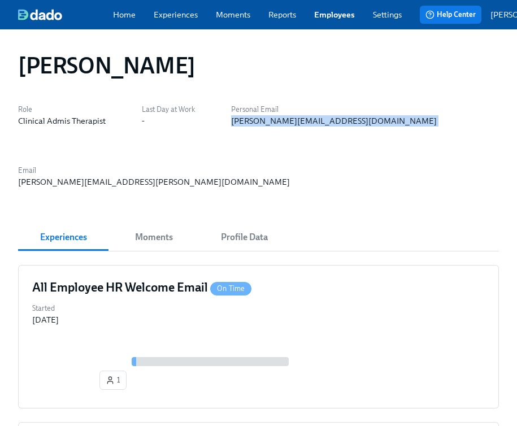
click at [264, 120] on div "[PERSON_NAME][EMAIL_ADDRESS][DOMAIN_NAME]" at bounding box center [334, 120] width 206 height 11
click at [349, 18] on link "Employees" at bounding box center [334, 14] width 41 height 11
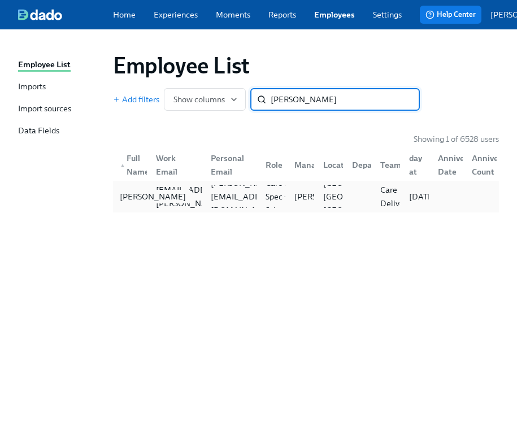
type input "[PERSON_NAME]"
click at [132, 203] on div "[PERSON_NAME]" at bounding box center [152, 197] width 75 height 14
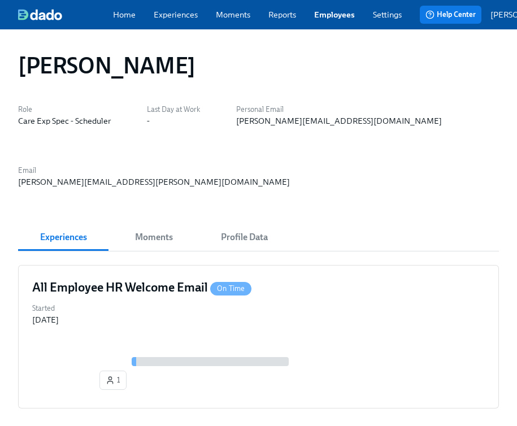
click at [311, 127] on div "[PERSON_NAME][EMAIL_ADDRESS][DOMAIN_NAME]" at bounding box center [339, 120] width 206 height 11
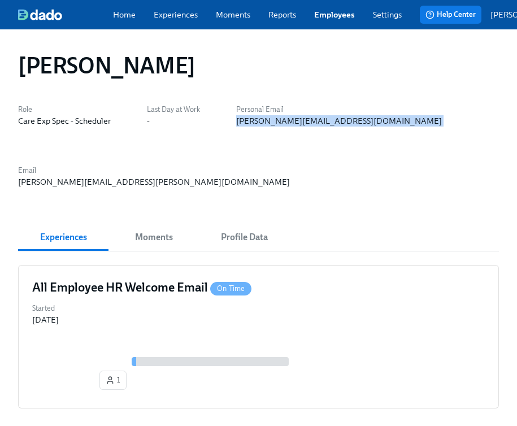
click at [337, 16] on link "Employees" at bounding box center [334, 14] width 41 height 11
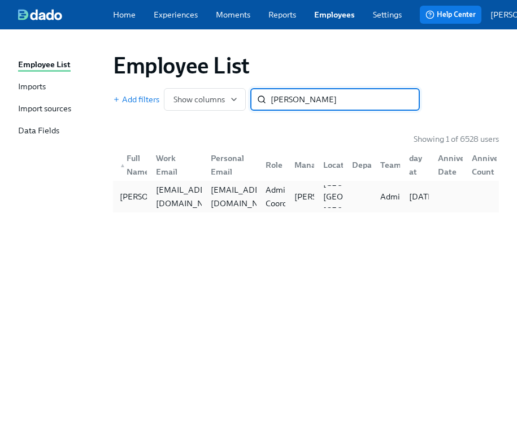
type input "[PERSON_NAME]"
click at [119, 212] on div "[PERSON_NAME] [EMAIL_ADDRESS][DOMAIN_NAME] [EMAIL_ADDRESS][DOMAIN_NAME] Admissi…" at bounding box center [306, 197] width 386 height 32
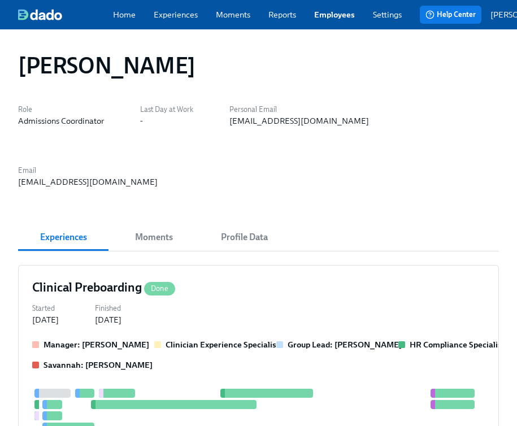
click at [266, 127] on div "[EMAIL_ADDRESS][DOMAIN_NAME]" at bounding box center [299, 120] width 140 height 11
click at [267, 127] on div "[EMAIL_ADDRESS][DOMAIN_NAME]" at bounding box center [299, 120] width 140 height 11
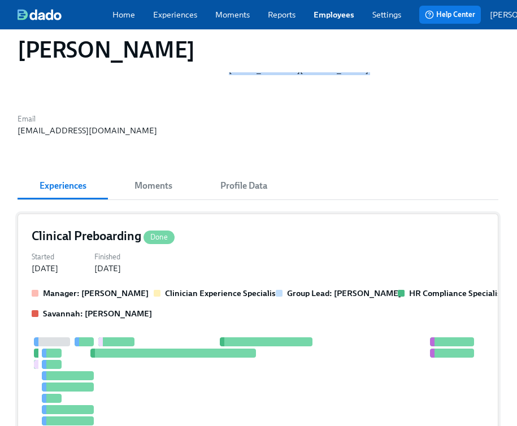
scroll to position [0, 1]
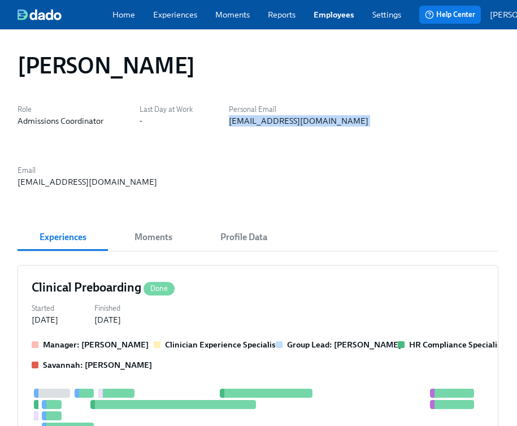
click at [320, 20] on link "Employees" at bounding box center [334, 14] width 41 height 11
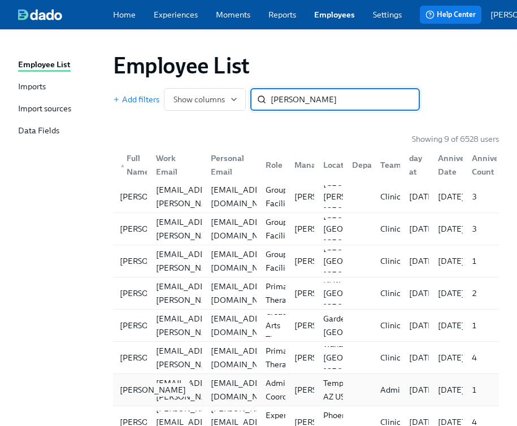
type input "[PERSON_NAME]"
click at [134, 394] on div "[PERSON_NAME]" at bounding box center [152, 390] width 75 height 14
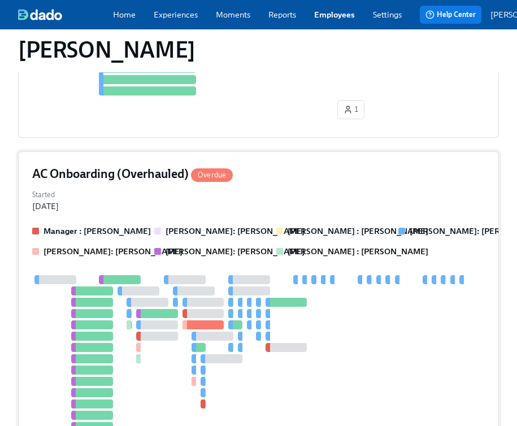
scroll to position [788, 0]
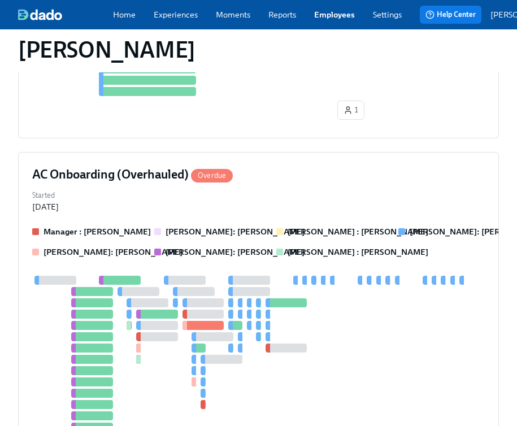
click at [329, 23] on div "Home Experiences Moments Reports Employees Settings Review us on G2 Help Center…" at bounding box center [297, 14] width 595 height 29
click at [332, 15] on link "Employees" at bounding box center [334, 14] width 41 height 11
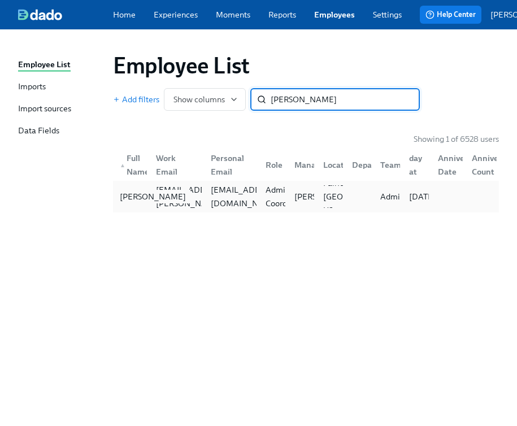
type input "[PERSON_NAME]"
click at [129, 199] on div "[PERSON_NAME]" at bounding box center [152, 197] width 75 height 14
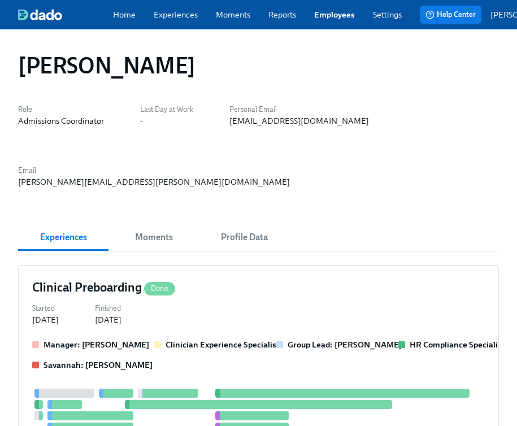
click at [263, 125] on div "[EMAIL_ADDRESS][DOMAIN_NAME]" at bounding box center [299, 120] width 140 height 11
click at [263, 124] on div "[EMAIL_ADDRESS][DOMAIN_NAME]" at bounding box center [299, 120] width 140 height 11
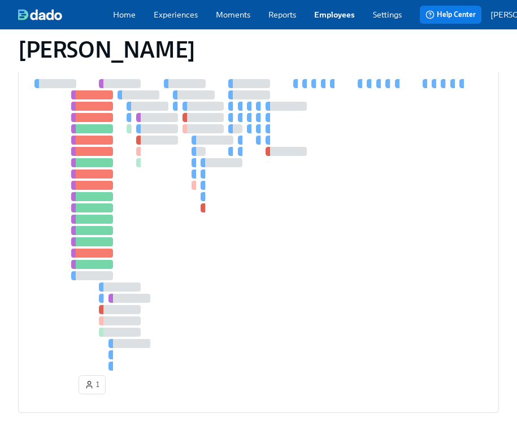
scroll to position [606, 0]
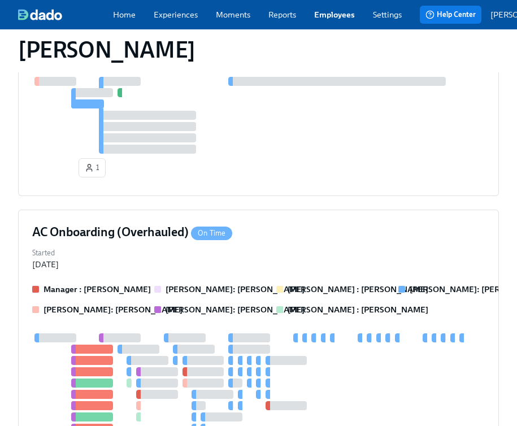
click at [343, 20] on link "Employees" at bounding box center [334, 14] width 41 height 11
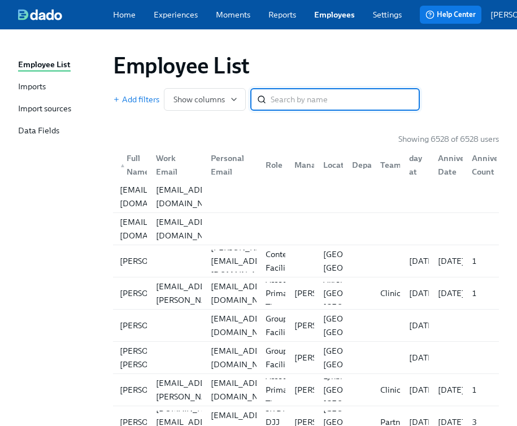
click at [323, 108] on input "search" at bounding box center [345, 99] width 149 height 23
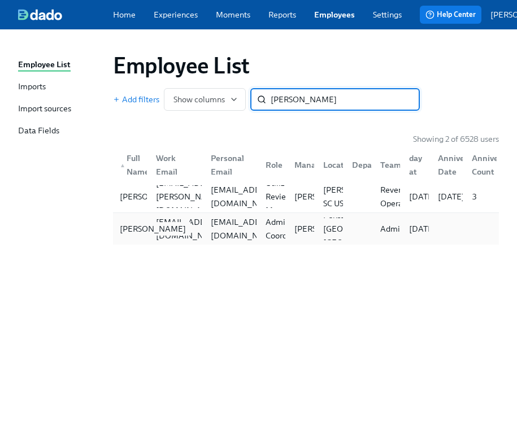
type input "[PERSON_NAME]"
click at [127, 234] on div "[PERSON_NAME]" at bounding box center [152, 229] width 75 height 14
click at [321, 100] on input "[PERSON_NAME]" at bounding box center [345, 99] width 149 height 23
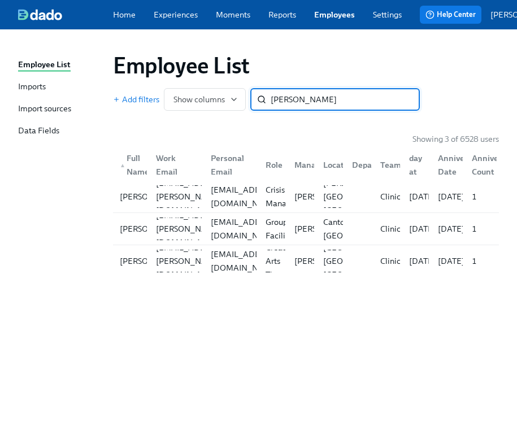
click at [319, 102] on input "[PERSON_NAME]" at bounding box center [345, 99] width 149 height 23
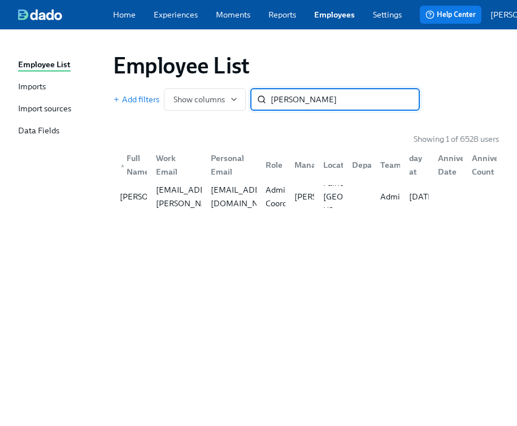
click at [283, 97] on input "[PERSON_NAME]" at bounding box center [345, 99] width 149 height 23
click at [288, 102] on input "[PERSON_NAME]" at bounding box center [345, 99] width 149 height 23
click at [316, 106] on input "[PERSON_NAME]" at bounding box center [345, 99] width 149 height 23
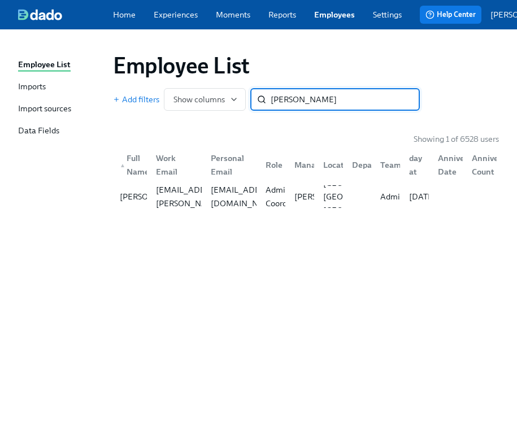
click at [316, 106] on input "[PERSON_NAME]" at bounding box center [345, 99] width 149 height 23
type input "[PERSON_NAME]"
click at [136, 201] on div "[PERSON_NAME]" at bounding box center [152, 197] width 75 height 14
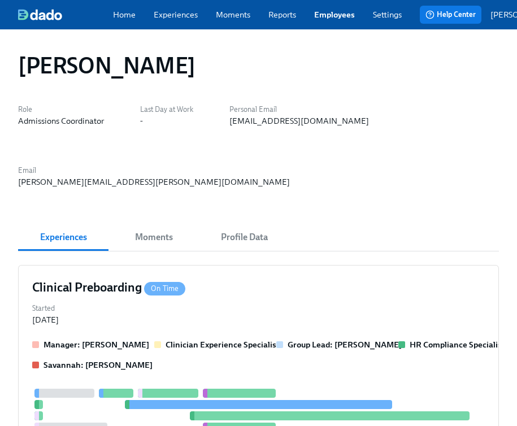
click at [265, 123] on div "[EMAIL_ADDRESS][DOMAIN_NAME]" at bounding box center [299, 120] width 140 height 11
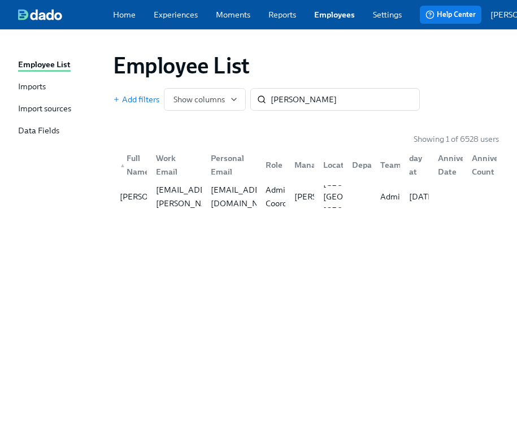
click at [305, 91] on div "Employee List Add filters Show columns [PERSON_NAME] ​" at bounding box center [306, 81] width 386 height 59
click at [306, 101] on input "[PERSON_NAME]" at bounding box center [345, 99] width 149 height 23
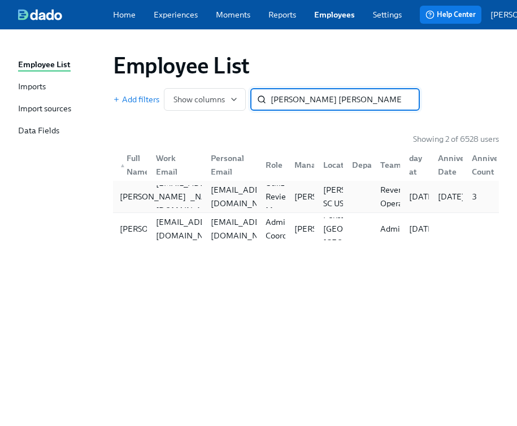
type input "[PERSON_NAME] [PERSON_NAME]"
click at [132, 202] on div "[PERSON_NAME]" at bounding box center [152, 197] width 75 height 14
click at [128, 236] on div "[PERSON_NAME]" at bounding box center [152, 229] width 75 height 14
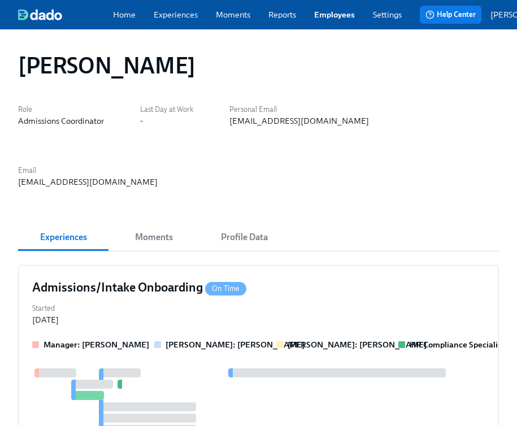
click at [278, 124] on div "[EMAIL_ADDRESS][DOMAIN_NAME]" at bounding box center [299, 120] width 140 height 11
click at [278, 123] on div "[EMAIL_ADDRESS][DOMAIN_NAME]" at bounding box center [299, 120] width 140 height 11
click at [346, 18] on link "Employees" at bounding box center [334, 14] width 41 height 11
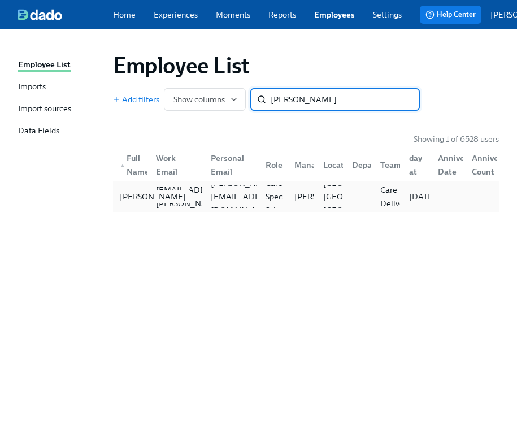
type input "[PERSON_NAME]"
click at [140, 203] on div "[PERSON_NAME]" at bounding box center [152, 197] width 75 height 14
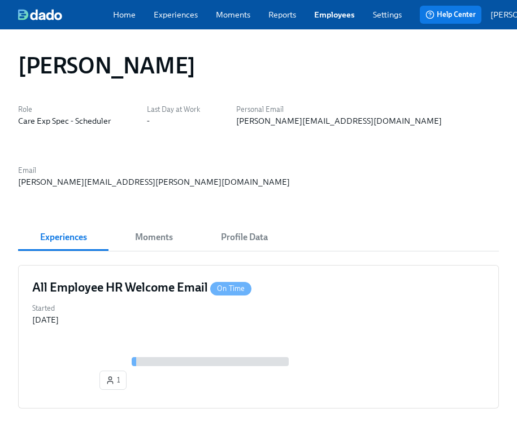
click at [273, 124] on div "[PERSON_NAME][EMAIL_ADDRESS][DOMAIN_NAME]" at bounding box center [339, 120] width 206 height 11
click at [273, 125] on div "[PERSON_NAME][EMAIL_ADDRESS][DOMAIN_NAME]" at bounding box center [339, 120] width 206 height 11
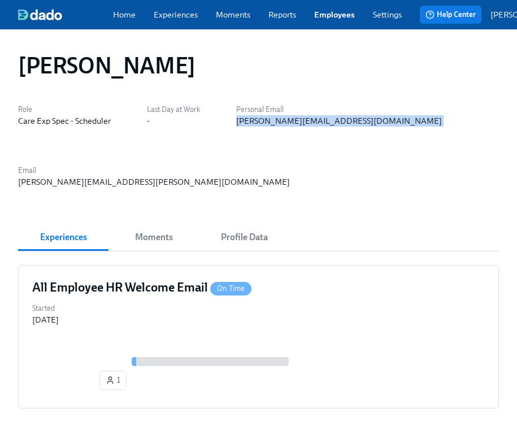
click at [273, 125] on div "[PERSON_NAME][EMAIL_ADDRESS][DOMAIN_NAME]" at bounding box center [339, 120] width 206 height 11
click at [152, 229] on span "Moments" at bounding box center [153, 237] width 77 height 16
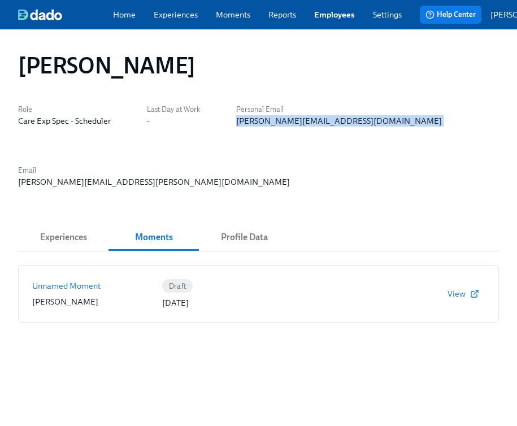
click at [251, 229] on span "Profile Data" at bounding box center [244, 237] width 77 height 16
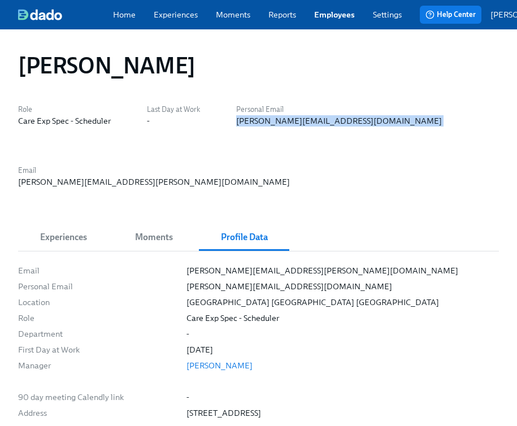
click at [322, 28] on div "Home Experiences Moments Reports Employees Settings Review us on G2 Help Center…" at bounding box center [297, 14] width 595 height 29
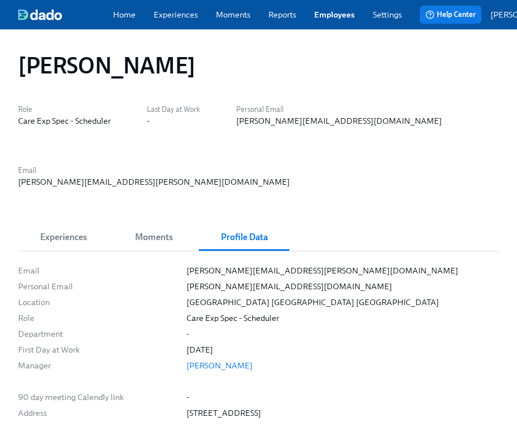
click at [327, 12] on link "Employees" at bounding box center [334, 14] width 41 height 11
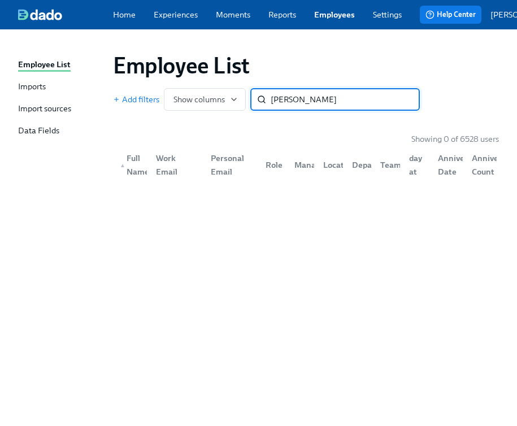
click at [304, 101] on input "[PERSON_NAME]" at bounding box center [345, 99] width 149 height 23
click at [305, 102] on input "[PERSON_NAME]" at bounding box center [345, 99] width 149 height 23
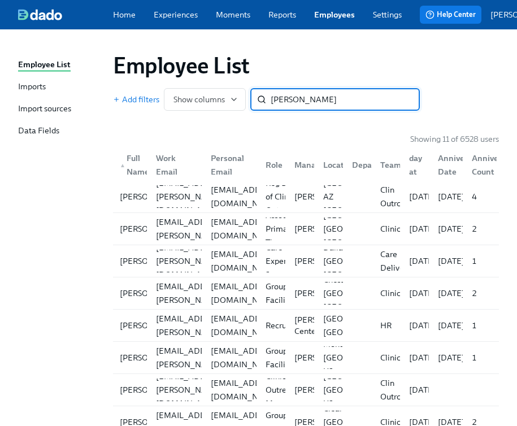
type input "stand"
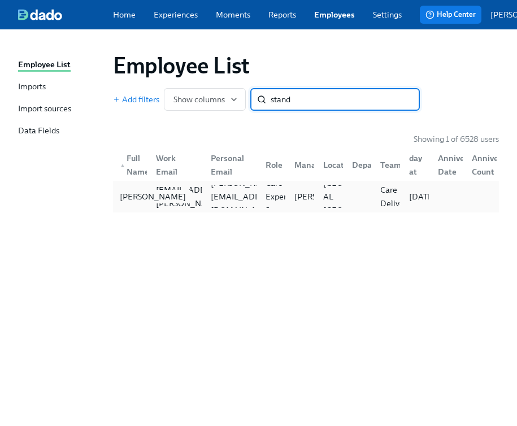
click at [140, 201] on div "[PERSON_NAME]" at bounding box center [152, 197] width 75 height 14
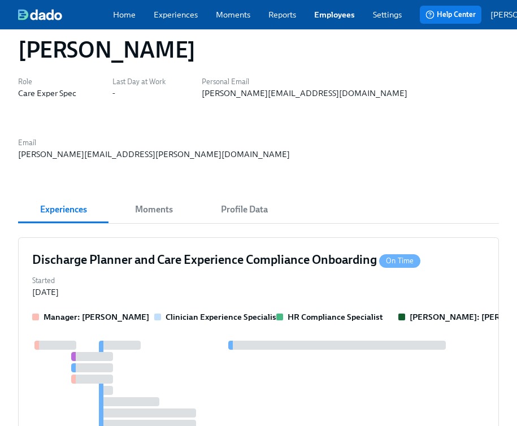
scroll to position [29, 0]
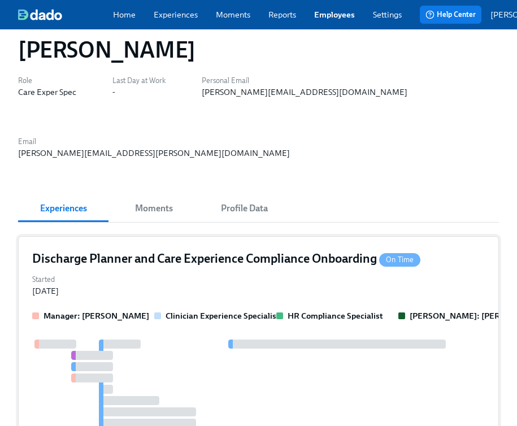
click at [234, 272] on div "Started [DATE]" at bounding box center [258, 284] width 453 height 25
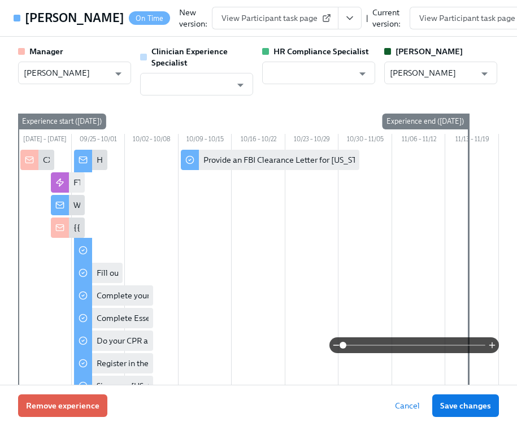
scroll to position [0, 21]
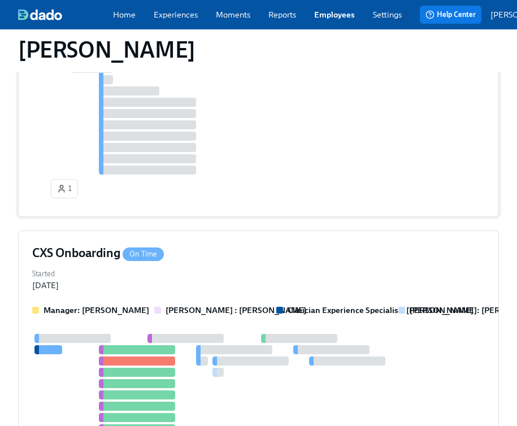
scroll to position [339, 0]
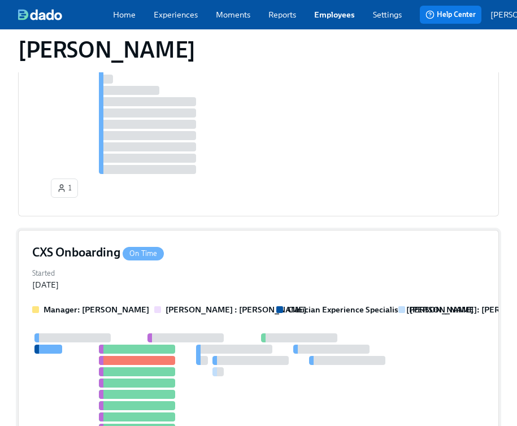
click at [231, 266] on div "Started [DATE]" at bounding box center [258, 278] width 453 height 25
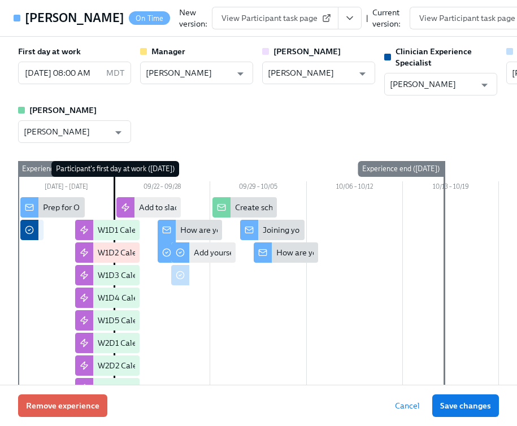
scroll to position [0, 21]
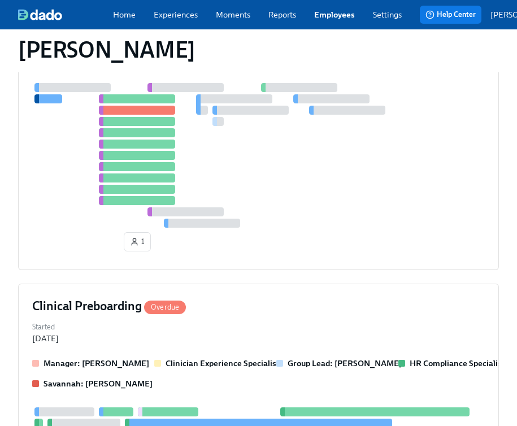
scroll to position [0, 0]
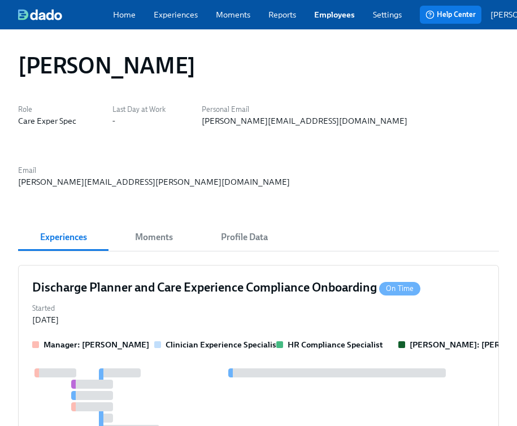
click at [264, 124] on div "[PERSON_NAME][EMAIL_ADDRESS][DOMAIN_NAME]" at bounding box center [305, 120] width 206 height 11
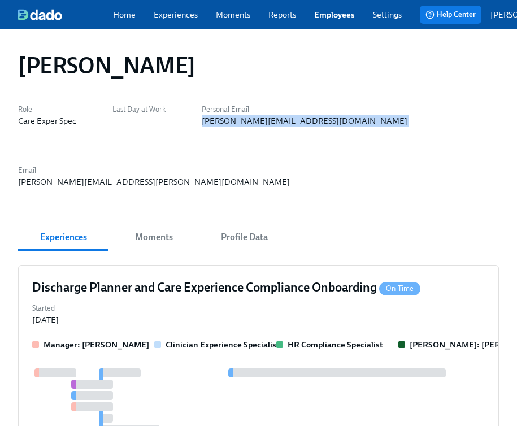
click at [264, 124] on div "[PERSON_NAME][EMAIL_ADDRESS][DOMAIN_NAME]" at bounding box center [305, 120] width 206 height 11
click at [240, 224] on button "Profile Data" at bounding box center [244, 237] width 90 height 27
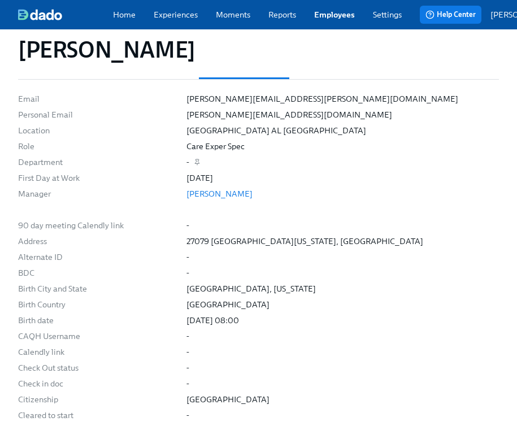
scroll to position [125, 0]
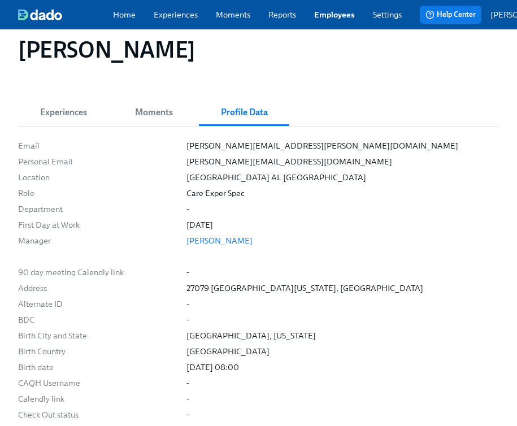
click at [329, 20] on link "Employees" at bounding box center [334, 14] width 41 height 11
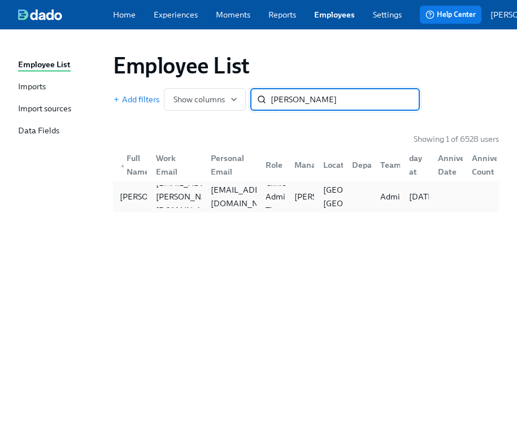
type input "[PERSON_NAME]"
click at [132, 212] on div "[PERSON_NAME] [PERSON_NAME][EMAIL_ADDRESS][PERSON_NAME][DOMAIN_NAME] [PERSON_NA…" at bounding box center [306, 197] width 386 height 32
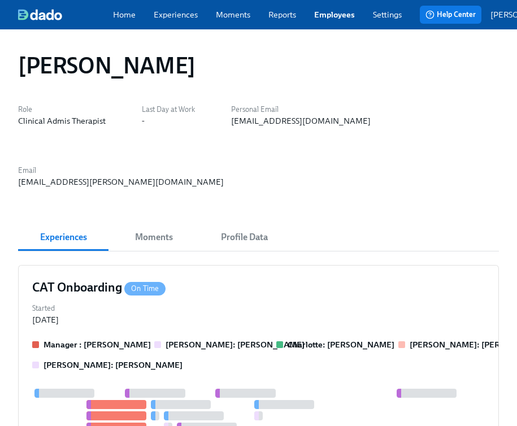
click at [224, 176] on div "[EMAIL_ADDRESS][PERSON_NAME][DOMAIN_NAME]" at bounding box center [121, 181] width 206 height 11
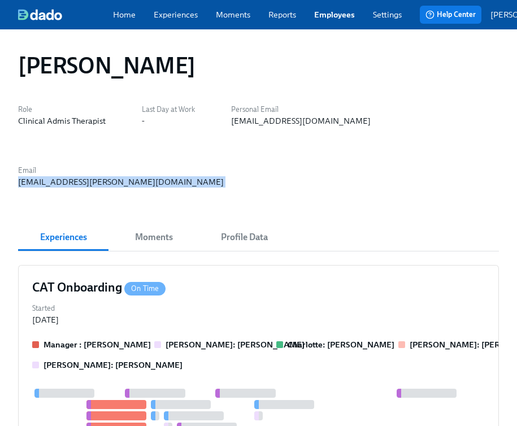
click at [224, 176] on div "[EMAIL_ADDRESS][PERSON_NAME][DOMAIN_NAME]" at bounding box center [121, 181] width 206 height 11
click at [338, 17] on link "Employees" at bounding box center [334, 14] width 41 height 11
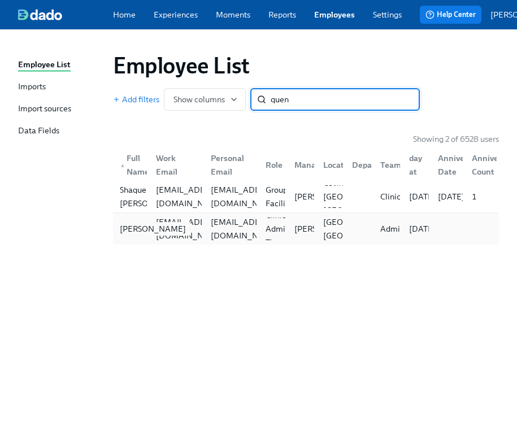
type input "quen"
click at [137, 233] on div "[PERSON_NAME]" at bounding box center [152, 229] width 75 height 14
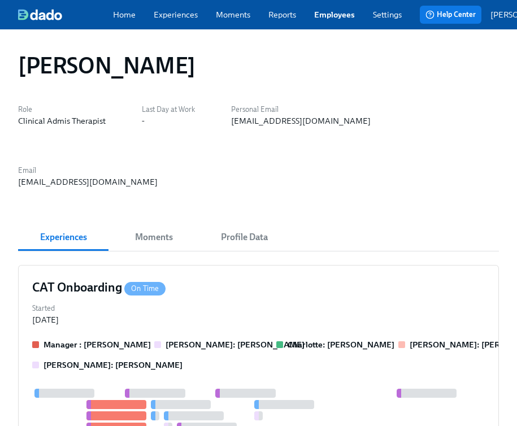
click at [158, 176] on div "[EMAIL_ADDRESS][DOMAIN_NAME]" at bounding box center [88, 181] width 140 height 11
click at [330, 12] on link "Employees" at bounding box center [334, 14] width 41 height 11
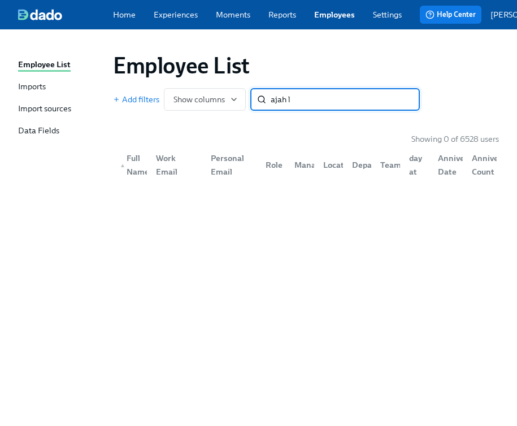
drag, startPoint x: 290, startPoint y: 107, endPoint x: 138, endPoint y: 95, distance: 153.0
click at [151, 102] on div "Add filters Show columns ajah l ​" at bounding box center [266, 99] width 307 height 23
type input "love"
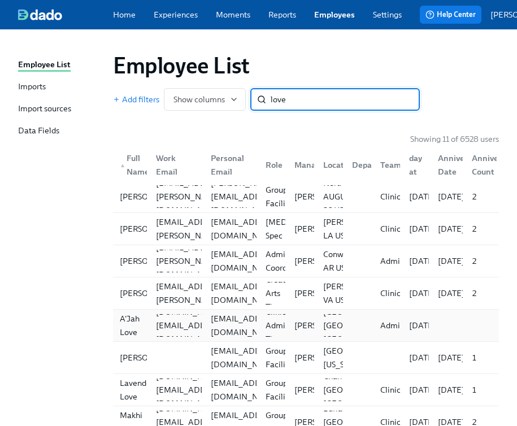
click at [131, 328] on div "A'Jah Love" at bounding box center [131, 325] width 32 height 27
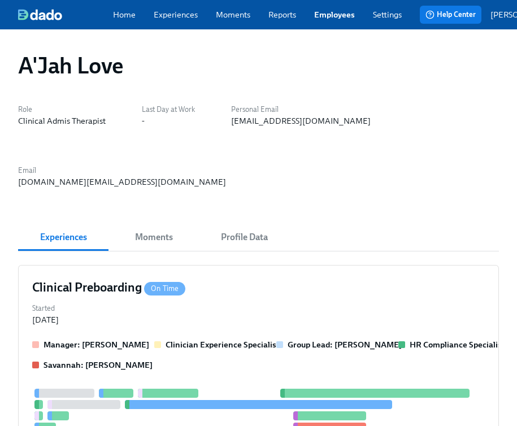
click at [226, 176] on div "[DOMAIN_NAME][EMAIL_ADDRESS][DOMAIN_NAME]" at bounding box center [122, 181] width 208 height 11
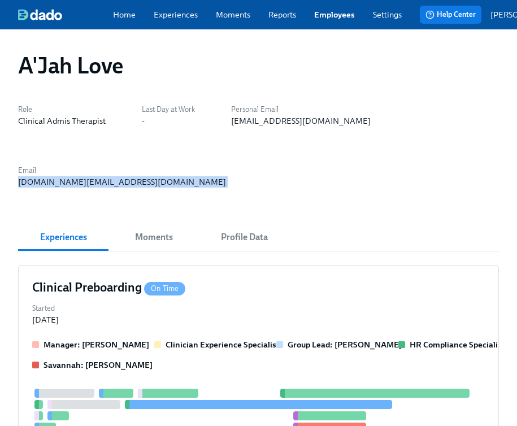
click at [226, 176] on div "[DOMAIN_NAME][EMAIL_ADDRESS][DOMAIN_NAME]" at bounding box center [122, 181] width 208 height 11
click at [345, 19] on link "Employees" at bounding box center [334, 14] width 41 height 11
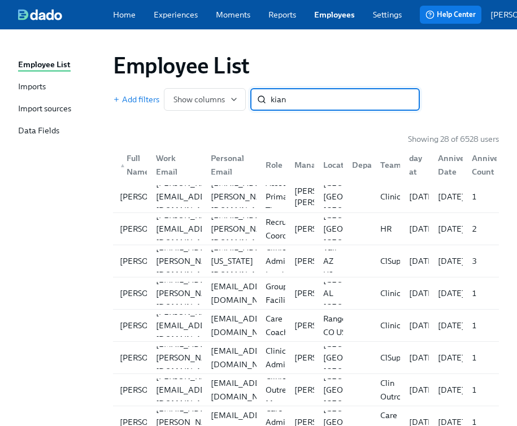
type input "[PERSON_NAME]"
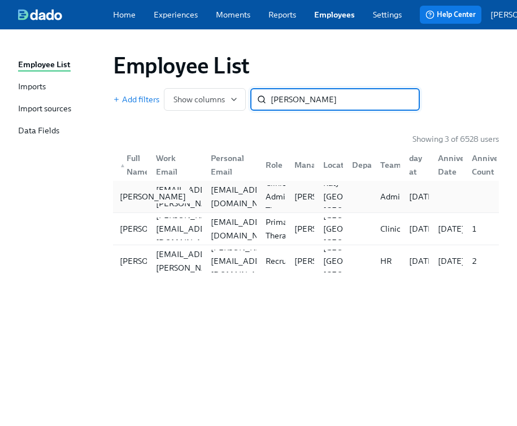
click at [124, 203] on div "[PERSON_NAME]" at bounding box center [152, 197] width 75 height 14
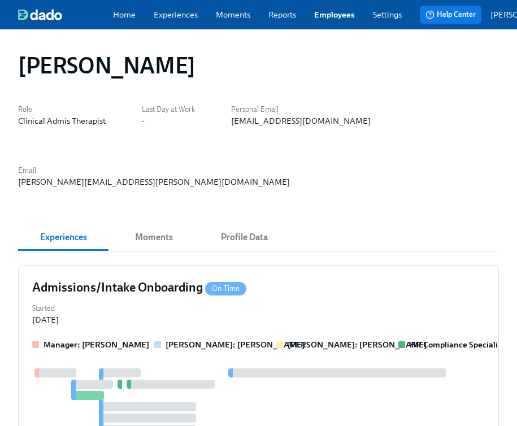
click at [290, 176] on div "[PERSON_NAME][EMAIL_ADDRESS][PERSON_NAME][DOMAIN_NAME]" at bounding box center [154, 181] width 272 height 11
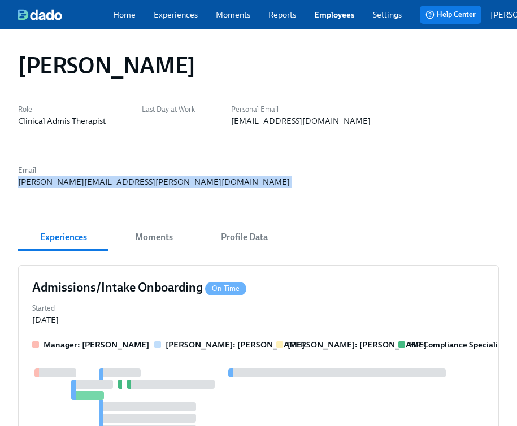
click at [290, 176] on div "[PERSON_NAME][EMAIL_ADDRESS][PERSON_NAME][DOMAIN_NAME]" at bounding box center [154, 181] width 272 height 11
click at [339, 20] on link "Employees" at bounding box center [334, 14] width 41 height 11
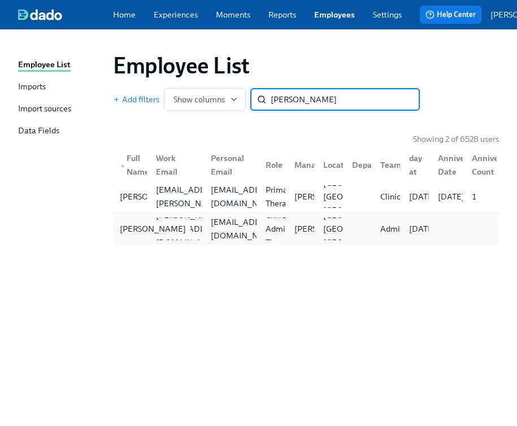
type input "[PERSON_NAME]"
click at [132, 236] on div "[PERSON_NAME]" at bounding box center [152, 229] width 75 height 14
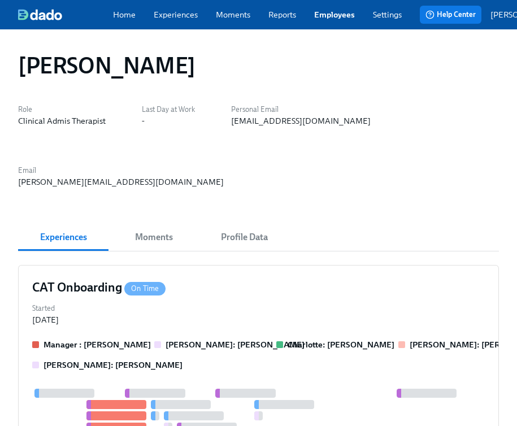
click at [141, 188] on div "[PERSON_NAME][EMAIL_ADDRESS][DOMAIN_NAME]" at bounding box center [121, 181] width 206 height 11
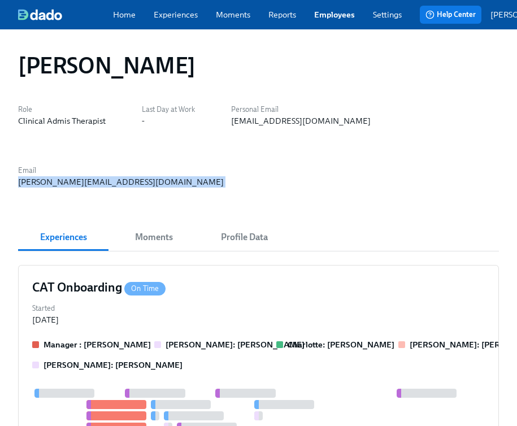
click at [141, 188] on div "[PERSON_NAME][EMAIL_ADDRESS][DOMAIN_NAME]" at bounding box center [121, 181] width 206 height 11
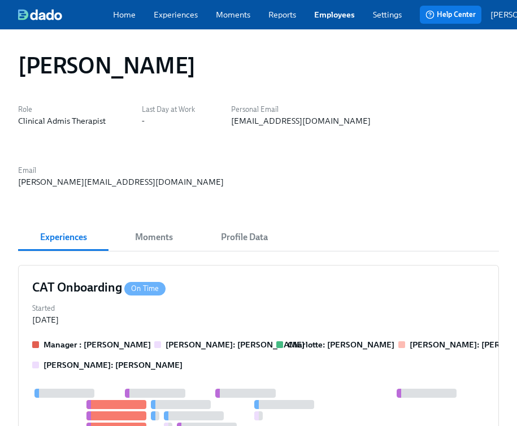
click at [334, 27] on div "Home Experiences Moments Reports Employees Settings Review us on G2 Help Center…" at bounding box center [297, 14] width 595 height 29
click at [340, 20] on link "Employees" at bounding box center [334, 14] width 41 height 11
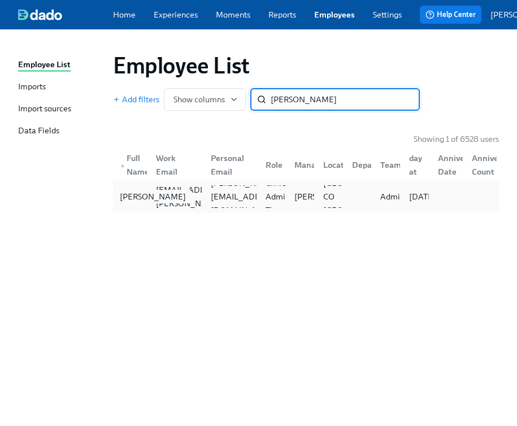
type input "[PERSON_NAME]"
click at [128, 202] on div "[PERSON_NAME]" at bounding box center [152, 197] width 75 height 14
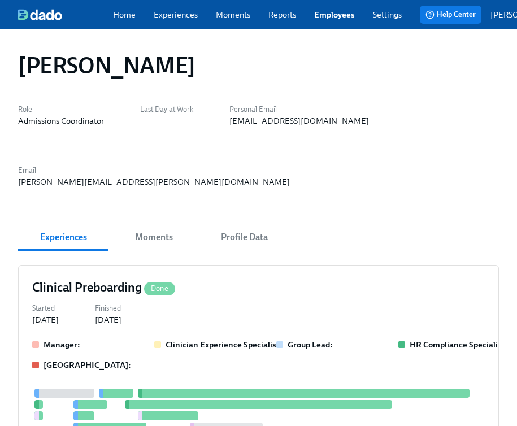
click at [342, 18] on link "Employees" at bounding box center [334, 14] width 41 height 11
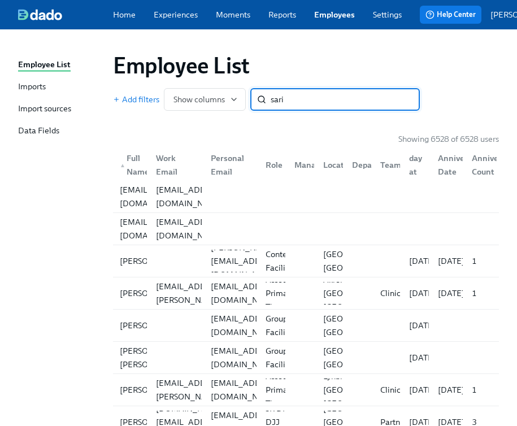
type input "saria"
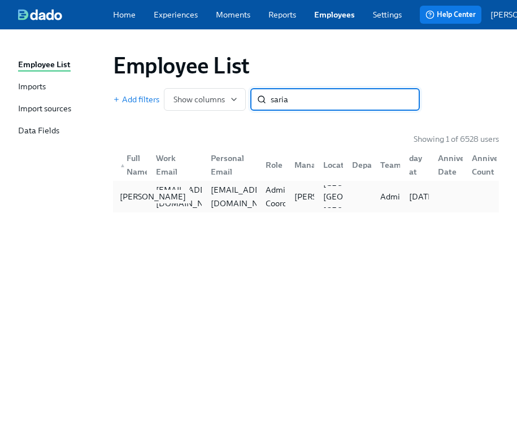
click at [134, 201] on div "[PERSON_NAME]" at bounding box center [152, 197] width 75 height 14
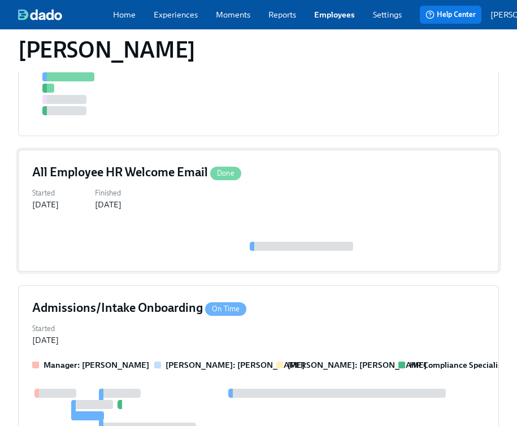
scroll to position [447, 0]
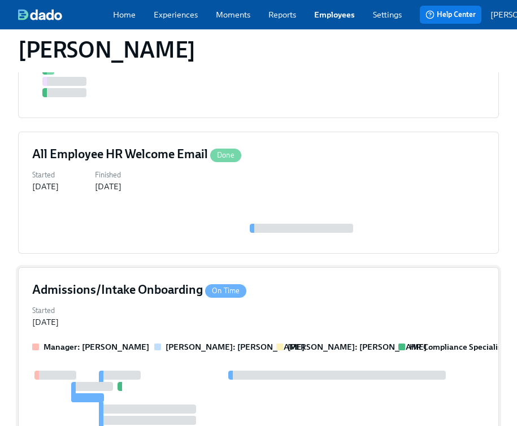
click at [149, 303] on div "Started Sep 17, 2025" at bounding box center [258, 315] width 453 height 25
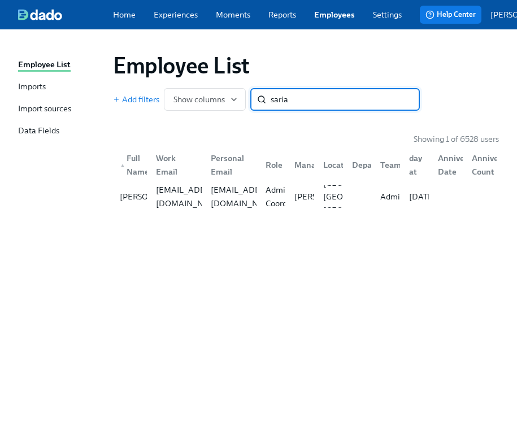
click at [155, 238] on div "Employee List Add filters Show columns saria ​ Showing 1 of 6528 users ▲ Full N…" at bounding box center [258, 221] width 481 height 356
click at [134, 192] on div "[PERSON_NAME]" at bounding box center [152, 197] width 75 height 14
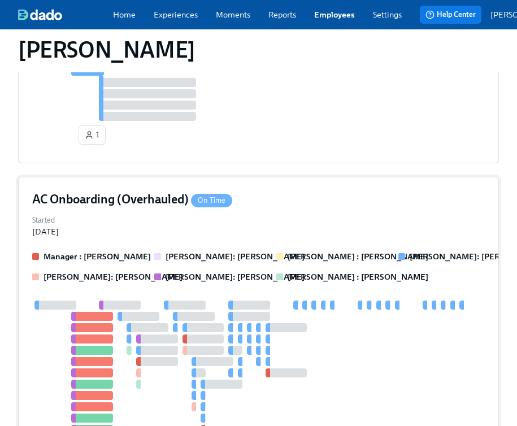
scroll to position [776, 0]
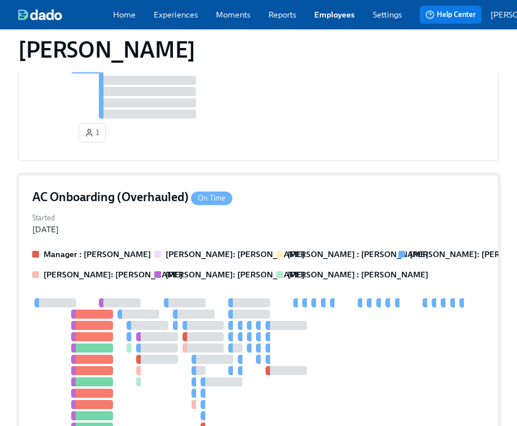
click at [99, 210] on div "Started Sep 17, 2025" at bounding box center [258, 222] width 453 height 25
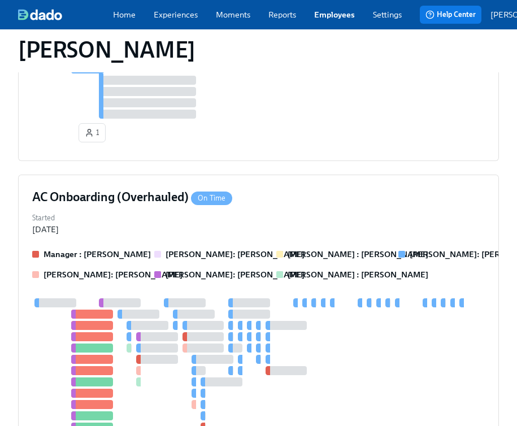
click at [322, 17] on link "Employees" at bounding box center [334, 14] width 41 height 11
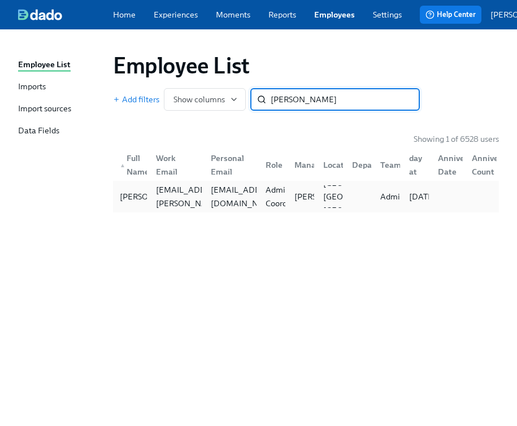
type input "[PERSON_NAME]"
click at [128, 212] on div "Sarah Gibbon sarah.gibbon@charliehealth.com sarahmgibbon@gmail.com Admissions C…" at bounding box center [306, 197] width 386 height 32
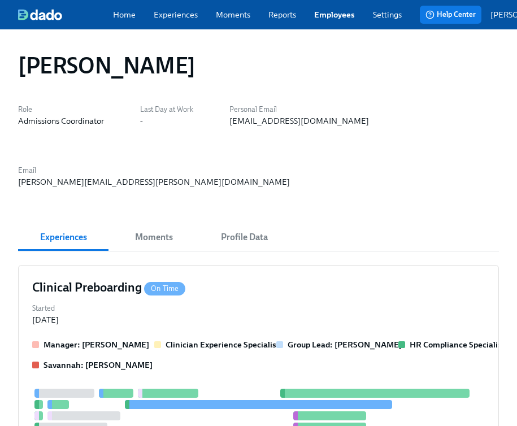
click at [271, 127] on div "[EMAIL_ADDRESS][DOMAIN_NAME]" at bounding box center [299, 120] width 140 height 11
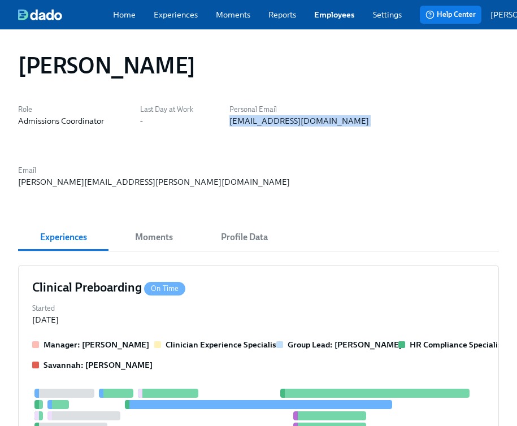
copy div "[EMAIL_ADDRESS][DOMAIN_NAME]"
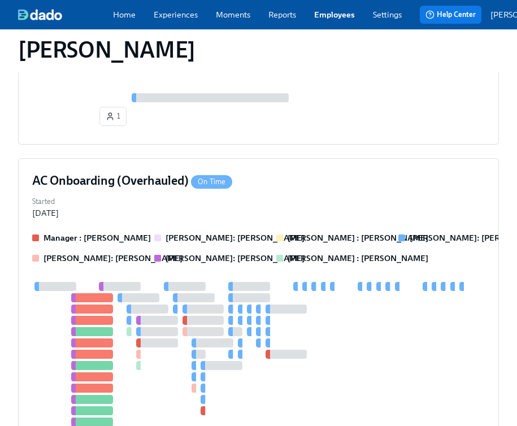
scroll to position [850, 0]
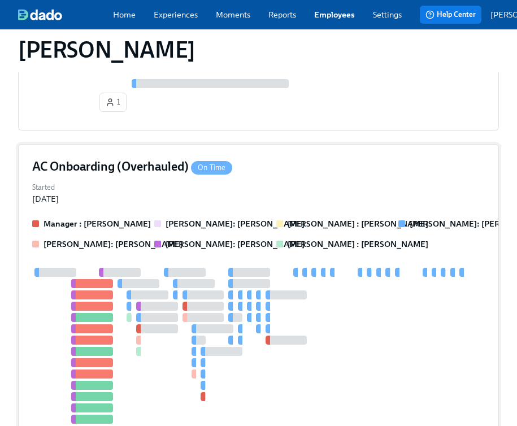
click at [247, 180] on div "Started [DATE]" at bounding box center [258, 192] width 453 height 25
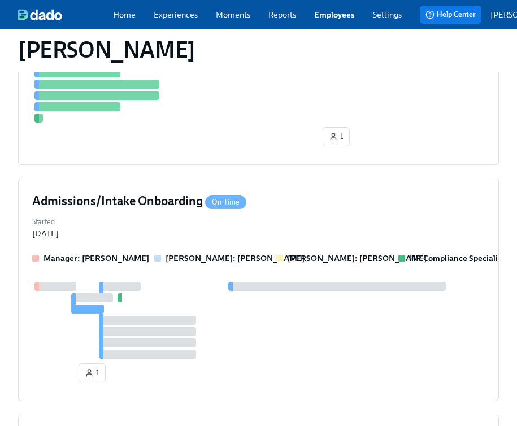
scroll to position [405, 0]
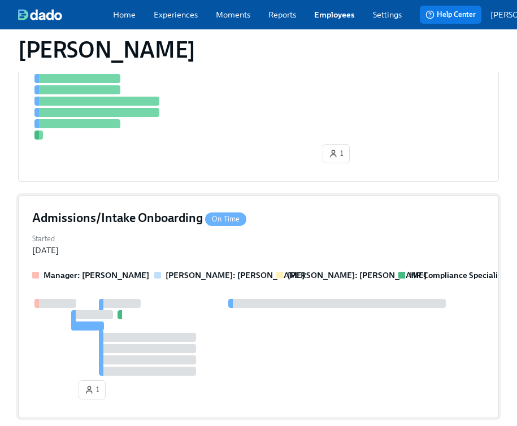
click at [164, 231] on div "Started [DATE]" at bounding box center [258, 243] width 453 height 25
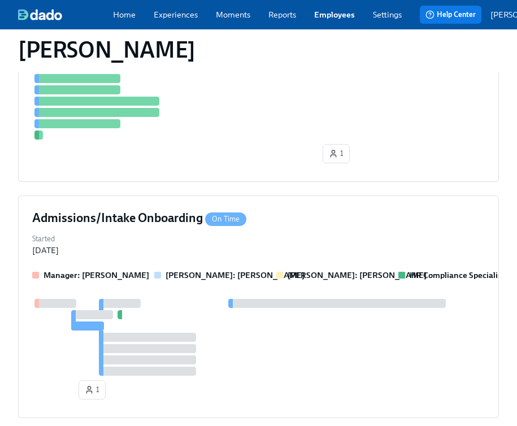
click at [321, 16] on link "Employees" at bounding box center [334, 14] width 41 height 11
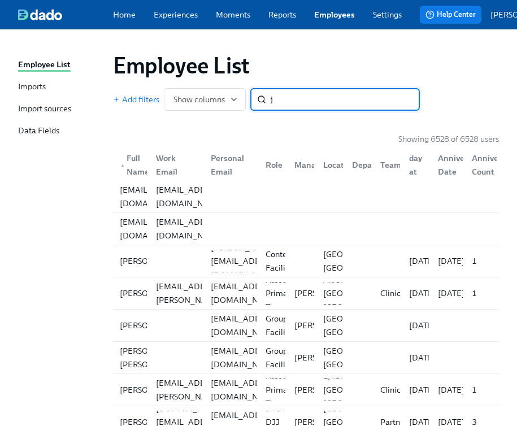
click at [311, 97] on input "j" at bounding box center [345, 99] width 149 height 23
type input "j"
